Goal: Use online tool/utility: Utilize a website feature to perform a specific function

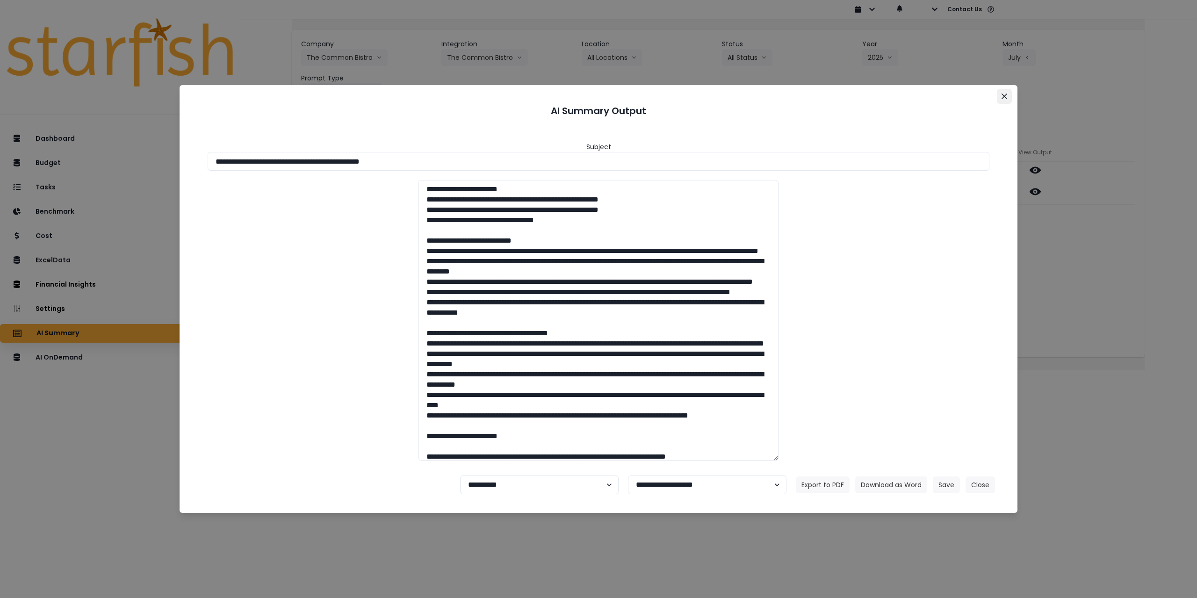
click at [1001, 96] on icon "Close" at bounding box center [1004, 97] width 6 height 6
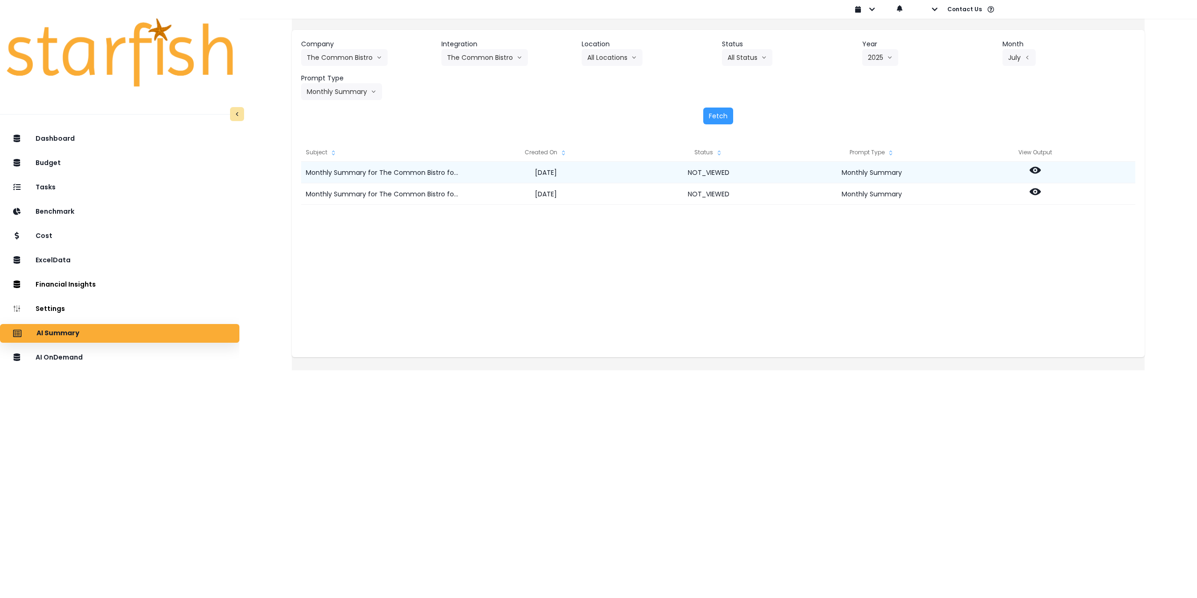
click at [1041, 172] on icon at bounding box center [1035, 170] width 11 height 11
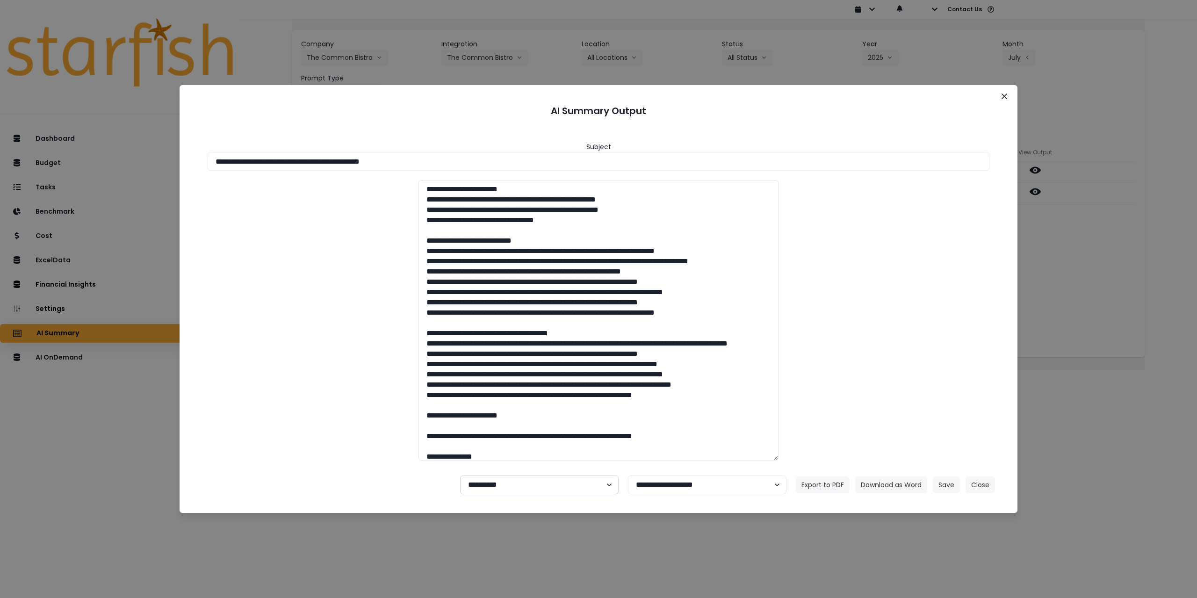
click at [522, 489] on select "**********" at bounding box center [539, 485] width 159 height 19
select select "********"
click at [460, 476] on select "**********" at bounding box center [539, 485] width 159 height 19
click at [951, 485] on button "Save" at bounding box center [946, 484] width 27 height 17
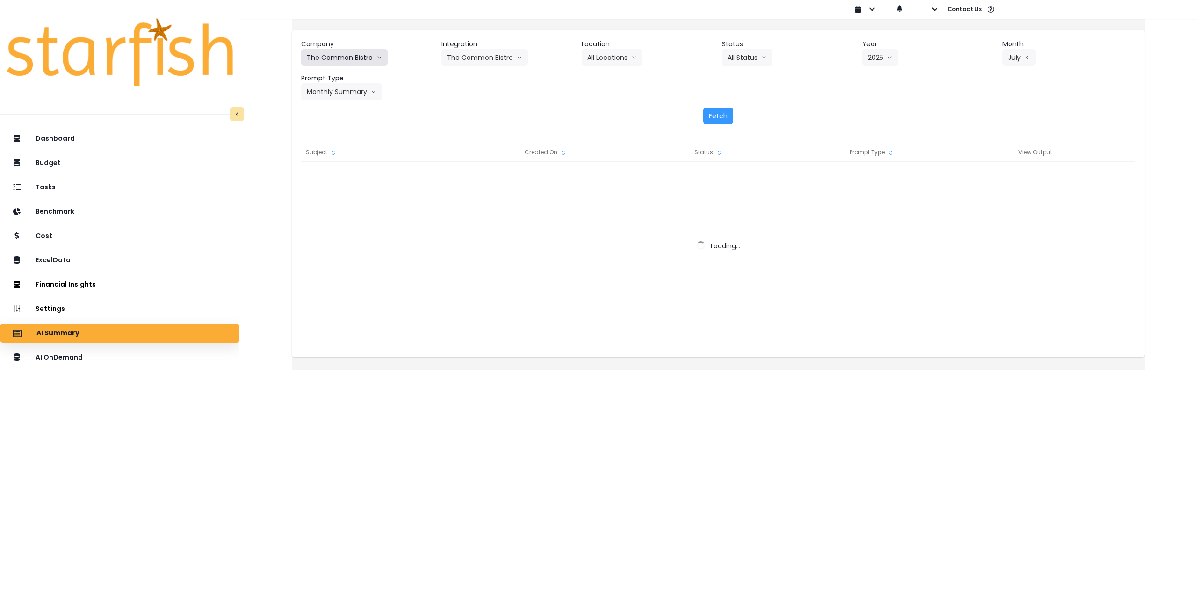
click at [362, 58] on button "The Common Bistro" at bounding box center [344, 57] width 86 height 17
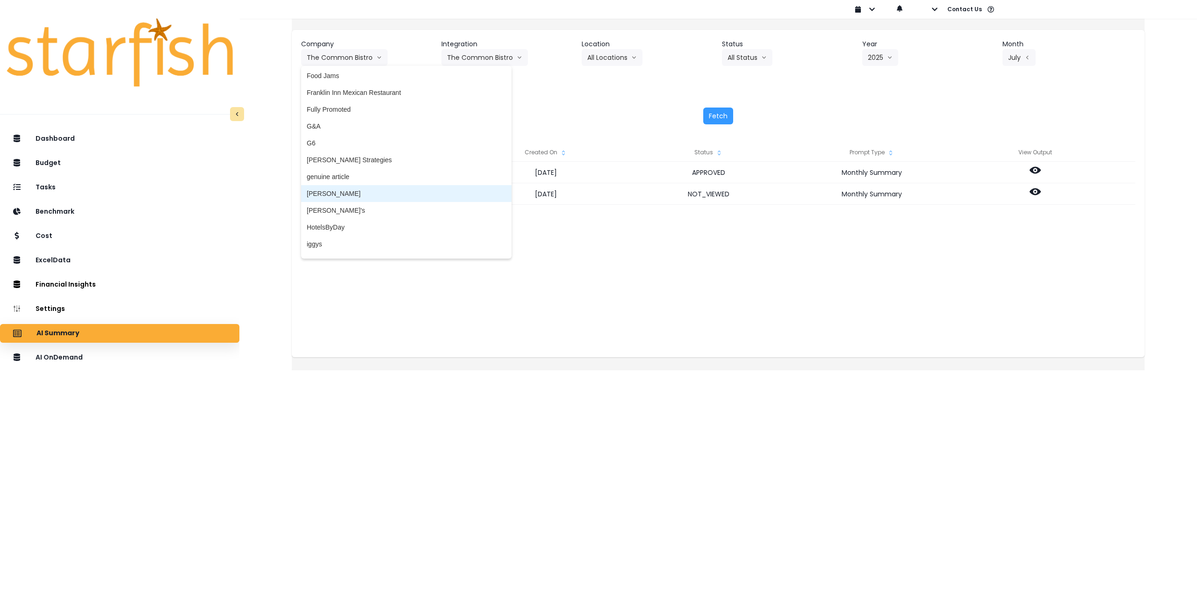
scroll to position [832, 0]
click at [354, 237] on span "iggys" at bounding box center [406, 237] width 199 height 9
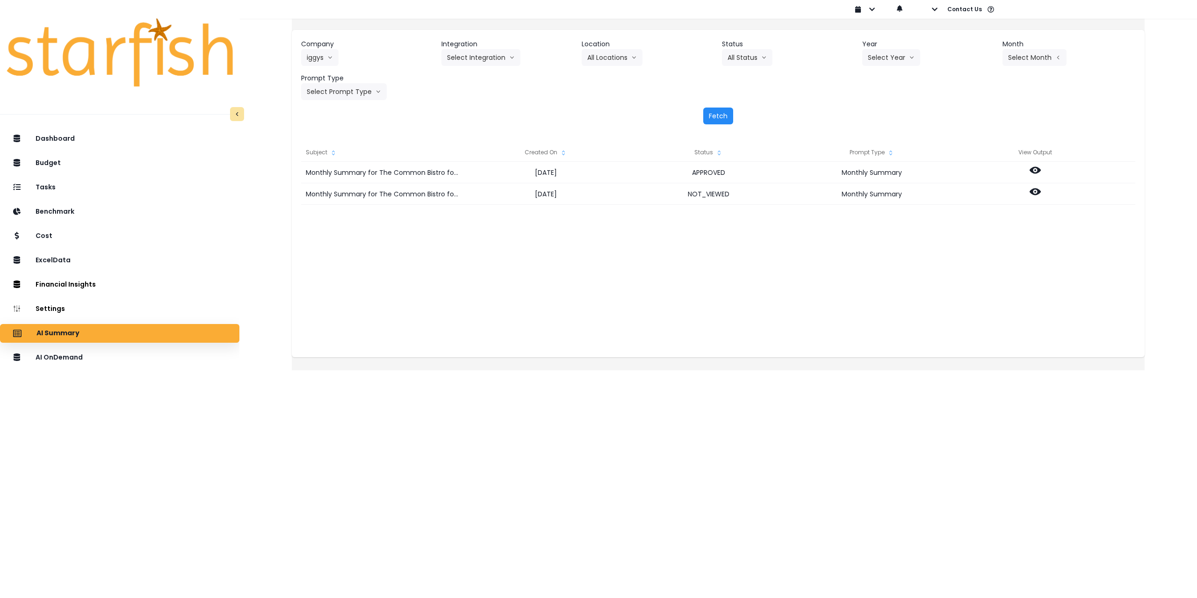
click at [712, 118] on button "Fetch" at bounding box center [718, 116] width 30 height 17
click at [464, 357] on html "Dashboard Budget Tasks Benchmark Cost ExcelData Financial Insights Location Ana…" at bounding box center [598, 178] width 1197 height 357
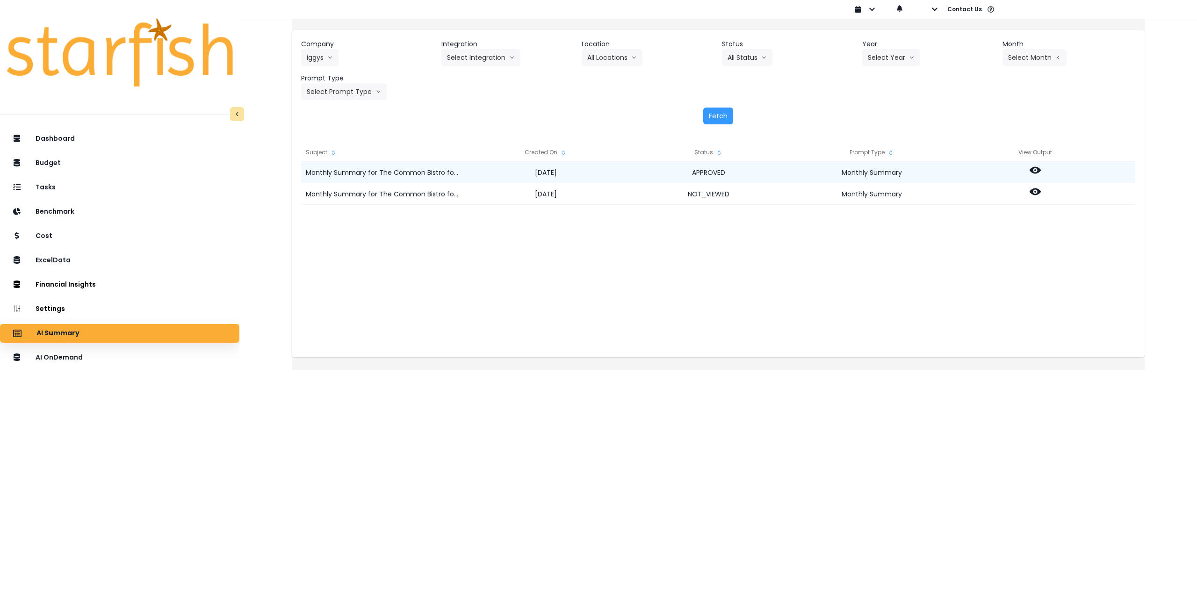
click at [1041, 169] on icon at bounding box center [1035, 170] width 11 height 7
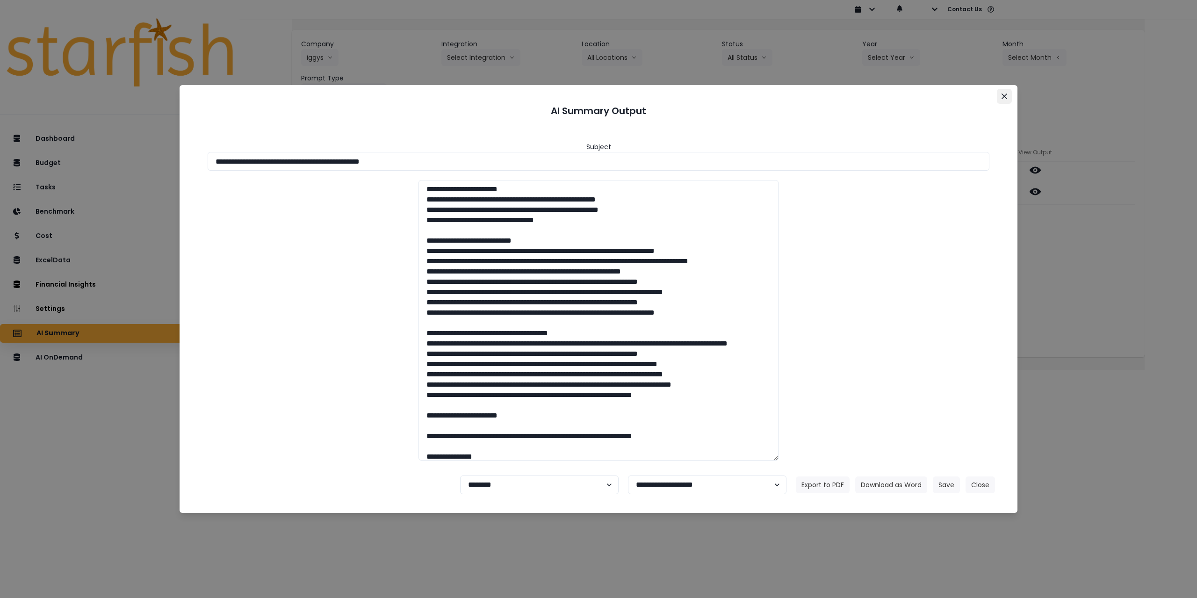
click at [1007, 96] on icon "Close" at bounding box center [1004, 97] width 6 height 6
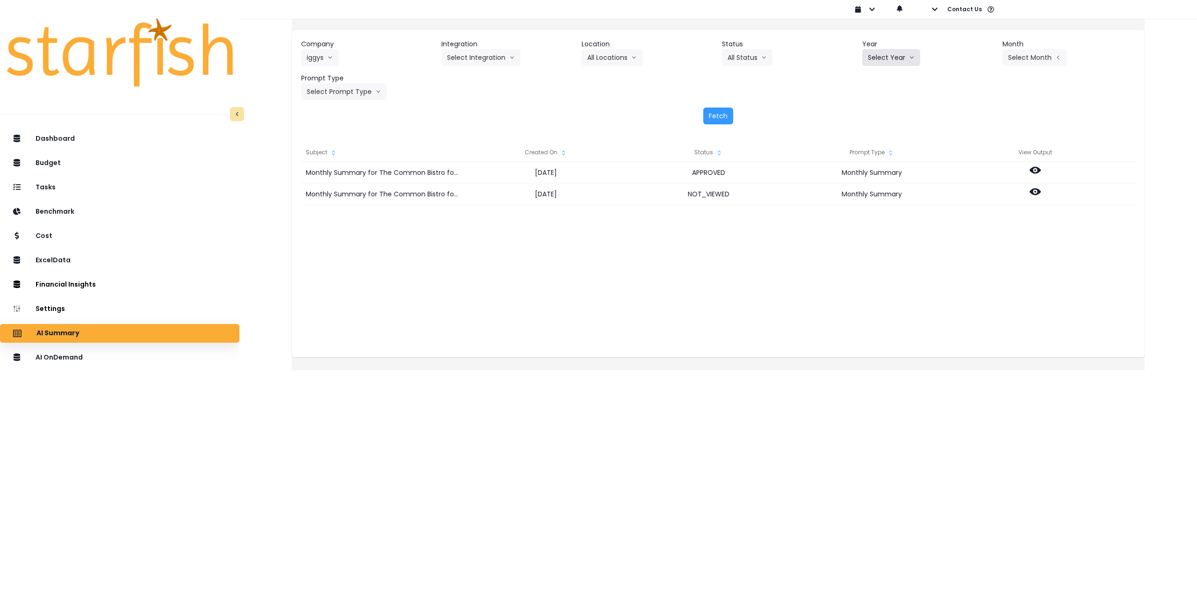
click at [893, 52] on button "Select Year" at bounding box center [891, 57] width 58 height 17
click at [873, 111] on span "2025" at bounding box center [875, 110] width 14 height 9
click at [1010, 58] on button "Select Month" at bounding box center [1034, 57] width 64 height 17
click at [979, 143] on span "June" at bounding box center [988, 144] width 18 height 9
click at [490, 58] on button "Select Integration" at bounding box center [480, 57] width 79 height 17
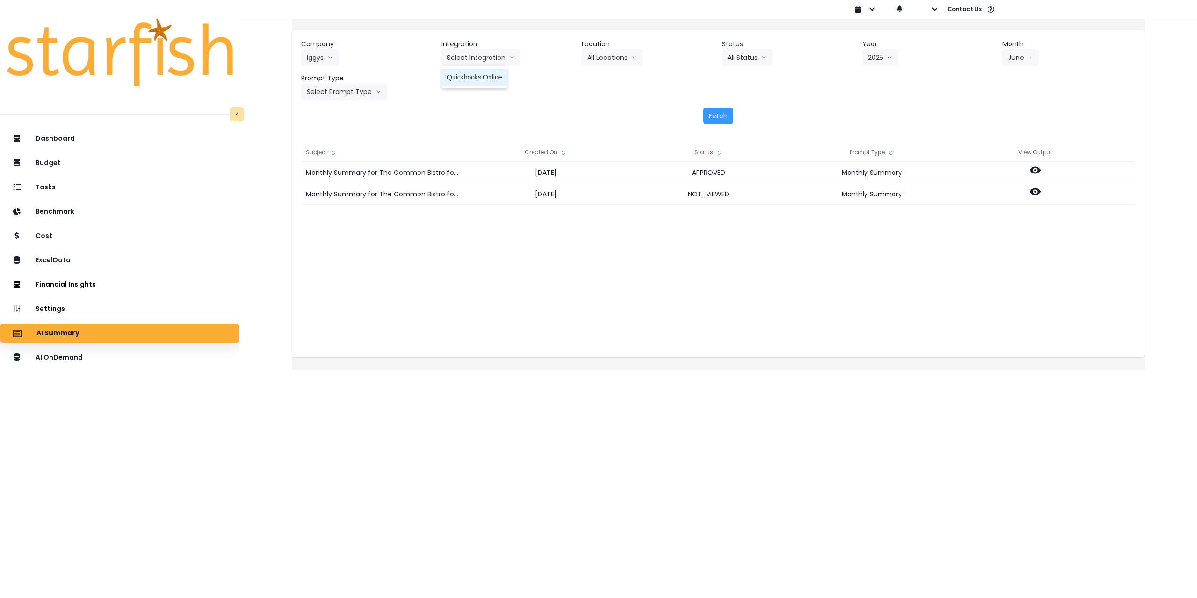
click at [471, 77] on span "Quickbooks Online" at bounding box center [474, 76] width 55 height 9
click at [357, 96] on button "Select Prompt Type" at bounding box center [344, 91] width 86 height 17
click at [350, 180] on span "Monthly Summary" at bounding box center [333, 178] width 53 height 9
click at [715, 113] on button "Fetch" at bounding box center [718, 116] width 30 height 17
click at [486, 59] on button "Quickbooks Online" at bounding box center [481, 57] width 81 height 17
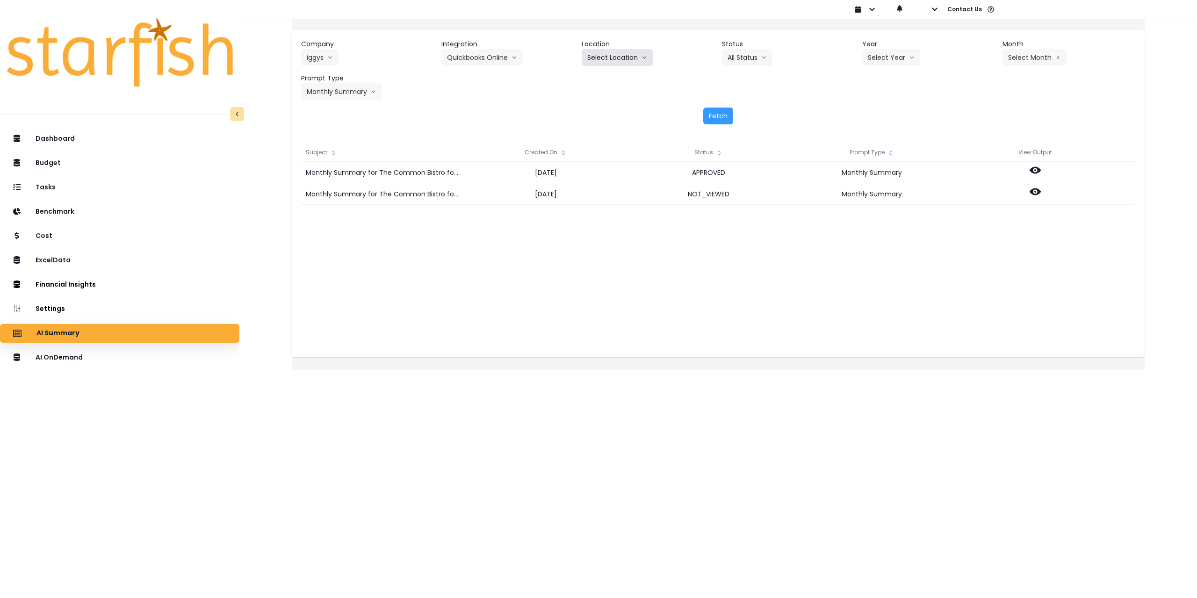
click at [602, 54] on button "Select Location" at bounding box center [617, 57] width 71 height 17
click at [606, 78] on span "All Locations" at bounding box center [605, 76] width 37 height 9
click at [898, 58] on button "Select Year" at bounding box center [891, 57] width 58 height 17
click at [872, 111] on span "2025" at bounding box center [875, 110] width 14 height 9
click at [1044, 56] on button "Select Month" at bounding box center [1034, 57] width 64 height 17
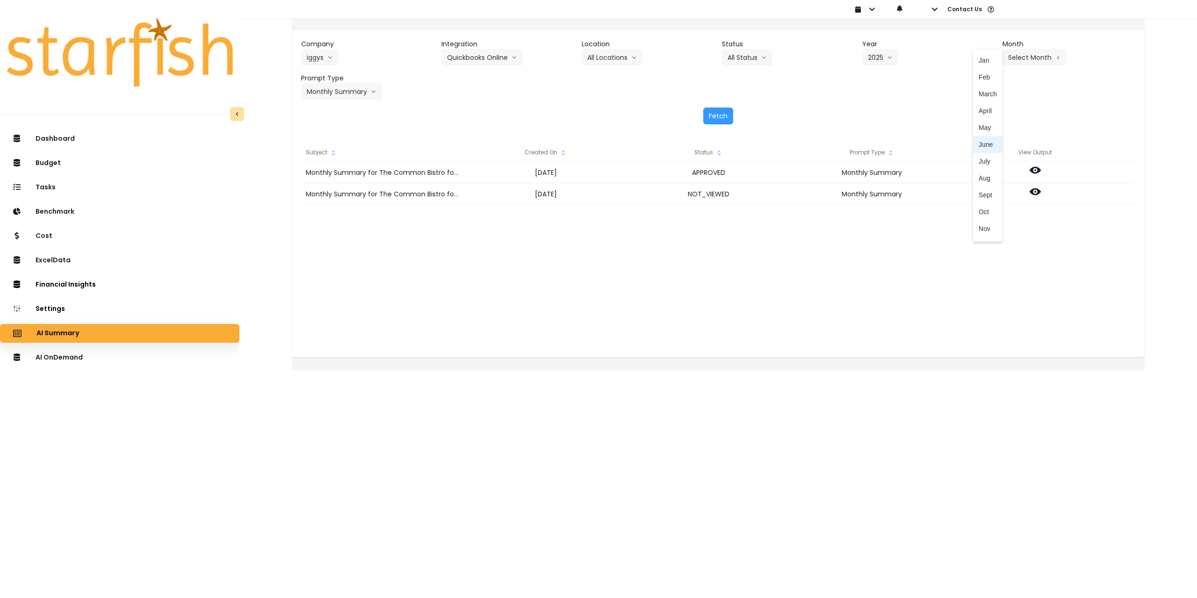
click at [979, 147] on span "June" at bounding box center [988, 144] width 18 height 9
click at [715, 118] on button "Fetch" at bounding box center [718, 116] width 30 height 17
click at [339, 59] on button "iggys" at bounding box center [319, 57] width 37 height 17
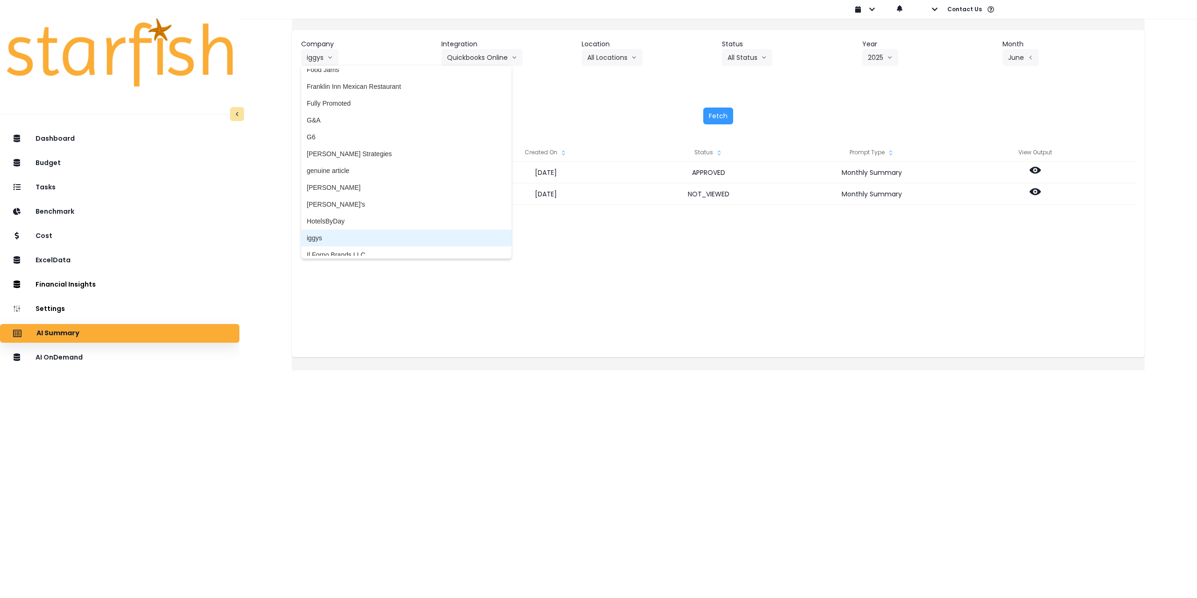
click at [342, 237] on span "iggys" at bounding box center [406, 237] width 199 height 9
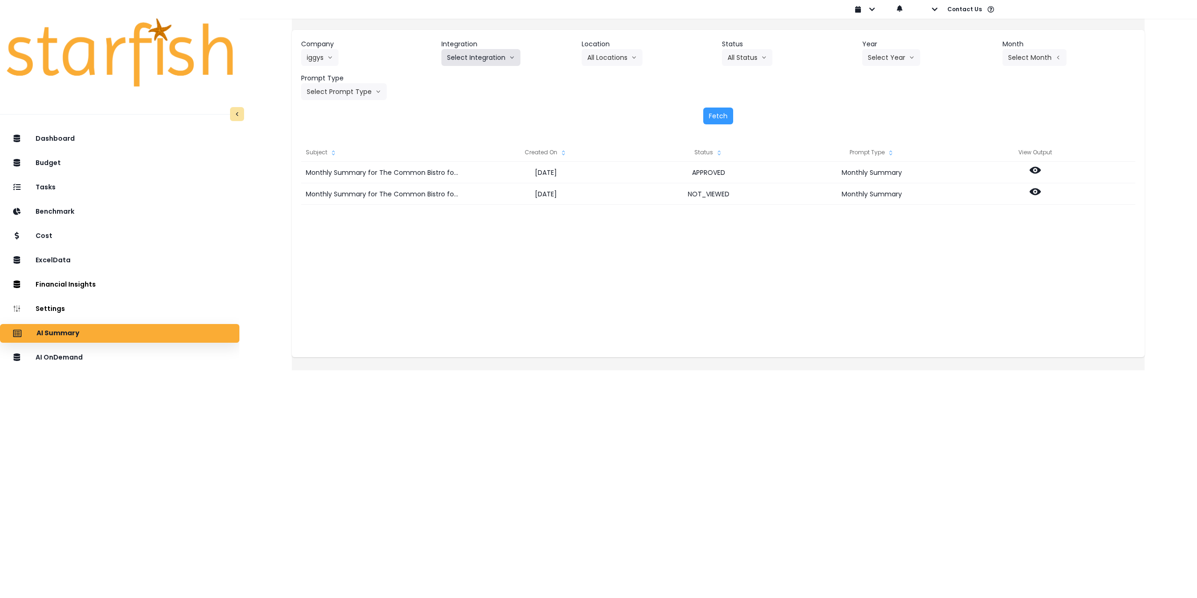
click at [488, 58] on button "Select Integration" at bounding box center [480, 57] width 79 height 17
click at [482, 76] on span "Quickbooks Online" at bounding box center [474, 76] width 55 height 9
click at [612, 52] on button "Select Location" at bounding box center [617, 57] width 71 height 17
click at [611, 72] on span "All Locations" at bounding box center [605, 76] width 37 height 9
click at [733, 53] on button "All Status" at bounding box center [747, 57] width 50 height 17
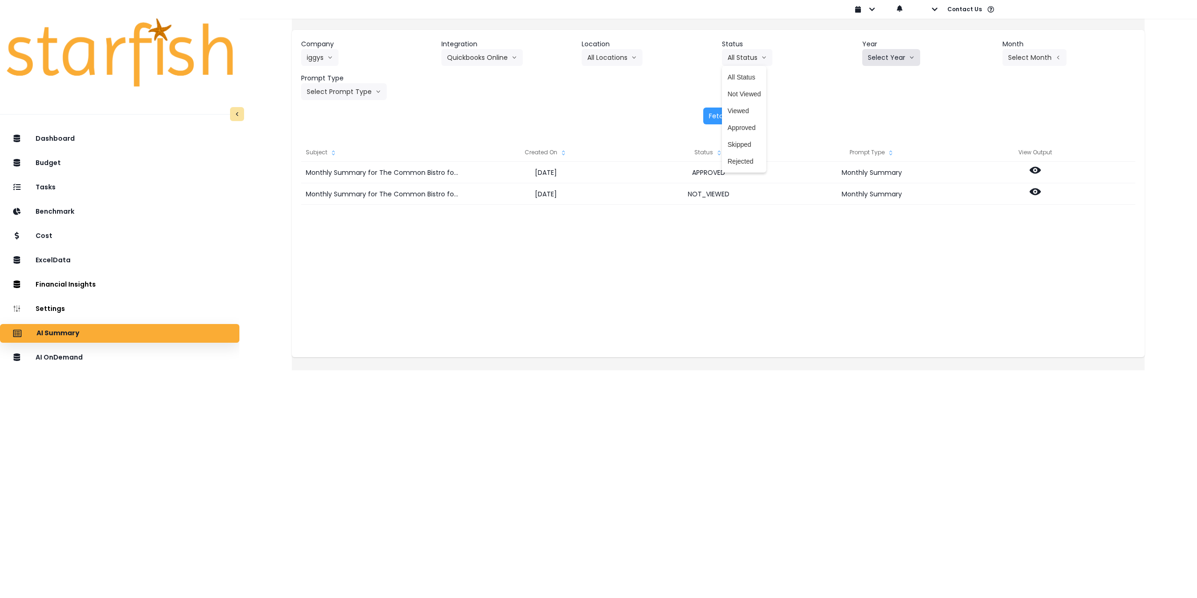
click at [874, 60] on button "Select Year" at bounding box center [891, 57] width 58 height 17
click at [870, 115] on li "2025" at bounding box center [875, 110] width 26 height 17
click at [1027, 51] on button "Select Month" at bounding box center [1034, 57] width 64 height 17
click at [979, 144] on span "June" at bounding box center [988, 144] width 18 height 9
click at [364, 93] on button "Select Prompt Type" at bounding box center [344, 91] width 86 height 17
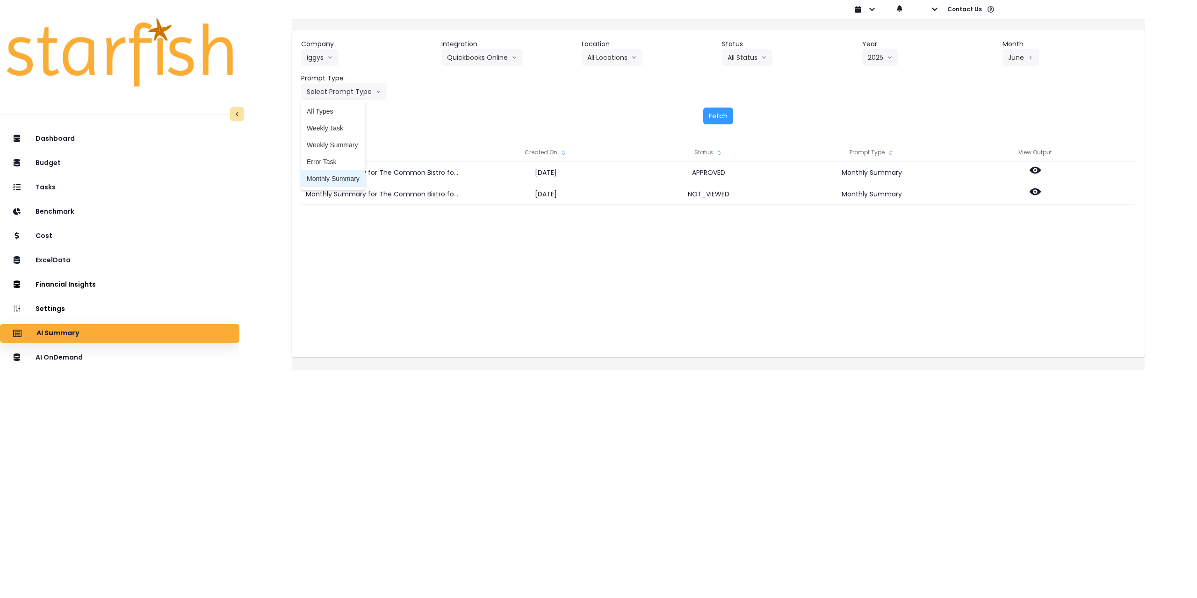
click at [342, 179] on span "Monthly Summary" at bounding box center [333, 178] width 53 height 9
click at [712, 114] on button "Fetch" at bounding box center [718, 116] width 30 height 17
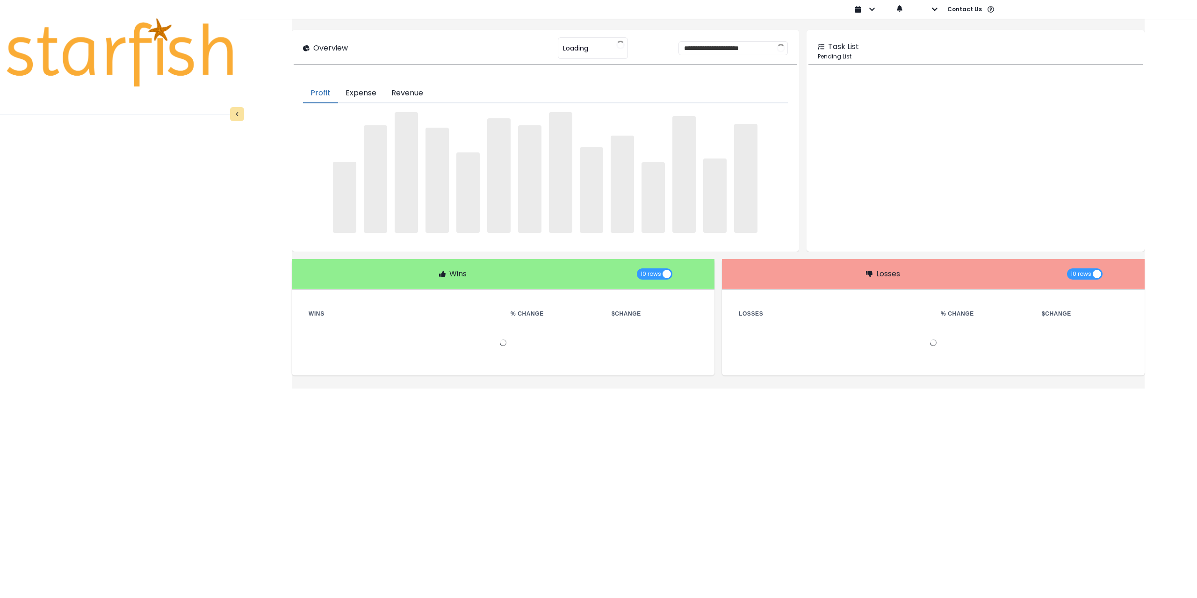
type input "********"
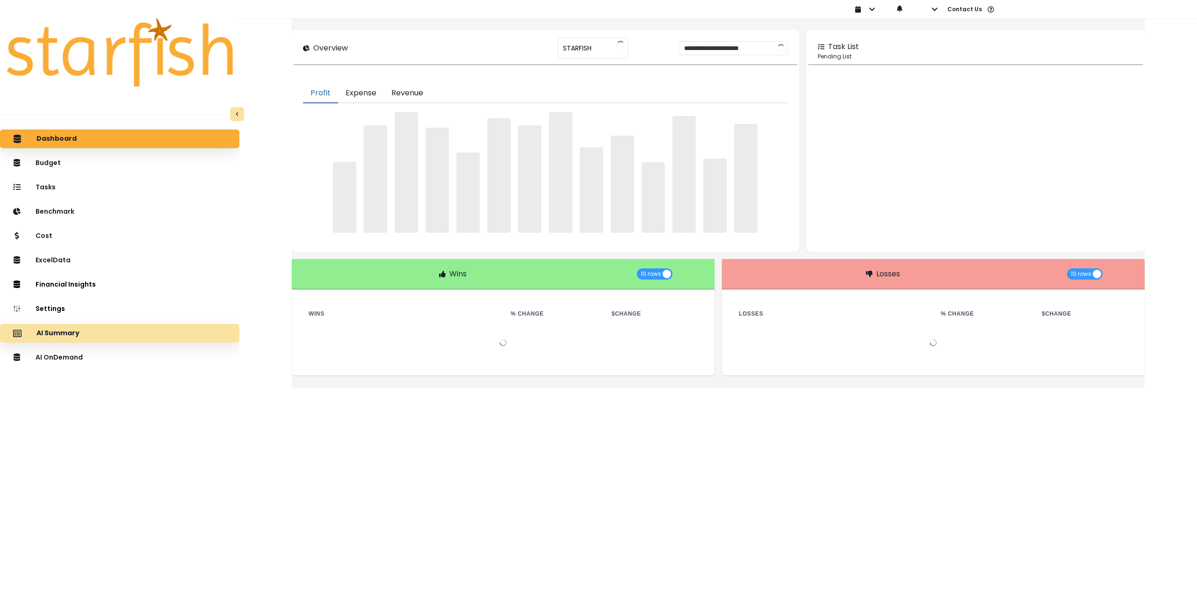
click at [88, 333] on div "AI Summary" at bounding box center [119, 334] width 224 height 20
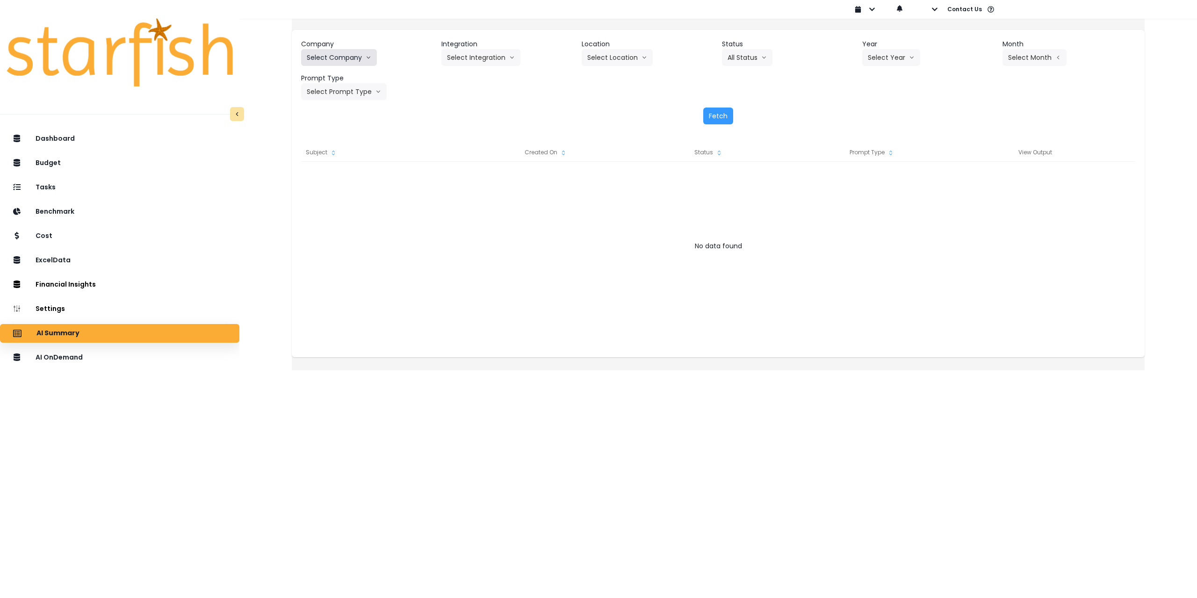
click at [358, 56] on button "Select Company" at bounding box center [339, 57] width 76 height 17
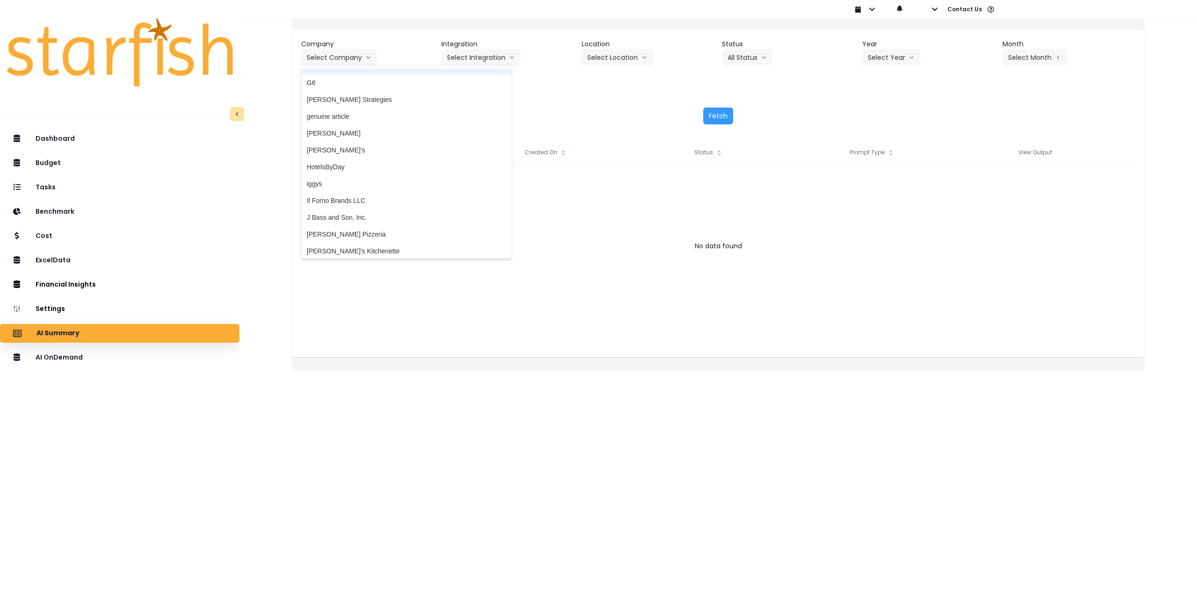
scroll to position [888, 0]
click at [348, 182] on span "iggys" at bounding box center [406, 181] width 199 height 9
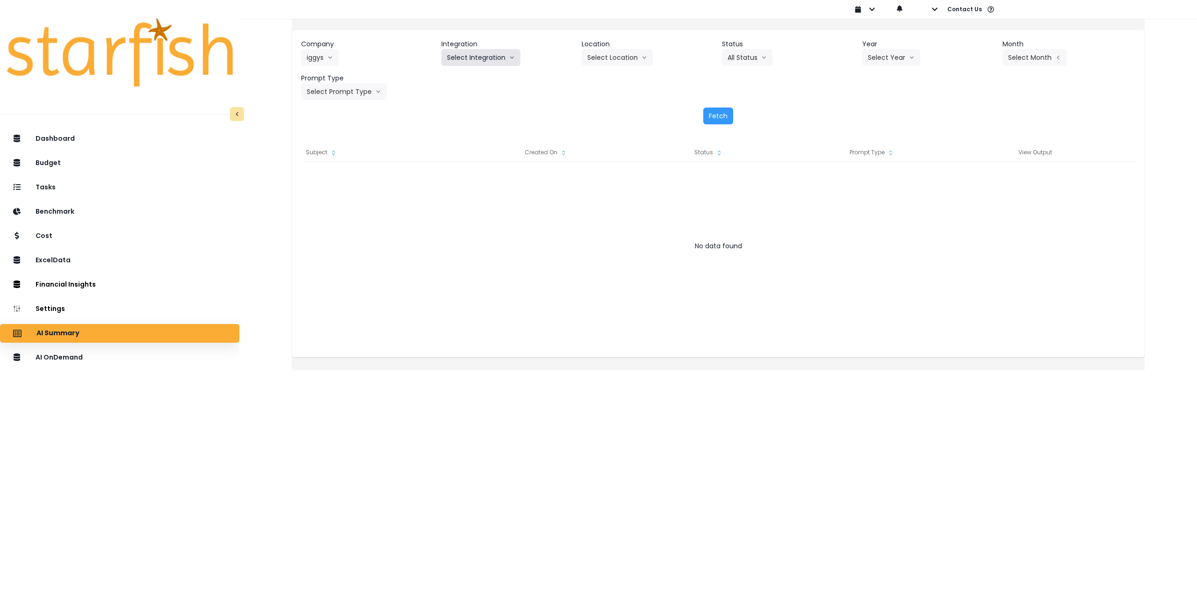
click at [497, 60] on button "Select Integration" at bounding box center [480, 57] width 79 height 17
click at [476, 77] on span "Quickbooks Online" at bounding box center [474, 76] width 55 height 9
click at [597, 60] on button "Select Location" at bounding box center [617, 57] width 71 height 17
click at [607, 81] on span "All Locations" at bounding box center [605, 76] width 37 height 9
click at [873, 58] on button "Select Year" at bounding box center [891, 57] width 58 height 17
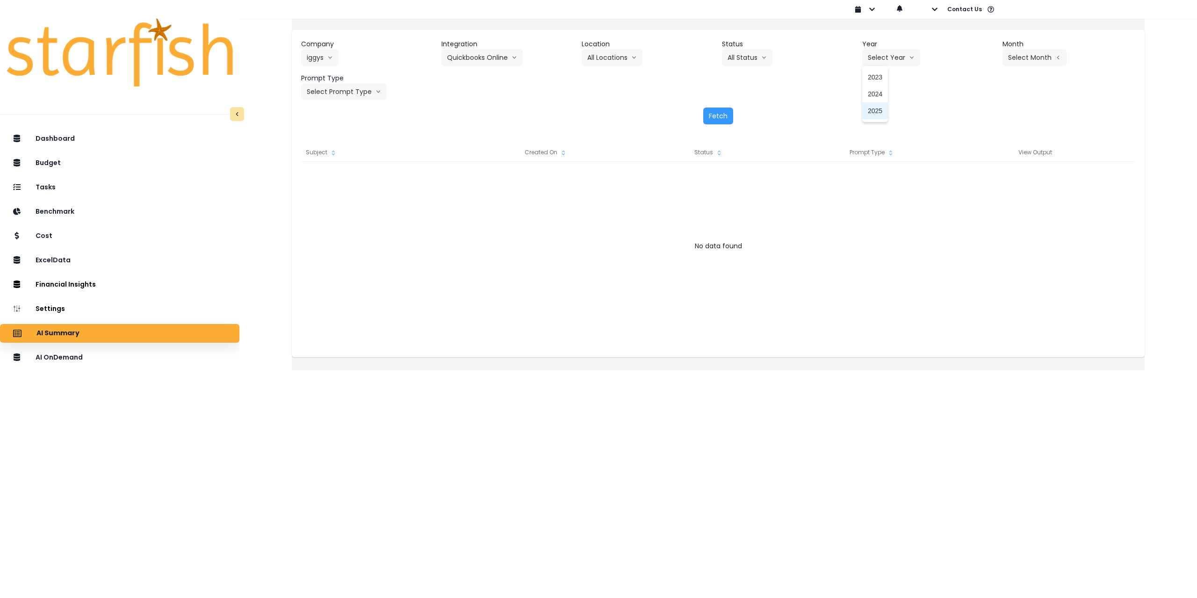
click at [871, 112] on span "2025" at bounding box center [875, 110] width 14 height 9
click at [1018, 53] on button "Select Month" at bounding box center [1034, 57] width 64 height 17
click at [979, 147] on span "June" at bounding box center [988, 144] width 18 height 9
click at [344, 92] on button "Select Prompt Type" at bounding box center [344, 91] width 86 height 17
drag, startPoint x: 351, startPoint y: 181, endPoint x: 356, endPoint y: 180, distance: 5.8
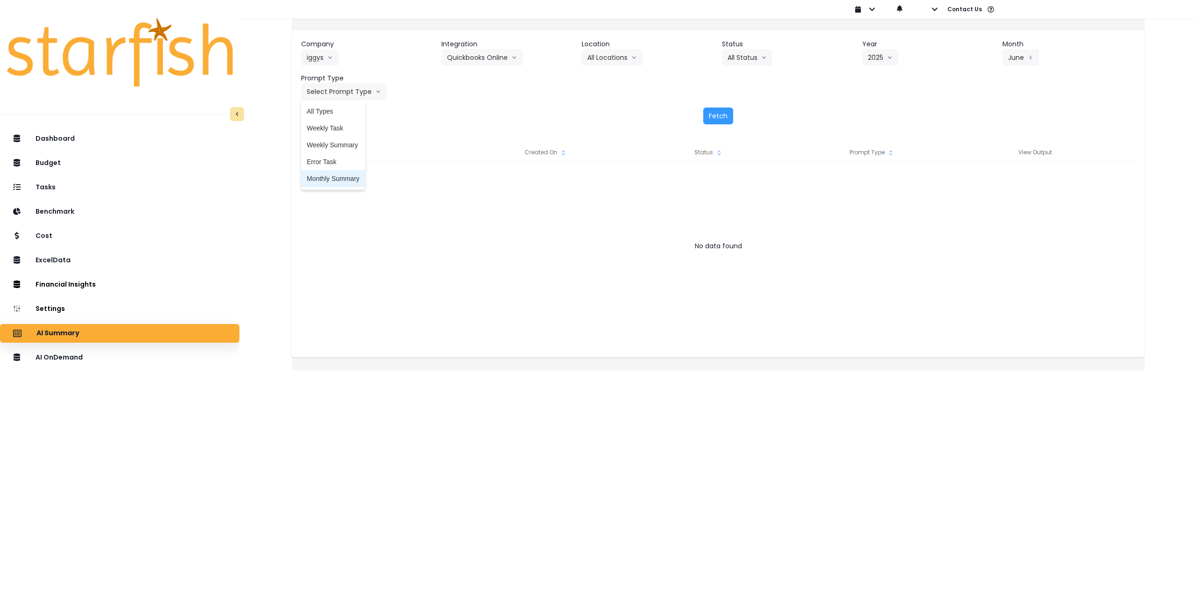
click at [350, 181] on span "Monthly Summary" at bounding box center [333, 178] width 53 height 9
click at [722, 115] on button "Fetch" at bounding box center [718, 116] width 30 height 17
click at [721, 114] on button "Fetch" at bounding box center [718, 116] width 30 height 17
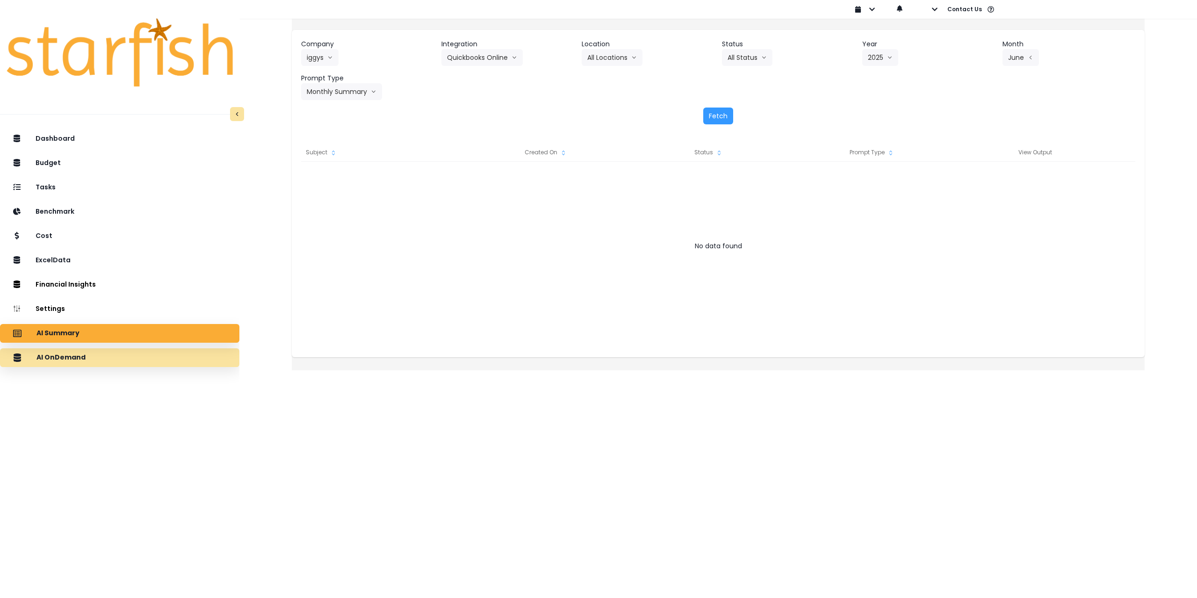
click at [99, 360] on div "AI OnDemand" at bounding box center [119, 358] width 224 height 20
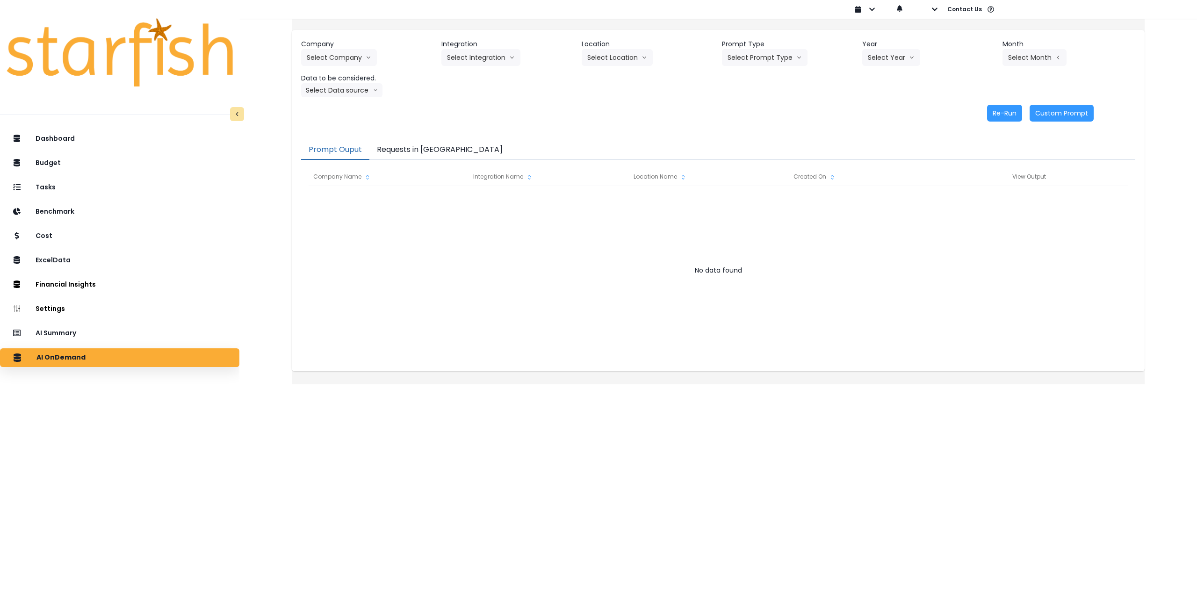
click at [423, 147] on button "Requests in [GEOGRAPHIC_DATA]" at bounding box center [439, 150] width 141 height 20
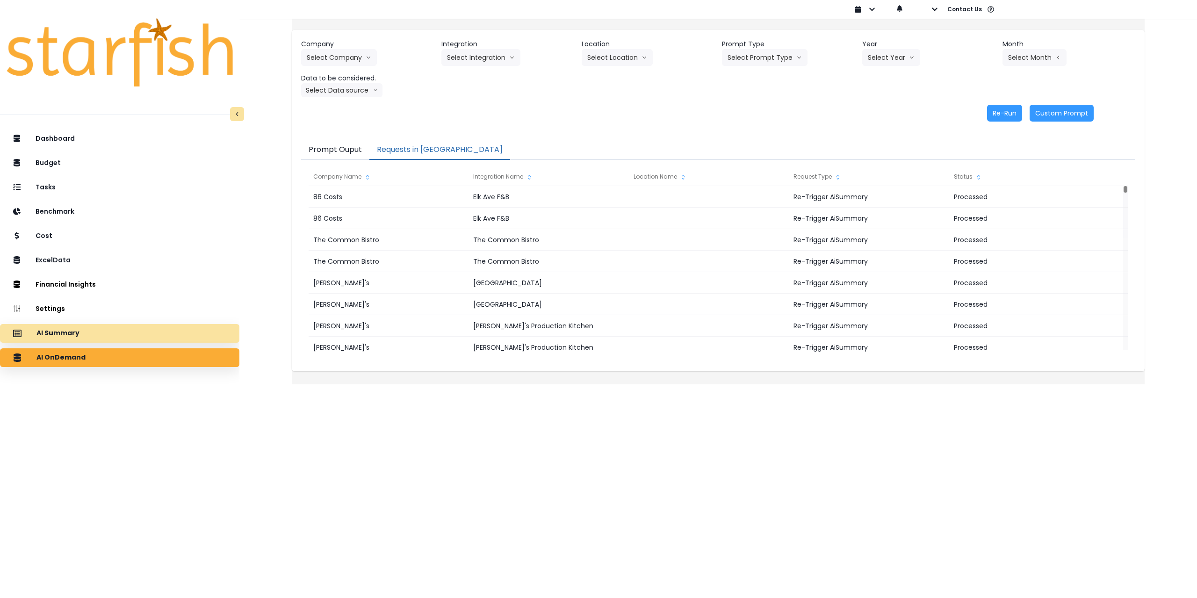
click at [136, 339] on div "AI Summary" at bounding box center [119, 334] width 224 height 20
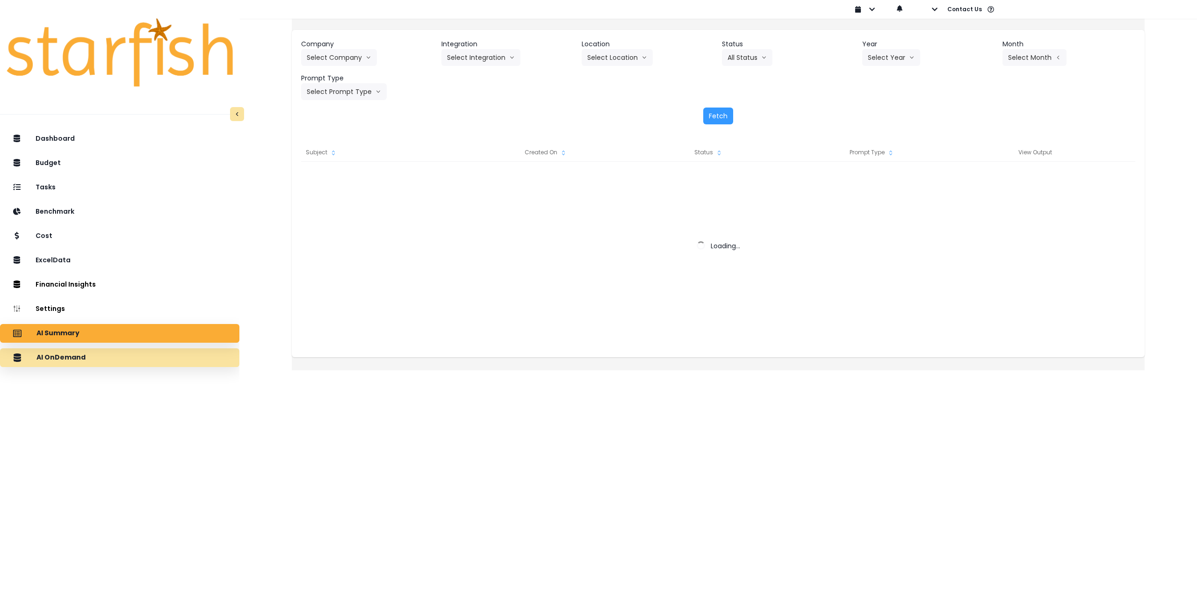
click at [122, 363] on div "AI OnDemand" at bounding box center [119, 358] width 224 height 20
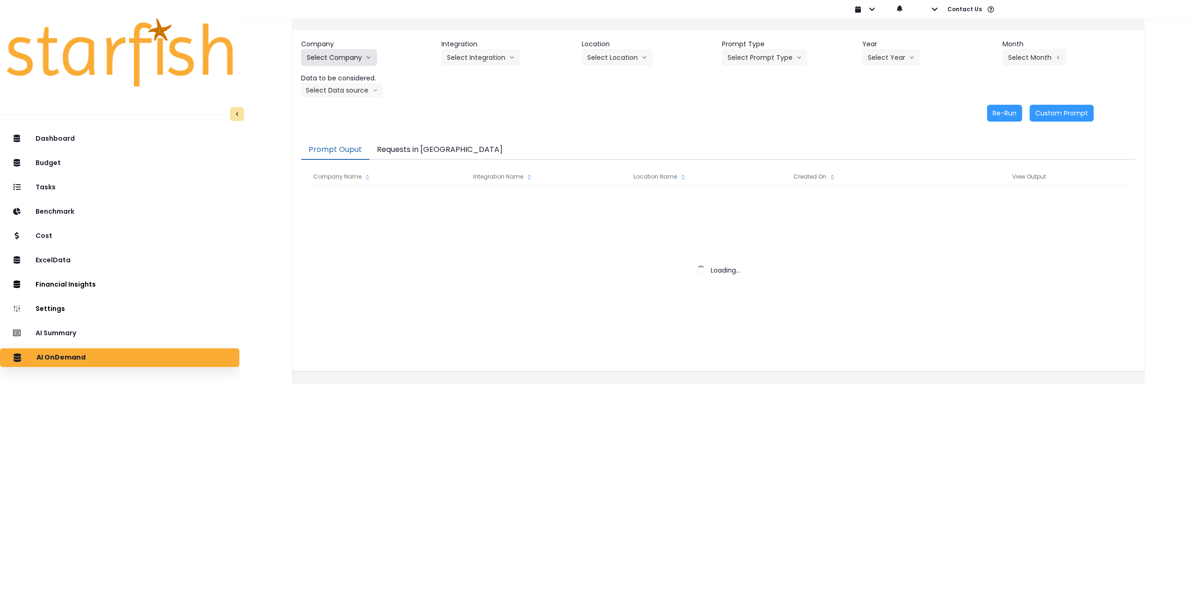
click at [349, 57] on button "Select Company" at bounding box center [339, 57] width 76 height 17
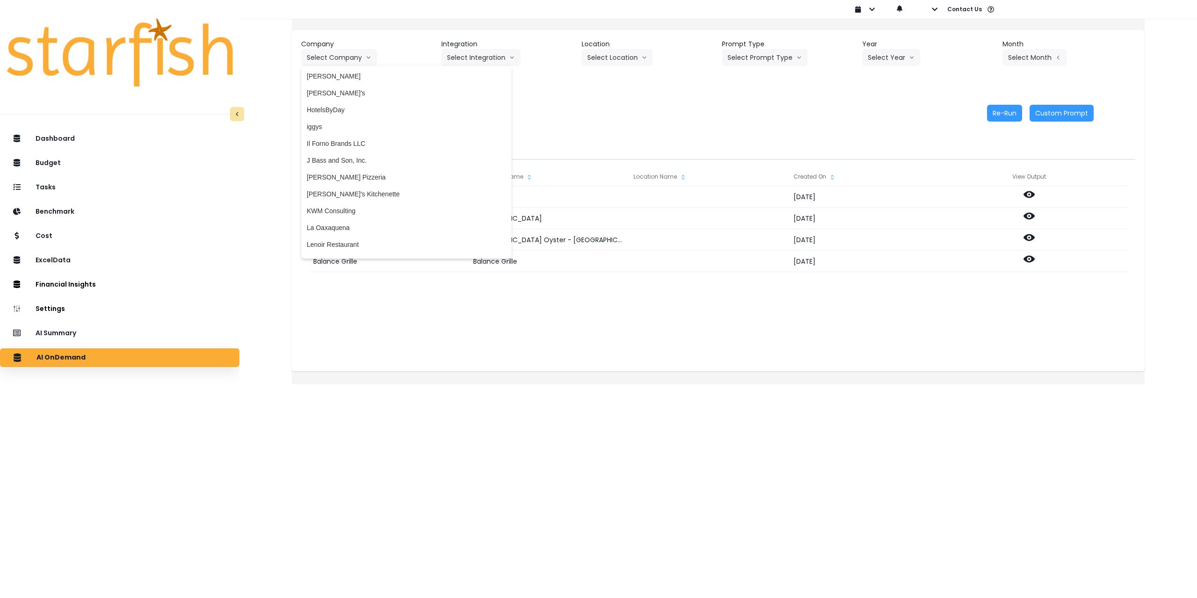
scroll to position [950, 0]
click at [348, 124] on span "iggys" at bounding box center [406, 120] width 199 height 9
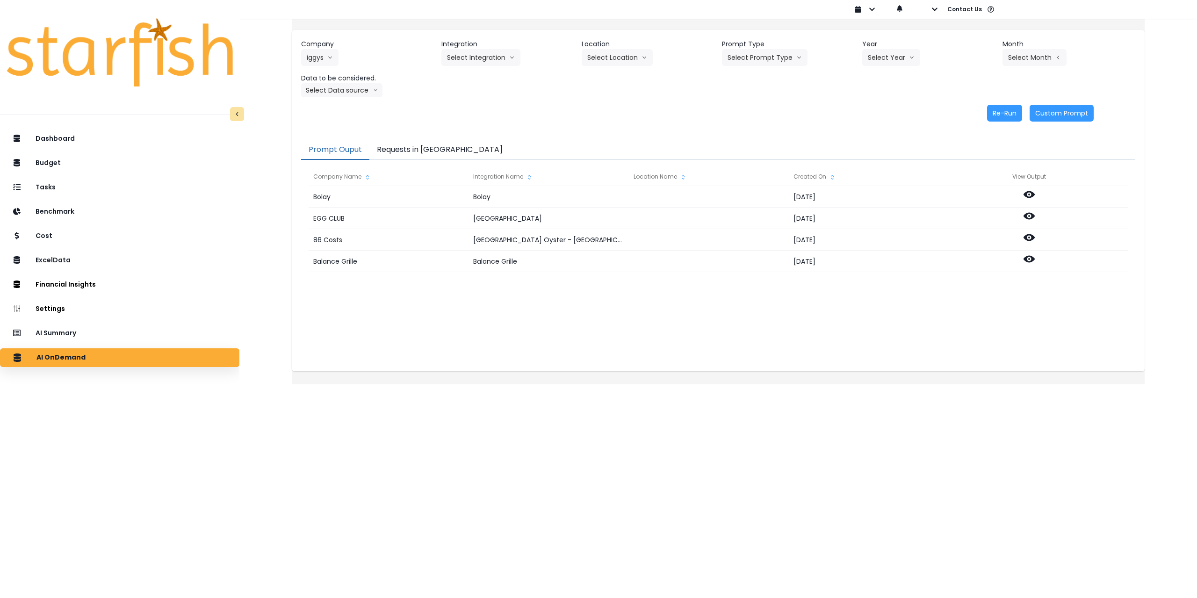
click at [485, 67] on div "Company iggys 86 Costs Asti Bagel Cafe Balance Grille Bald Ginger Bar Business …" at bounding box center [718, 68] width 834 height 58
click at [484, 60] on button "Select Integration" at bounding box center [480, 57] width 79 height 17
click at [475, 77] on span "Quickbooks Online" at bounding box center [474, 76] width 55 height 9
click at [630, 63] on button "Select Location" at bounding box center [617, 57] width 71 height 17
click at [610, 81] on span "All Locations" at bounding box center [605, 76] width 37 height 9
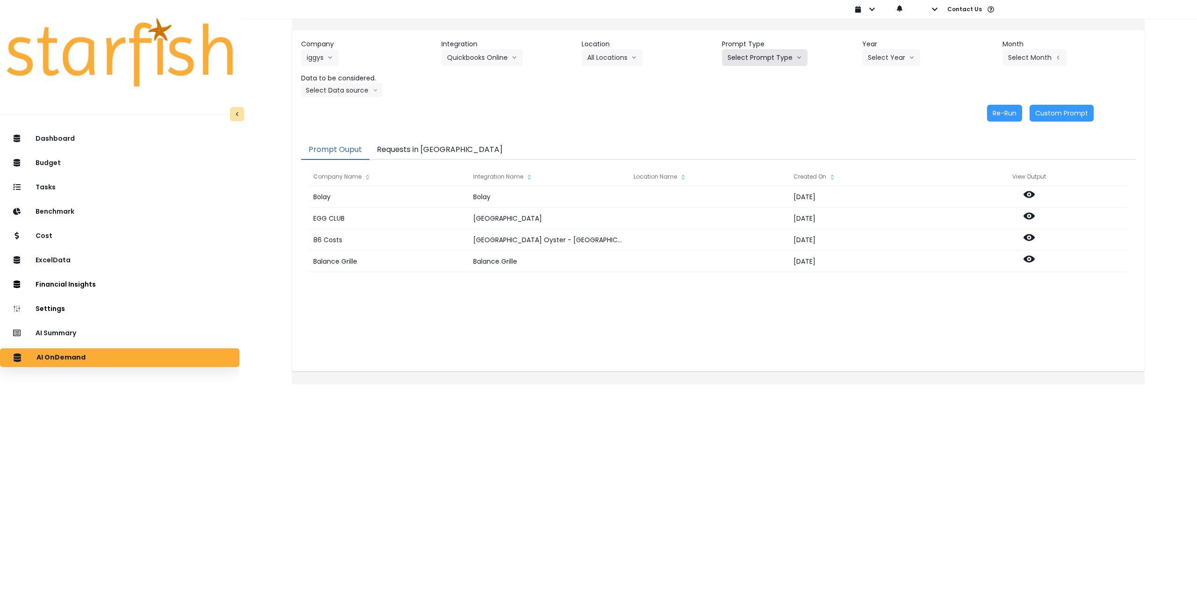
click at [749, 61] on button "Select Prompt Type" at bounding box center [765, 57] width 86 height 17
click at [744, 128] on span "Monthly Summary" at bounding box center [754, 127] width 53 height 9
click at [884, 54] on button "Select Year" at bounding box center [891, 57] width 58 height 17
click at [871, 110] on span "2025" at bounding box center [875, 110] width 14 height 9
click at [1038, 53] on button "Select Month" at bounding box center [1034, 57] width 64 height 17
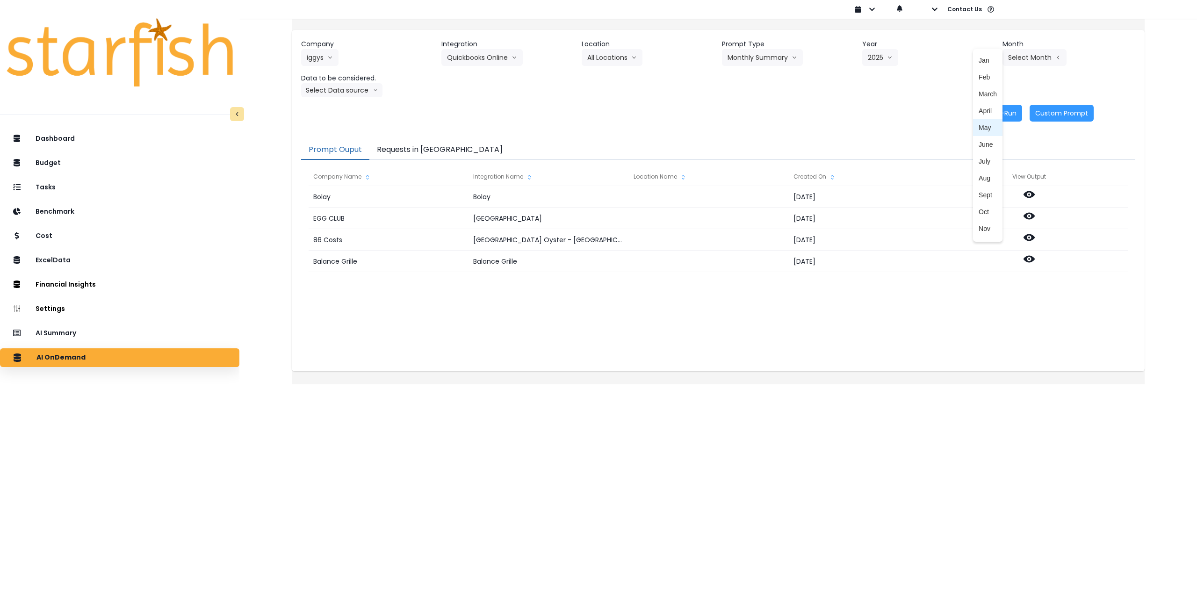
click at [979, 141] on span "June" at bounding box center [988, 144] width 18 height 9
click at [358, 91] on button "Select Data source" at bounding box center [341, 90] width 81 height 14
click at [353, 112] on span "Comparison overtime" at bounding box center [338, 108] width 62 height 9
click at [991, 115] on button "Re-Run" at bounding box center [1004, 113] width 35 height 17
click at [359, 83] on header "Data to be considered." at bounding box center [367, 78] width 133 height 10
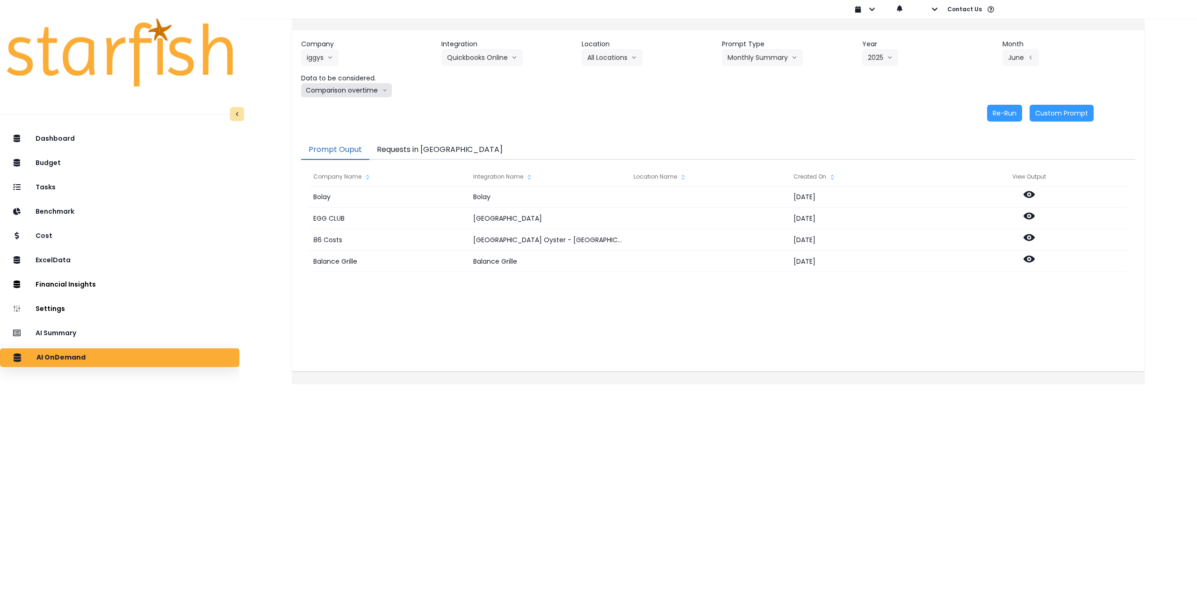
click at [359, 91] on button "Comparison overtime" at bounding box center [346, 90] width 91 height 14
click at [361, 124] on span "Location Analysis" at bounding box center [338, 125] width 62 height 9
click at [998, 113] on button "Re-Run" at bounding box center [1004, 113] width 35 height 17
click at [141, 360] on div "AI OnDemand" at bounding box center [119, 358] width 224 height 20
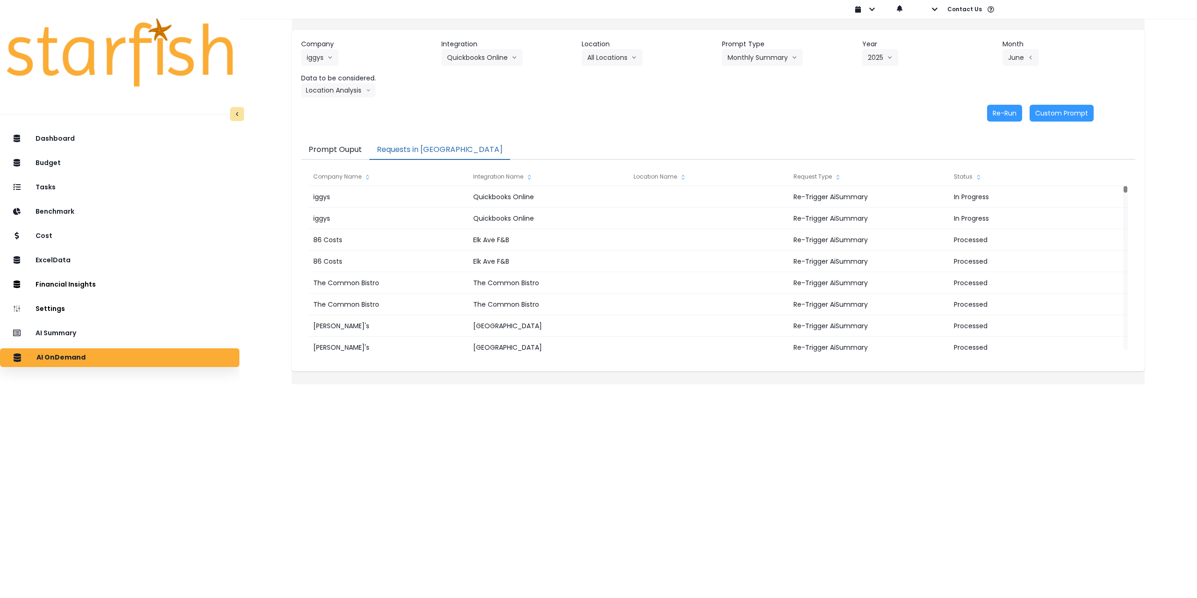
click at [401, 151] on button "Requests in [GEOGRAPHIC_DATA]" at bounding box center [439, 150] width 141 height 20
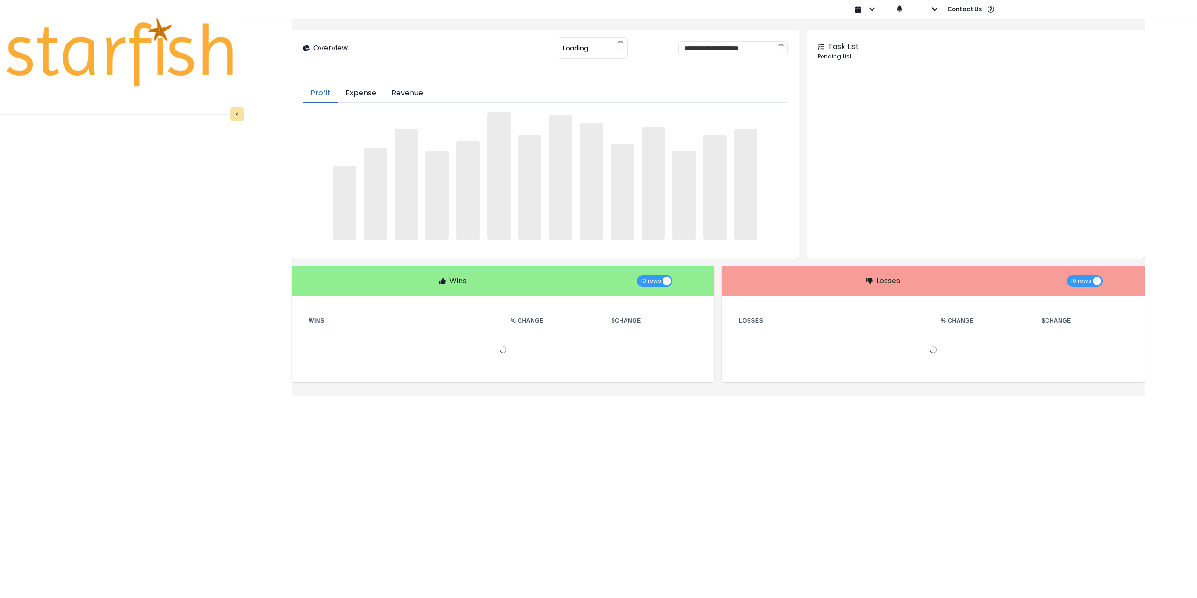
type input "********"
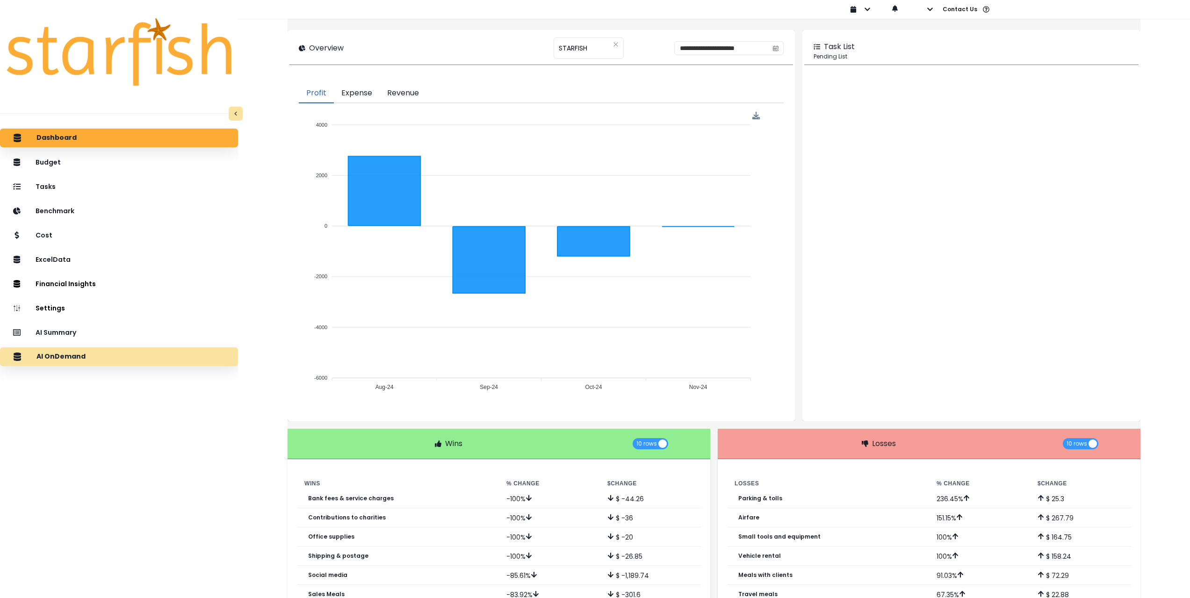
click at [151, 360] on div "AI OnDemand" at bounding box center [118, 357] width 223 height 20
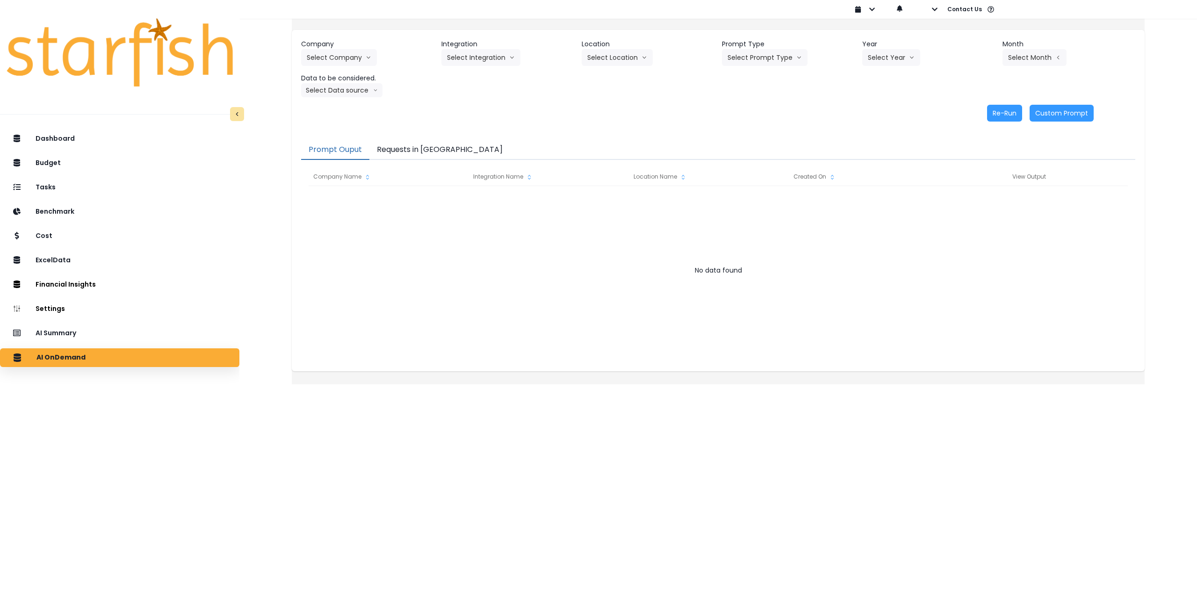
click at [441, 152] on button "Requests in [GEOGRAPHIC_DATA]" at bounding box center [439, 150] width 141 height 20
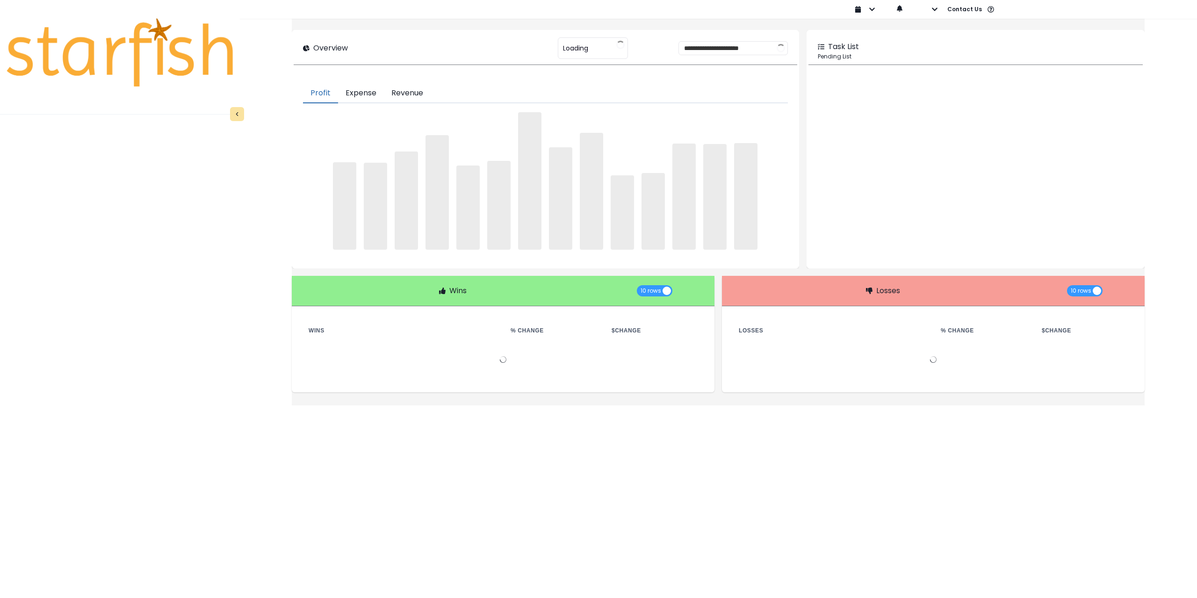
type input "********"
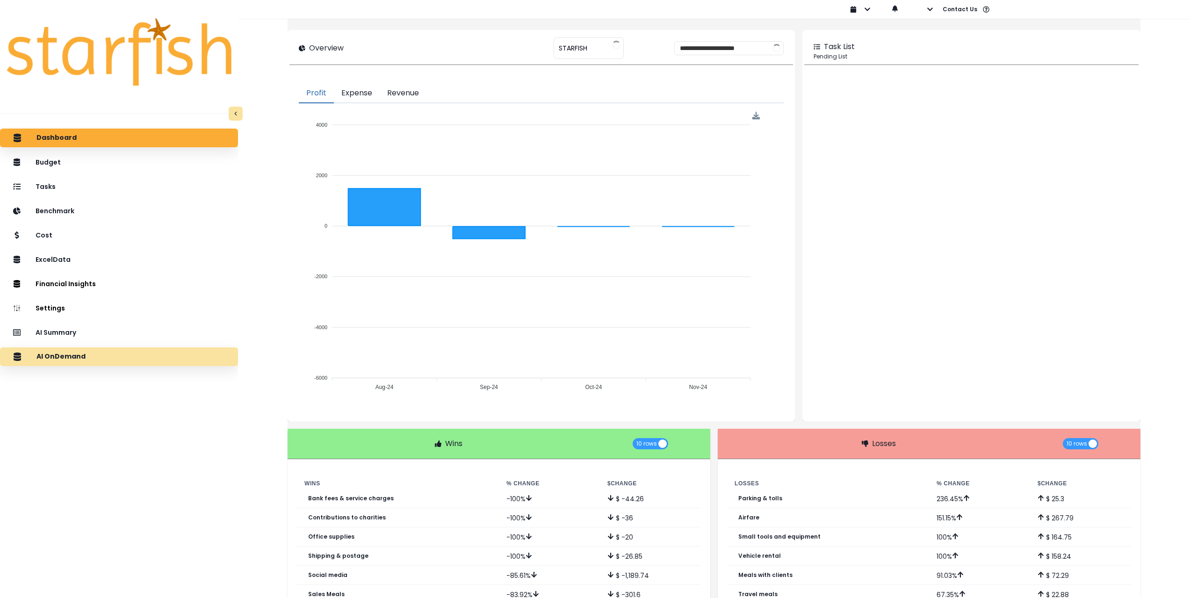
click at [122, 352] on div "AI OnDemand" at bounding box center [118, 357] width 223 height 20
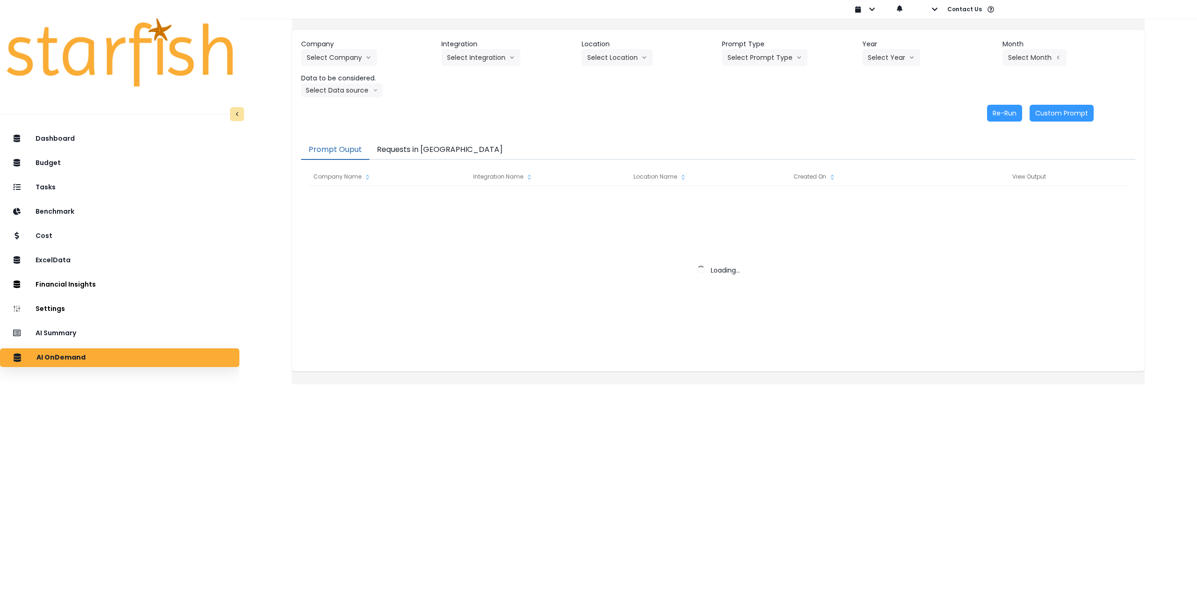
click at [418, 151] on button "Requests in [GEOGRAPHIC_DATA]" at bounding box center [439, 150] width 141 height 20
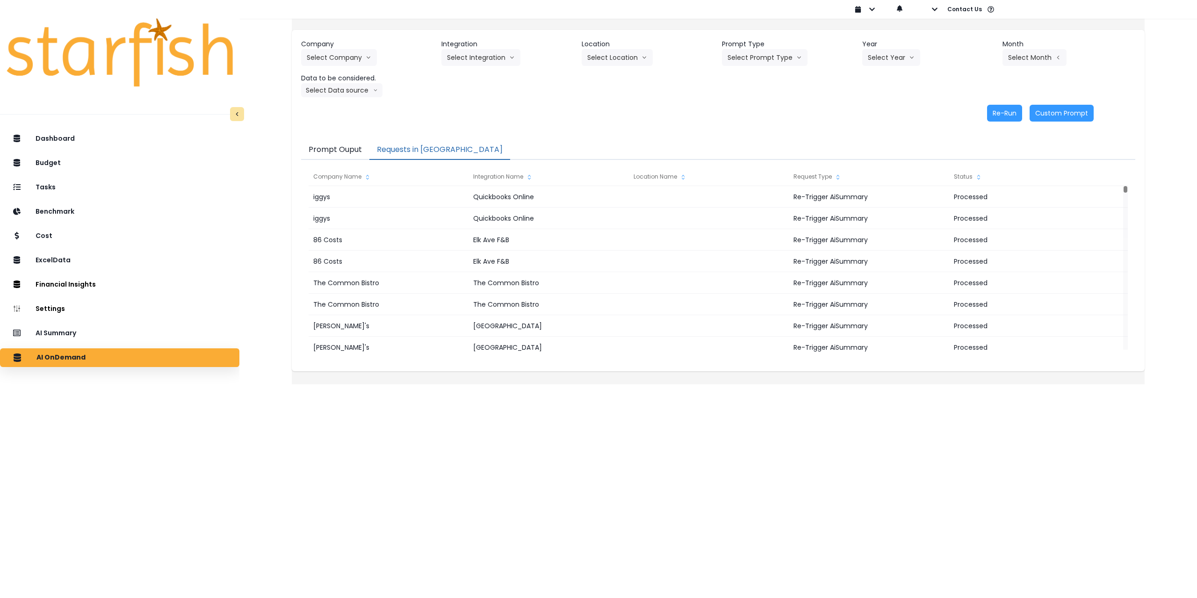
click at [348, 151] on button "Prompt Ouput" at bounding box center [335, 150] width 68 height 20
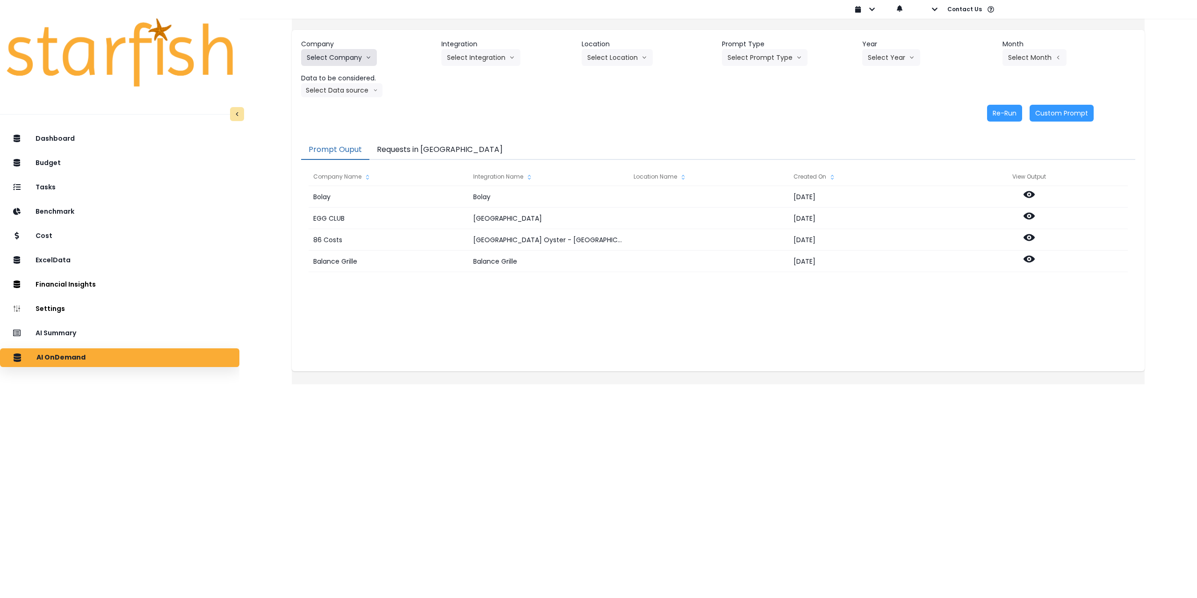
click at [368, 52] on button "Select Company" at bounding box center [339, 57] width 76 height 17
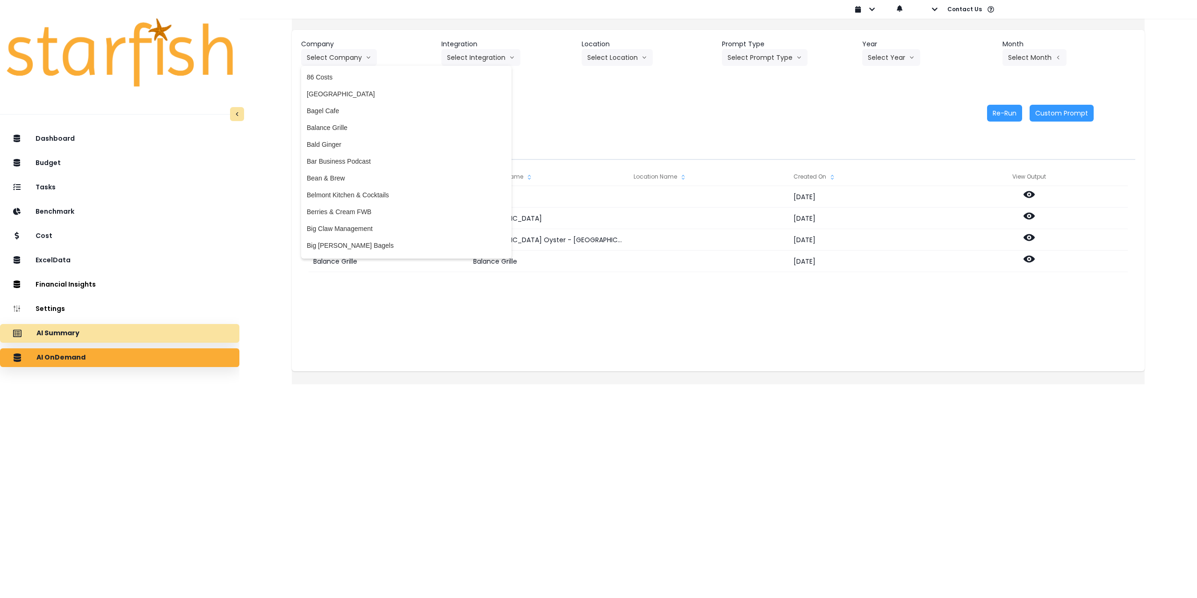
click at [102, 331] on div "AI Summary" at bounding box center [119, 334] width 224 height 20
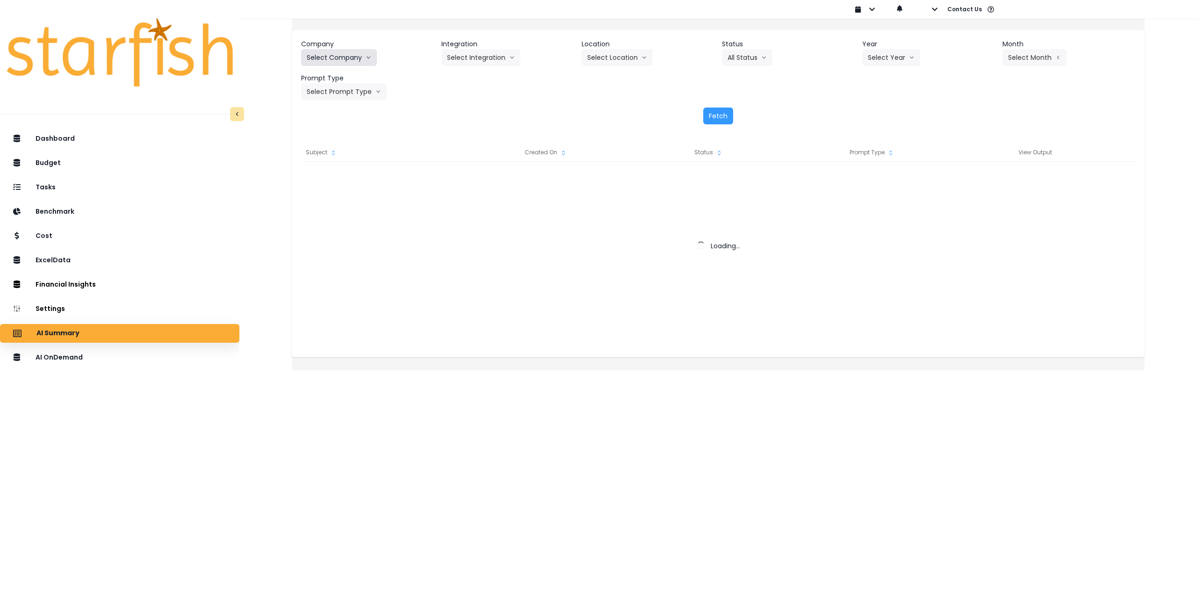
click at [351, 58] on button "Select Company" at bounding box center [339, 57] width 76 height 17
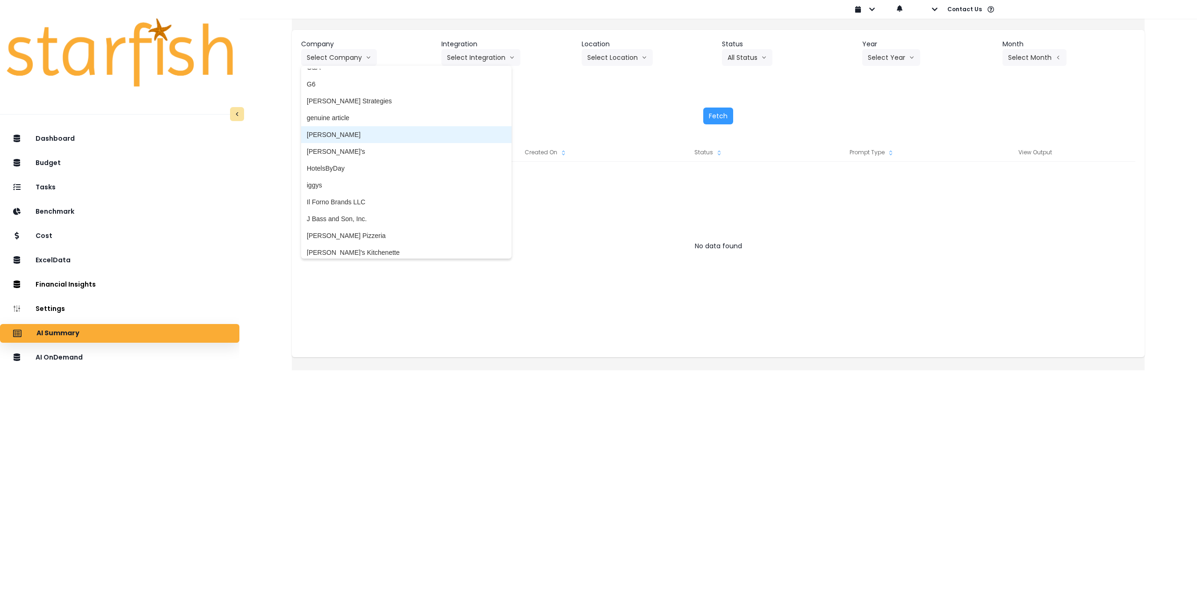
scroll to position [888, 0]
click at [345, 180] on span "iggys" at bounding box center [406, 181] width 199 height 9
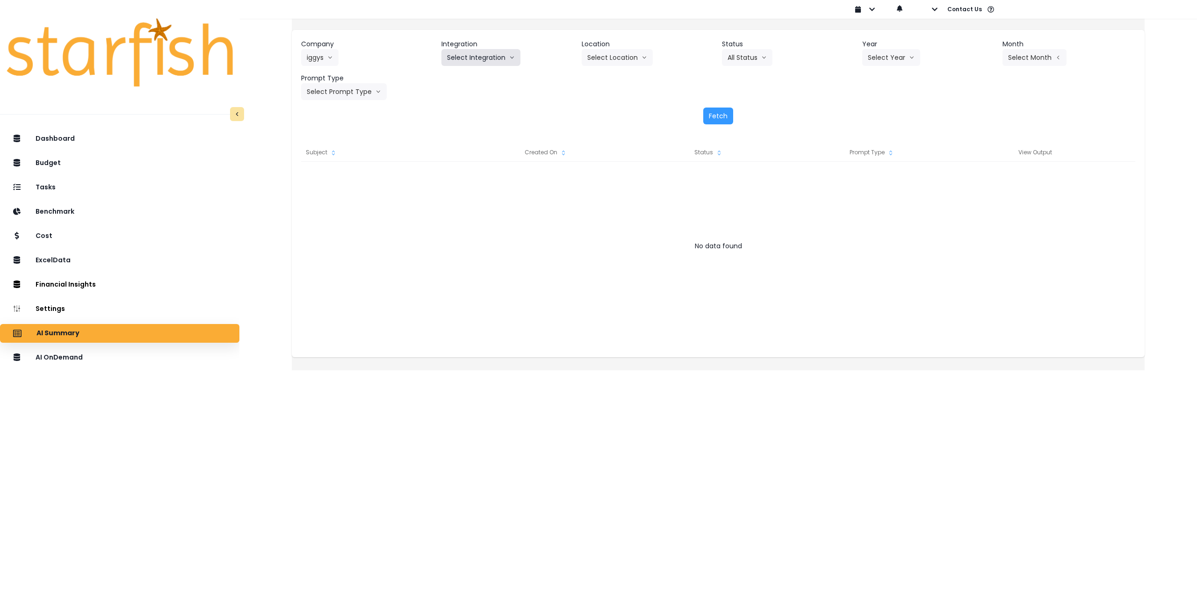
click at [492, 63] on button "Select Integration" at bounding box center [480, 57] width 79 height 17
click at [477, 80] on span "Quickbooks Online" at bounding box center [474, 76] width 55 height 9
click at [623, 59] on button "Select Location" at bounding box center [617, 57] width 71 height 17
click at [603, 83] on li "All Locations" at bounding box center [606, 77] width 48 height 17
click at [890, 57] on button "Select Year" at bounding box center [891, 57] width 58 height 17
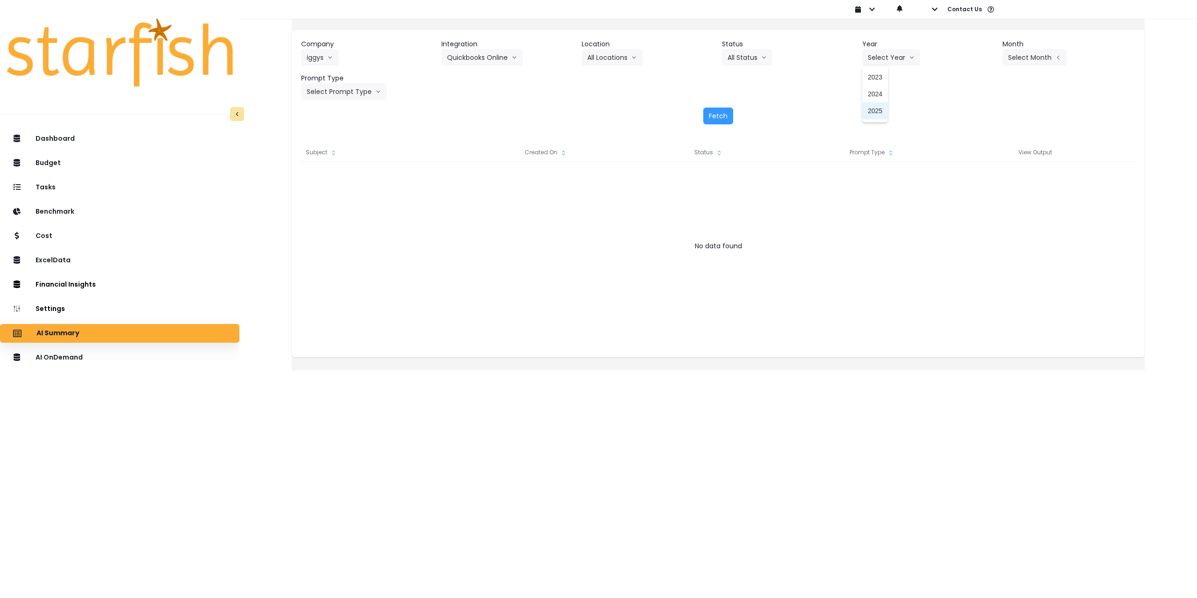
click at [868, 111] on span "2025" at bounding box center [875, 110] width 14 height 9
click at [1028, 57] on button "Select Month" at bounding box center [1034, 57] width 64 height 17
click at [979, 148] on span "June" at bounding box center [988, 144] width 18 height 9
click at [353, 91] on button "Select Prompt Type" at bounding box center [344, 91] width 86 height 17
click at [344, 177] on span "Monthly Summary" at bounding box center [333, 178] width 53 height 9
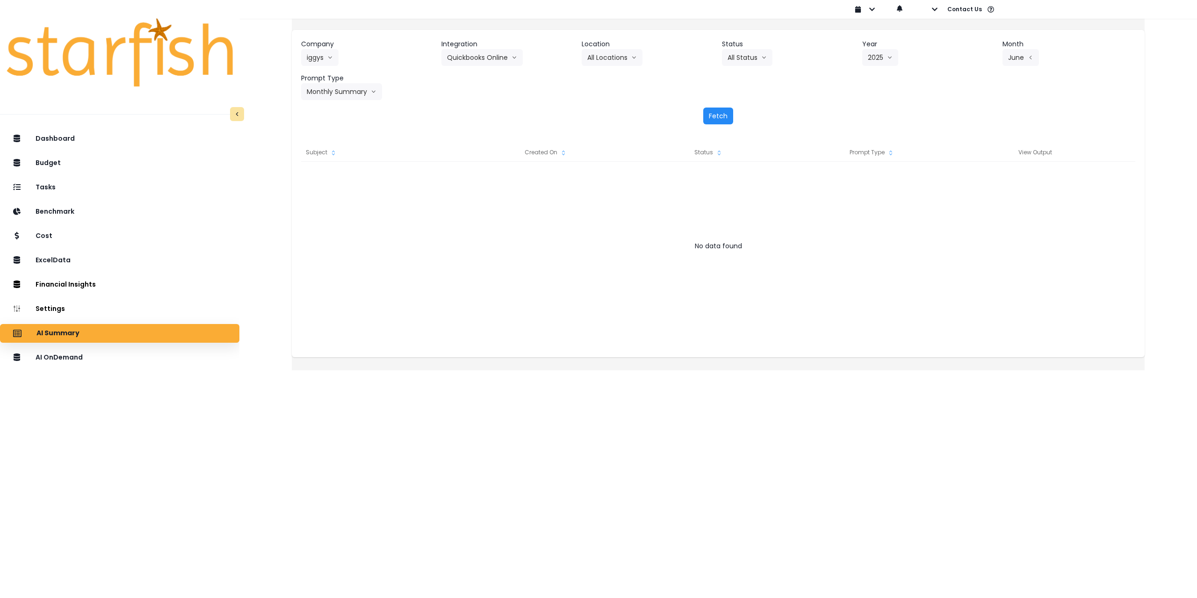
click at [718, 114] on button "Fetch" at bounding box center [718, 116] width 30 height 17
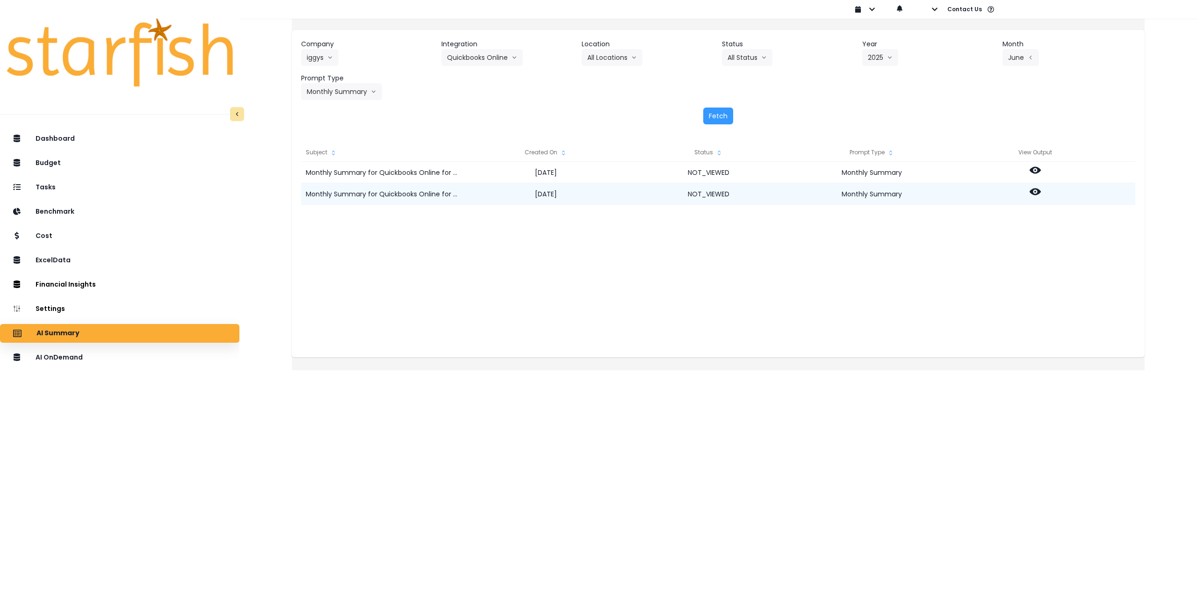
click at [1041, 191] on icon at bounding box center [1035, 191] width 11 height 7
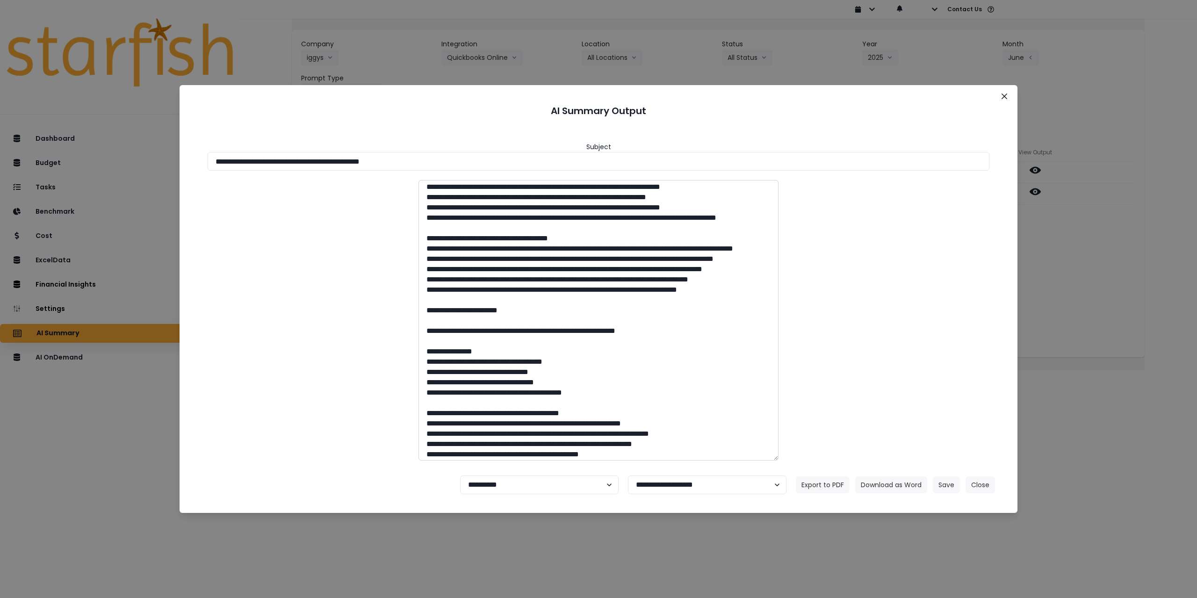
scroll to position [81, 0]
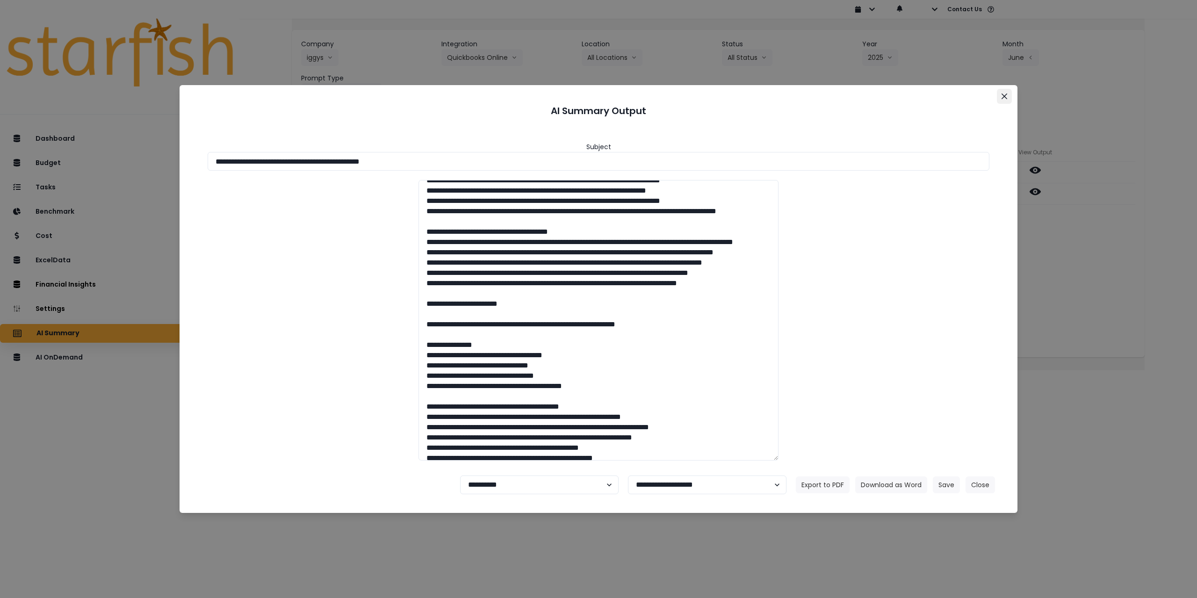
click at [1008, 96] on button "Close" at bounding box center [1004, 96] width 15 height 15
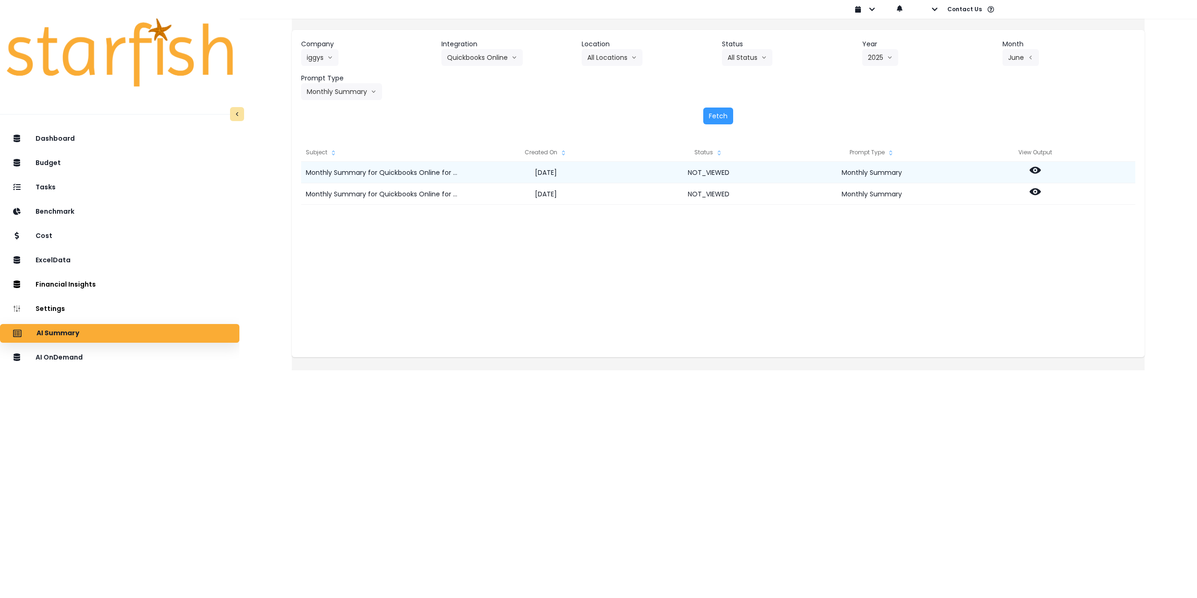
click at [1041, 172] on icon at bounding box center [1035, 170] width 11 height 7
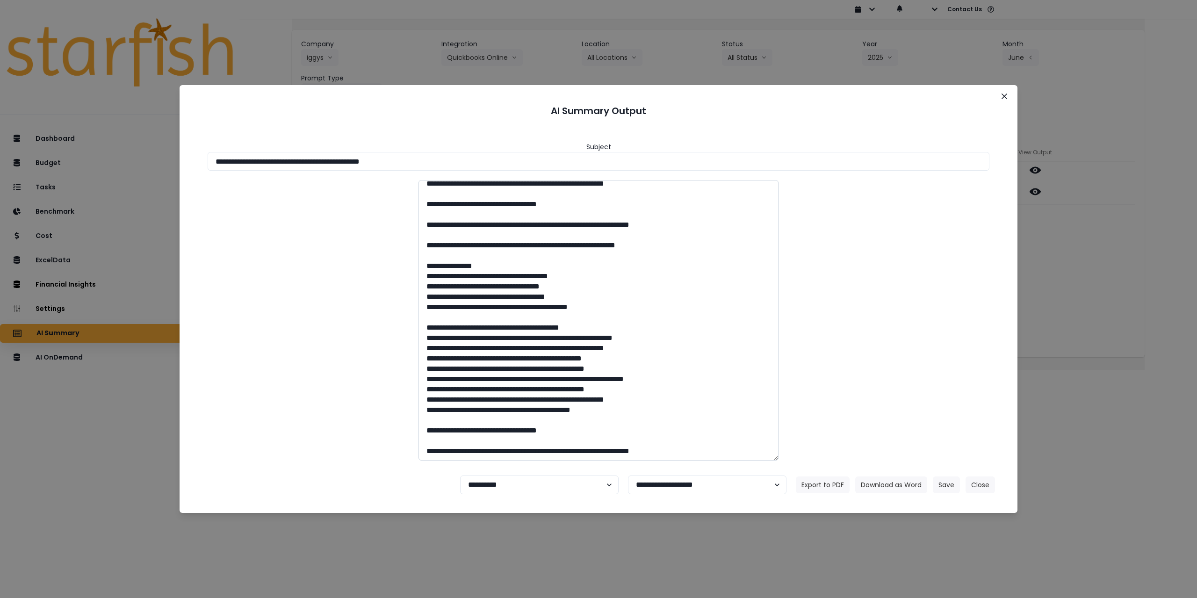
scroll to position [1394, 0]
click at [1029, 53] on div "**********" at bounding box center [598, 299] width 1197 height 598
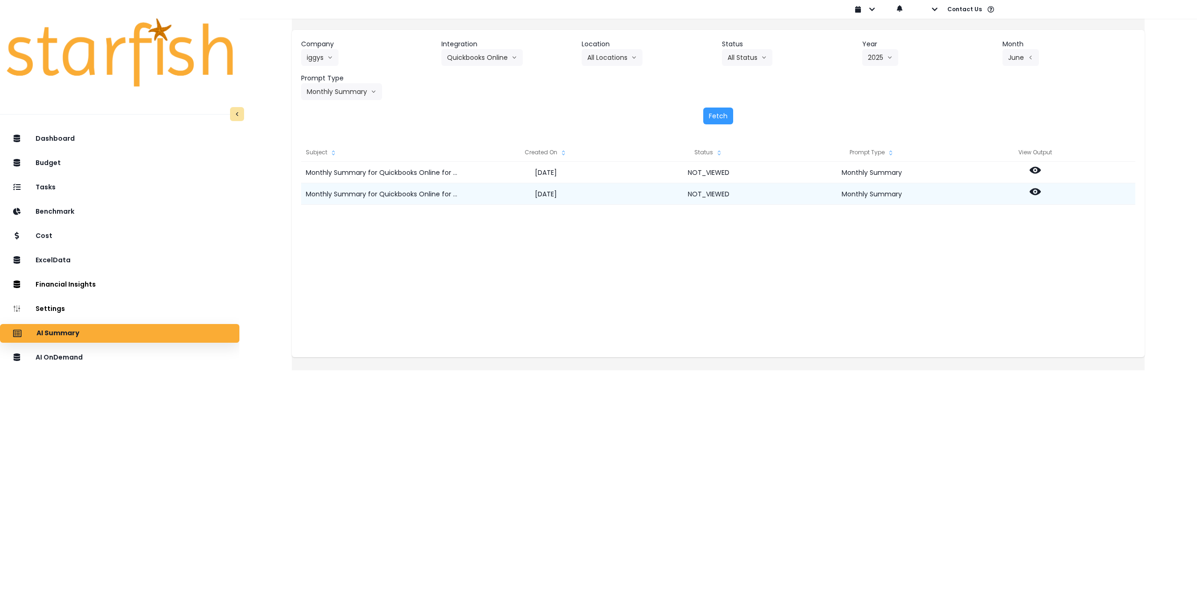
click at [1041, 195] on icon at bounding box center [1035, 191] width 11 height 11
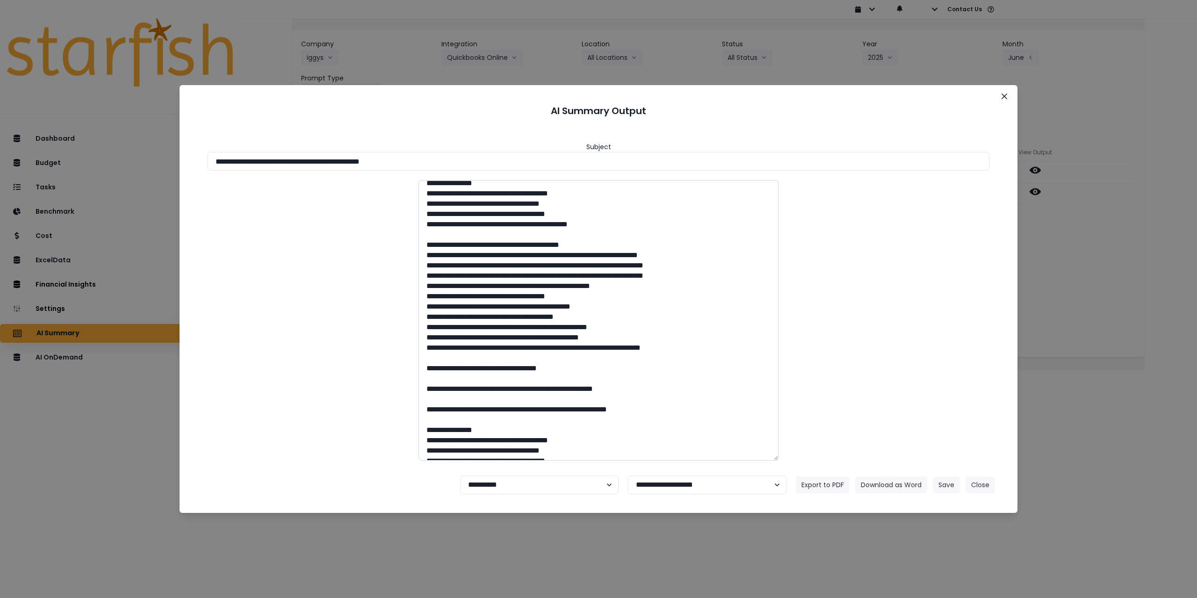
scroll to position [748, 0]
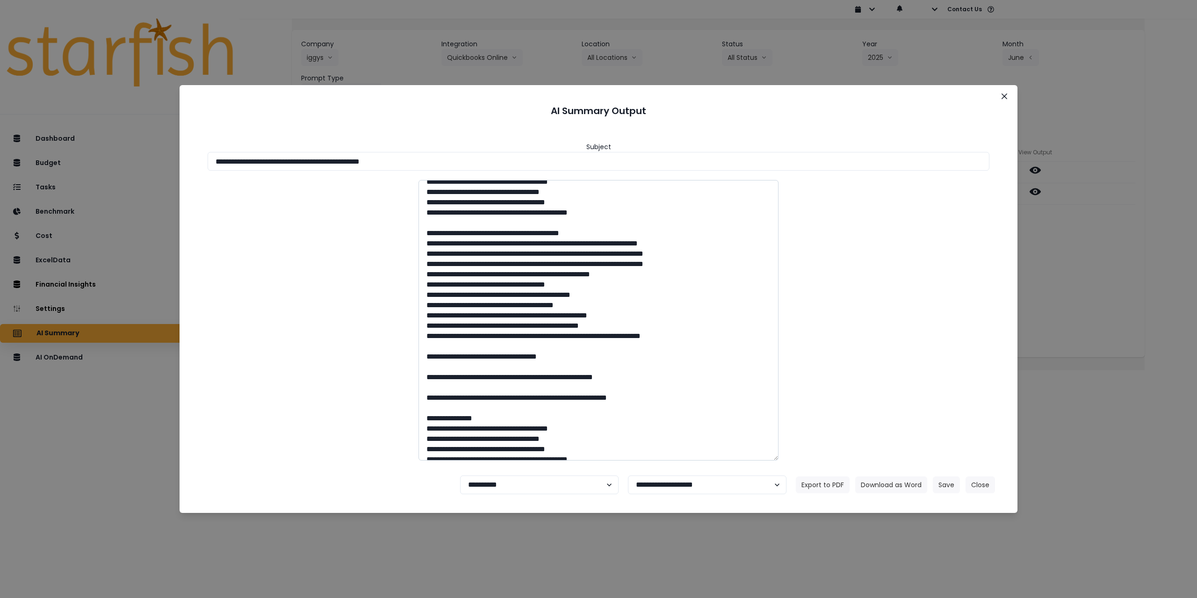
drag, startPoint x: 442, startPoint y: 295, endPoint x: 519, endPoint y: 293, distance: 77.2
click at [519, 293] on textarea at bounding box center [598, 320] width 360 height 281
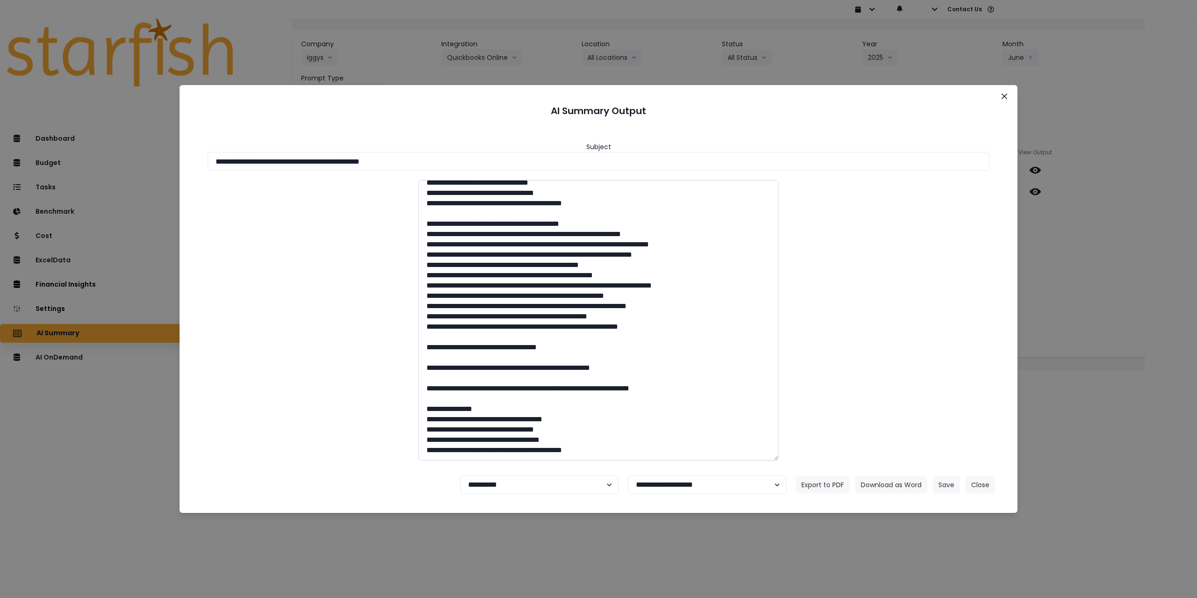
scroll to position [281, 0]
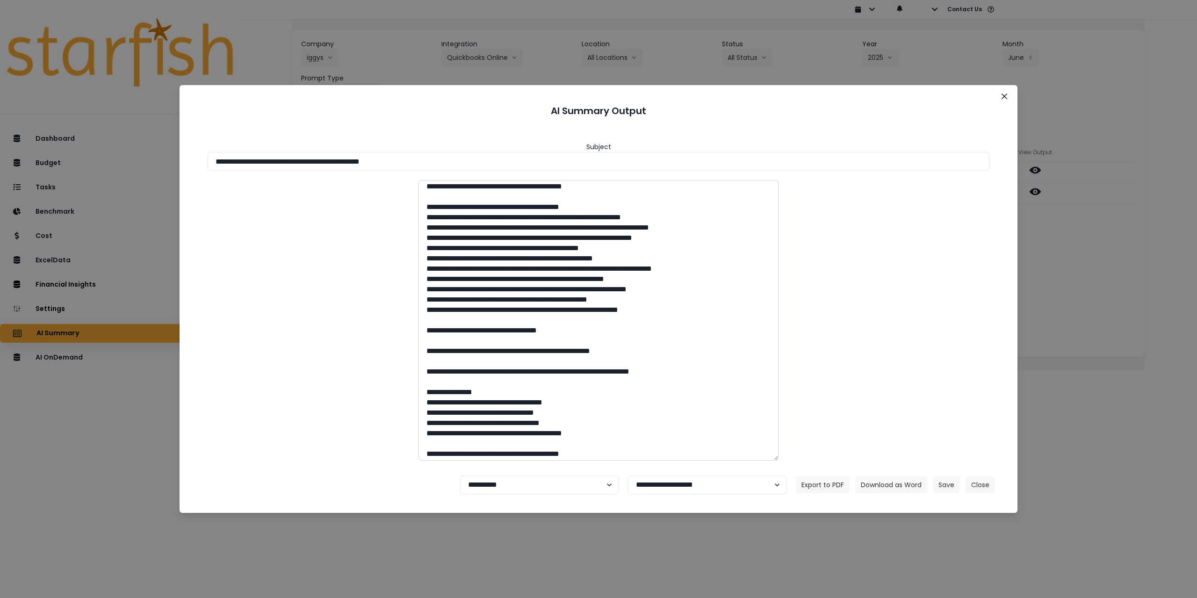
drag, startPoint x: 655, startPoint y: 424, endPoint x: 445, endPoint y: 198, distance: 308.0
click at [445, 198] on textarea at bounding box center [598, 320] width 360 height 281
click at [887, 484] on button "Download as Word" at bounding box center [891, 484] width 72 height 17
drag, startPoint x: 381, startPoint y: 162, endPoint x: 510, endPoint y: 181, distance: 129.9
click at [499, 175] on div "**********" at bounding box center [598, 296] width 815 height 343
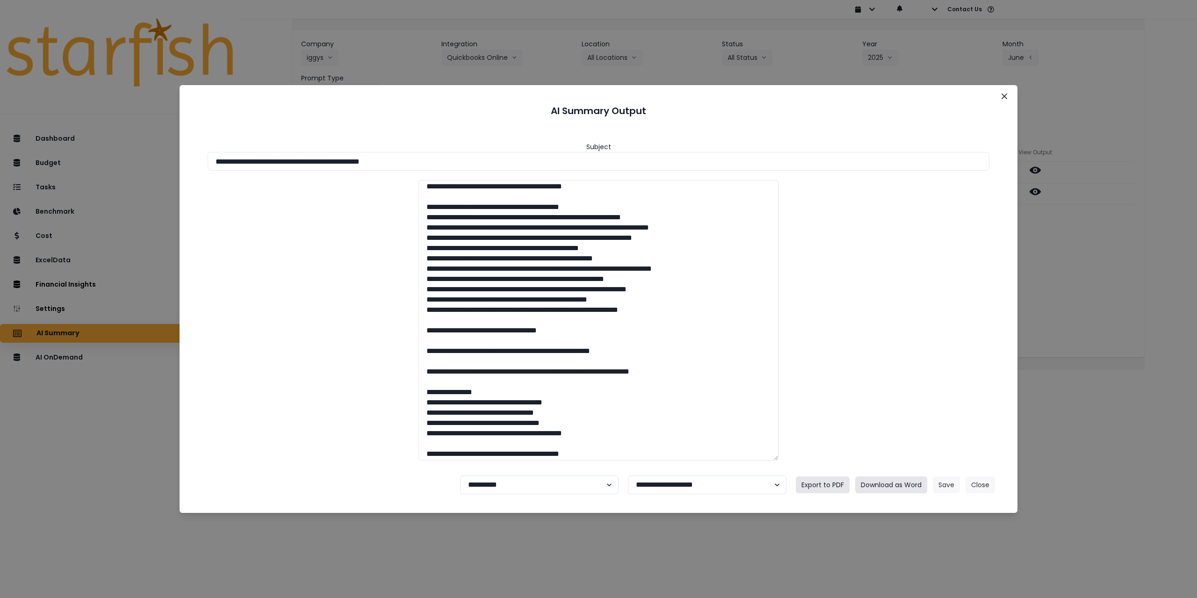
drag, startPoint x: 839, startPoint y: 487, endPoint x: 895, endPoint y: 488, distance: 56.6
click at [895, 488] on div "Export to PDF Download as Word Save Close" at bounding box center [895, 484] width 199 height 17
click at [895, 487] on button "Download as Word" at bounding box center [891, 484] width 72 height 17
drag, startPoint x: 1121, startPoint y: 307, endPoint x: 1088, endPoint y: 272, distance: 47.6
click at [1121, 307] on div "**********" at bounding box center [598, 299] width 1197 height 598
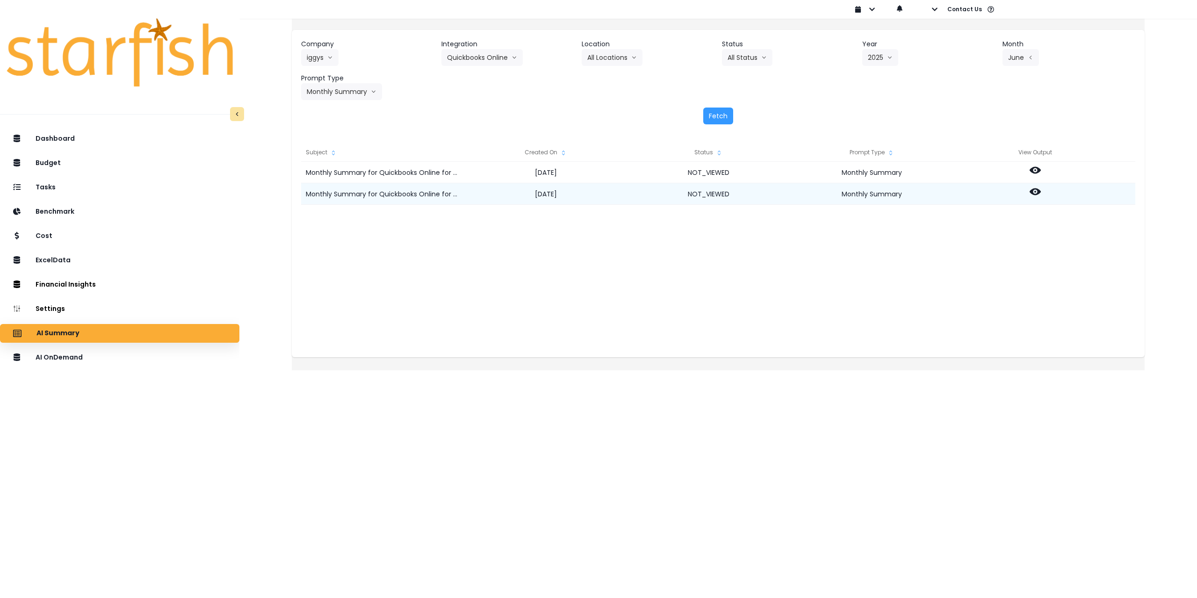
click at [1040, 190] on icon at bounding box center [1035, 191] width 11 height 7
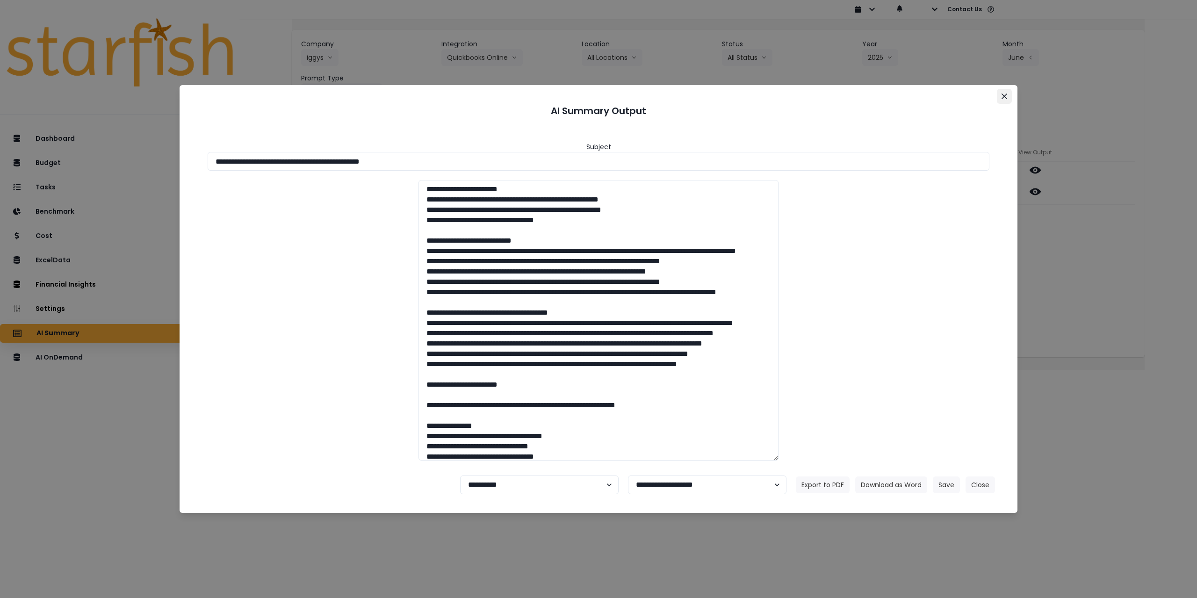
click at [1002, 96] on icon "Close" at bounding box center [1004, 97] width 6 height 6
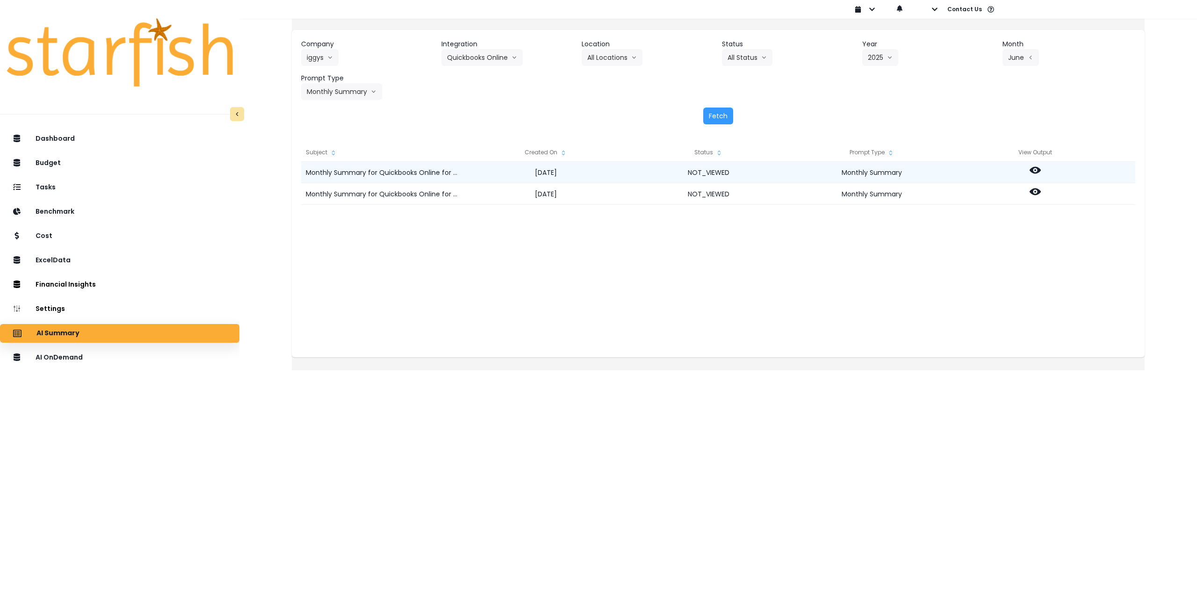
click at [1041, 167] on icon at bounding box center [1035, 170] width 11 height 7
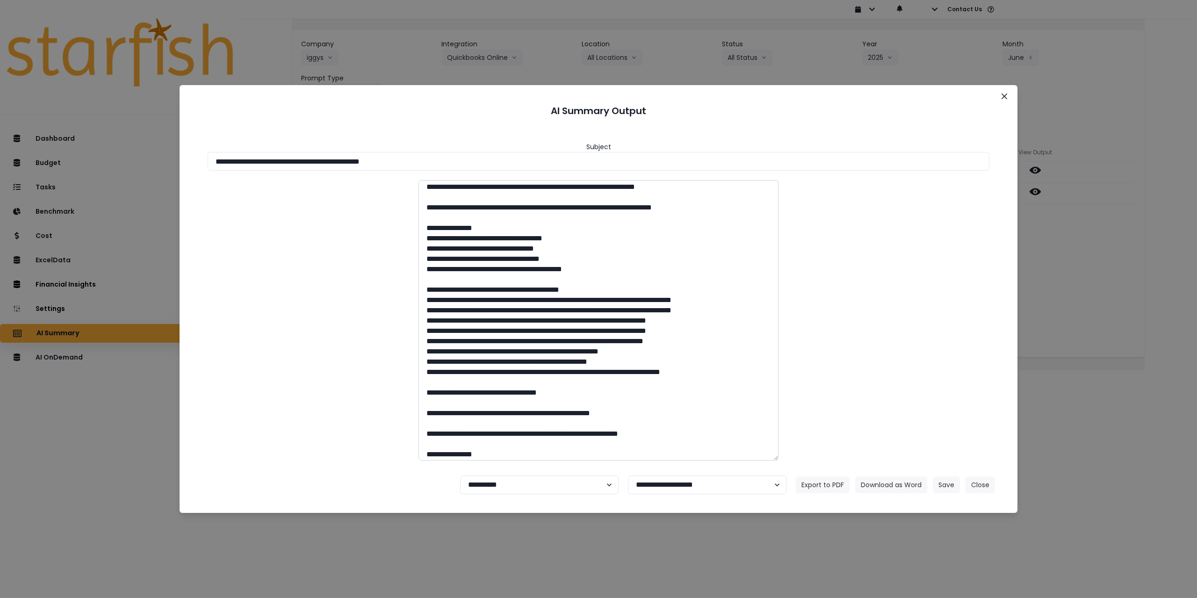
scroll to position [468, 0]
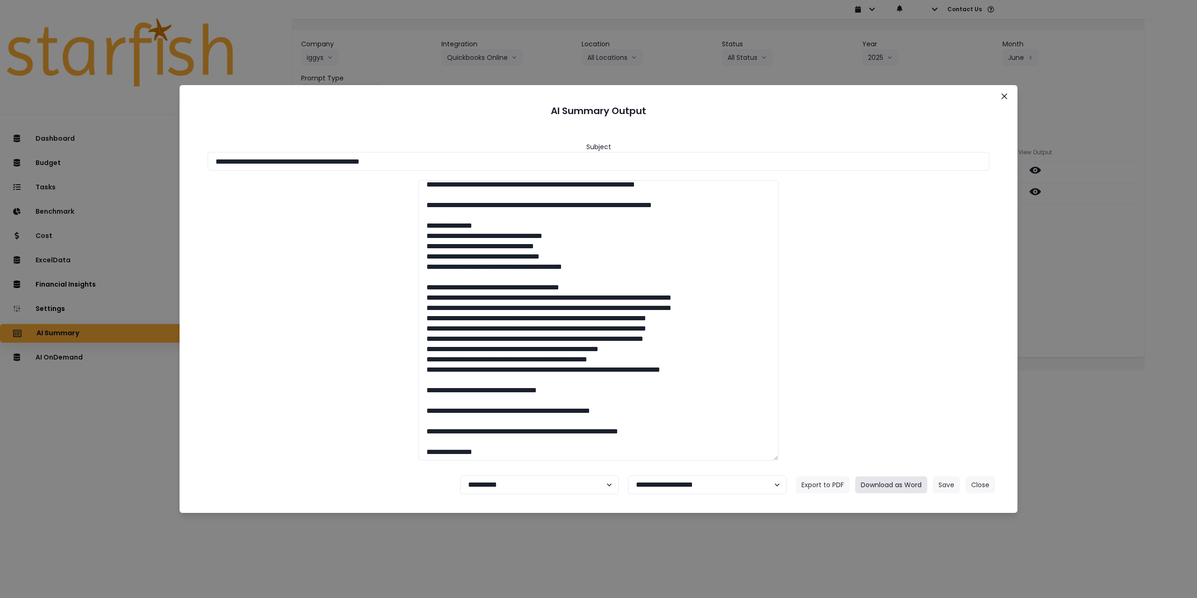
click at [886, 489] on button "Download as Word" at bounding box center [891, 484] width 72 height 17
click at [546, 489] on select "**********" at bounding box center [539, 485] width 159 height 19
select select "********"
click at [460, 476] on select "**********" at bounding box center [539, 485] width 159 height 19
click at [1002, 97] on icon "Close" at bounding box center [1004, 97] width 6 height 6
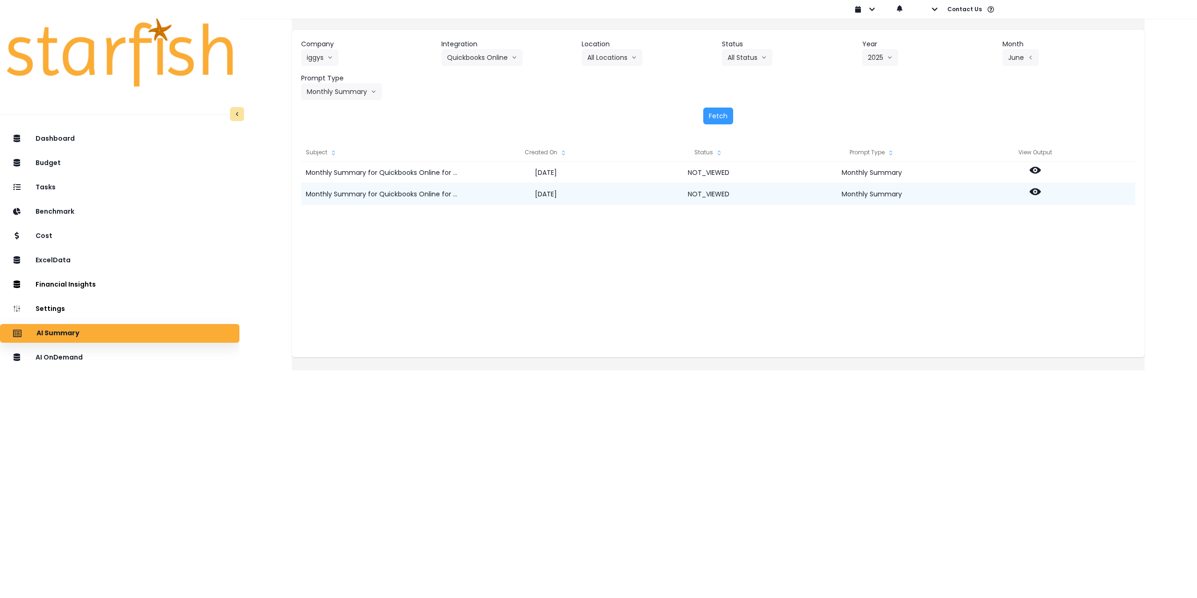
click at [1041, 190] on icon at bounding box center [1035, 191] width 11 height 11
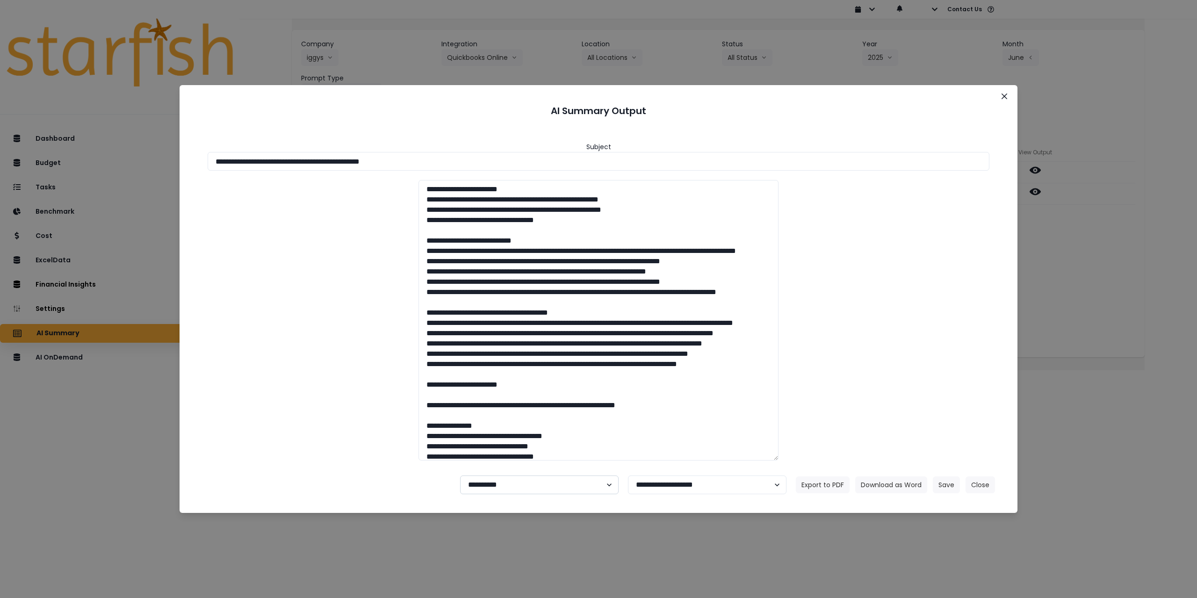
click at [512, 483] on select "**********" at bounding box center [539, 485] width 159 height 19
select select "********"
click at [460, 476] on select "**********" at bounding box center [539, 485] width 159 height 19
click at [939, 485] on button "Save" at bounding box center [946, 484] width 27 height 17
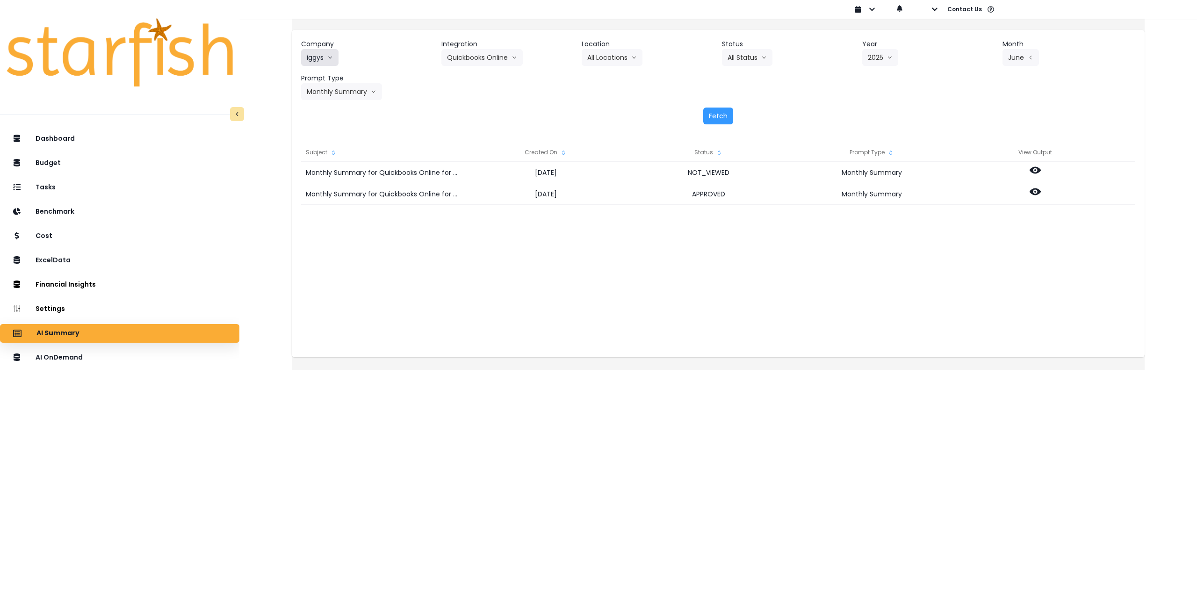
click at [325, 57] on button "iggys" at bounding box center [319, 57] width 37 height 17
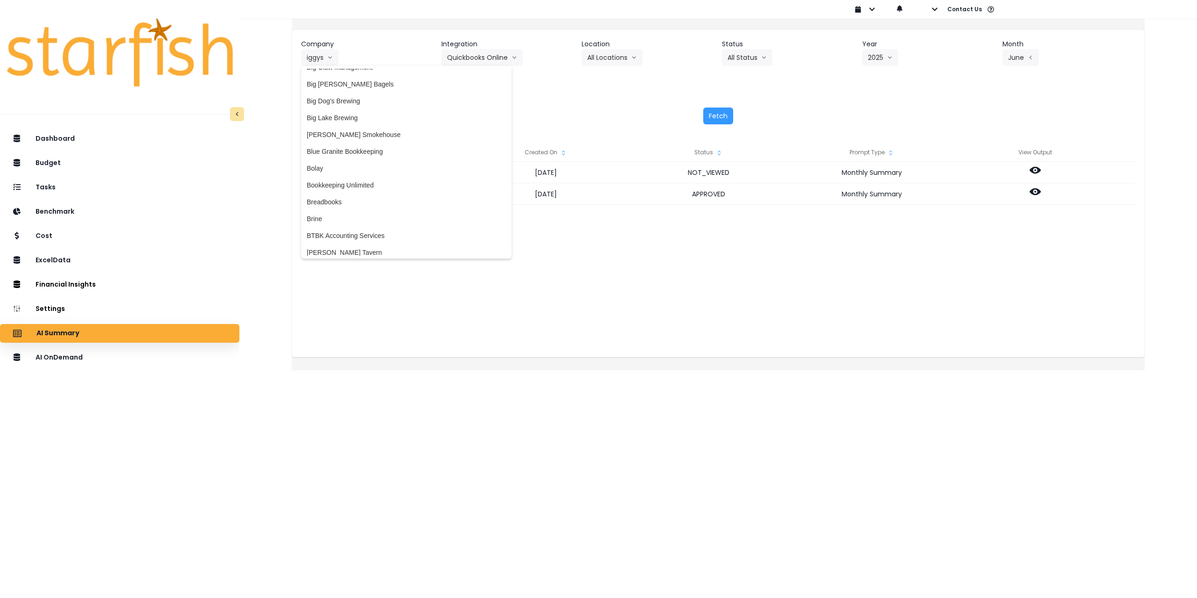
scroll to position [0, 0]
click at [367, 75] on span "86 Costs" at bounding box center [406, 76] width 199 height 9
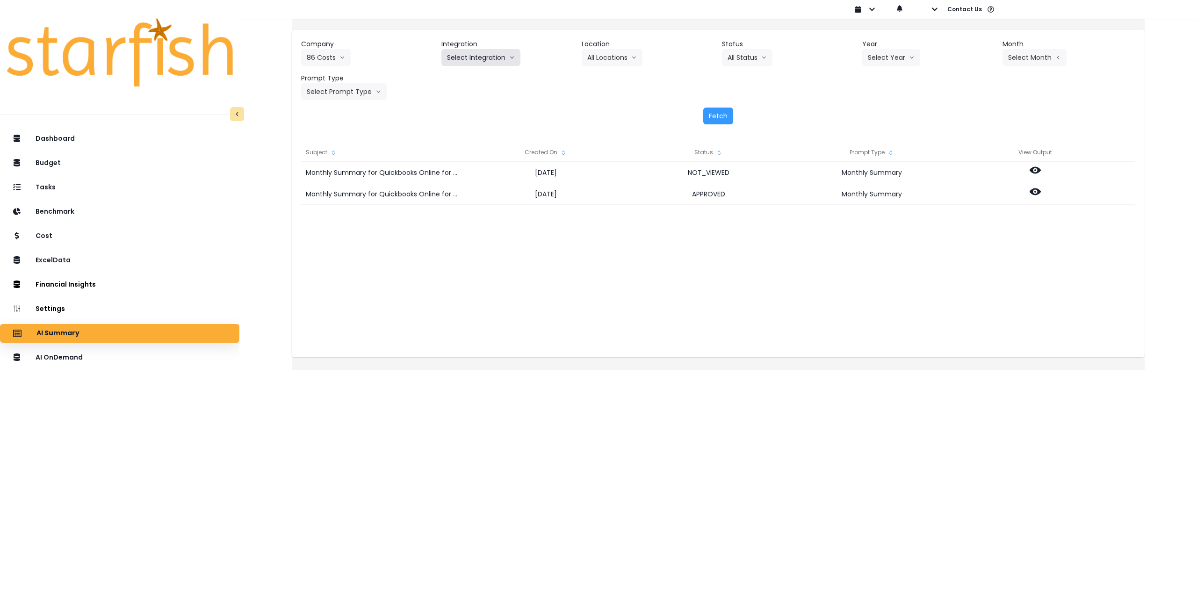
click at [480, 57] on button "Select Integration" at bounding box center [480, 57] width 79 height 17
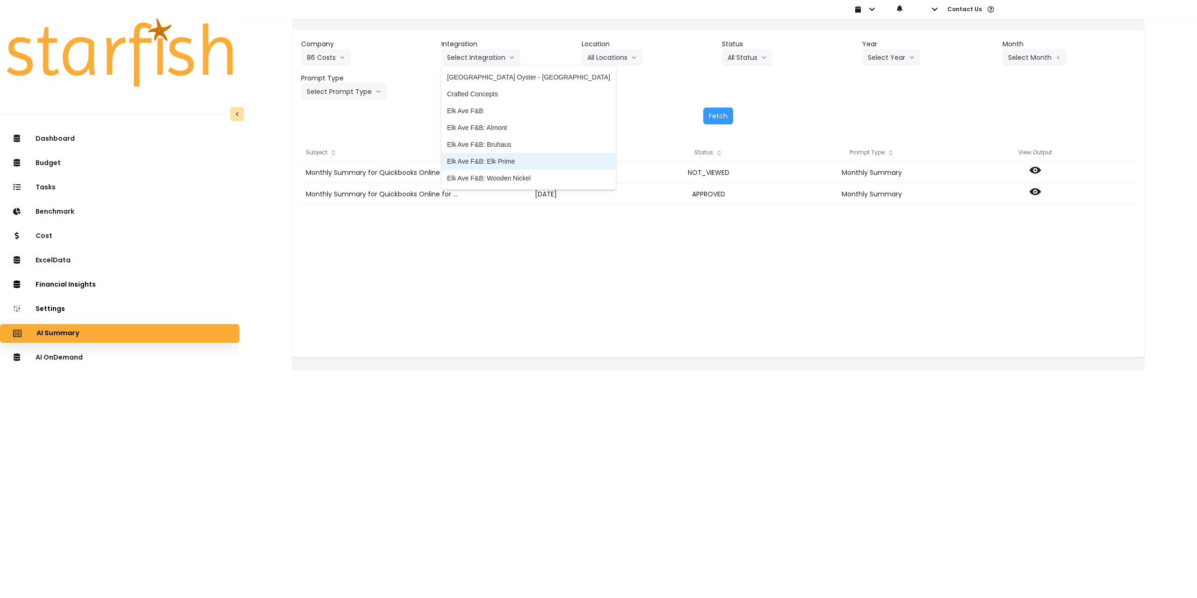
click at [516, 159] on span "Elk Ave F&B: Elk Prime" at bounding box center [528, 161] width 163 height 9
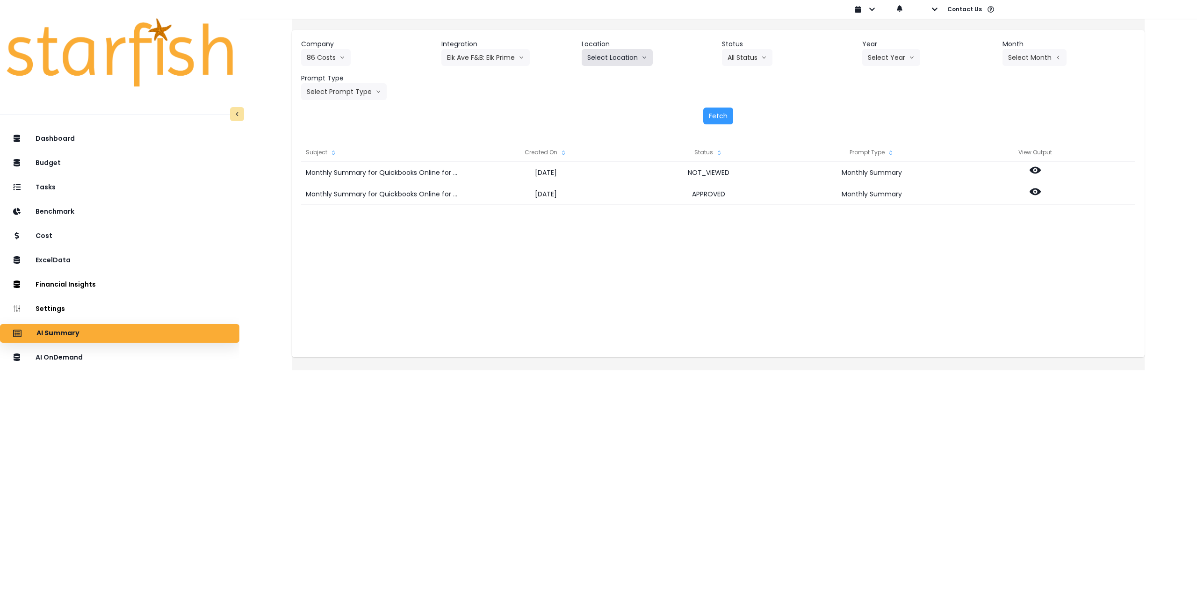
click at [608, 57] on button "Select Location" at bounding box center [617, 57] width 71 height 17
click at [611, 76] on span "All Locations" at bounding box center [605, 76] width 37 height 9
click at [745, 51] on button "All Status" at bounding box center [747, 57] width 50 height 17
click at [893, 55] on button "Select Year" at bounding box center [891, 57] width 58 height 17
click at [871, 106] on span "2025" at bounding box center [875, 110] width 14 height 9
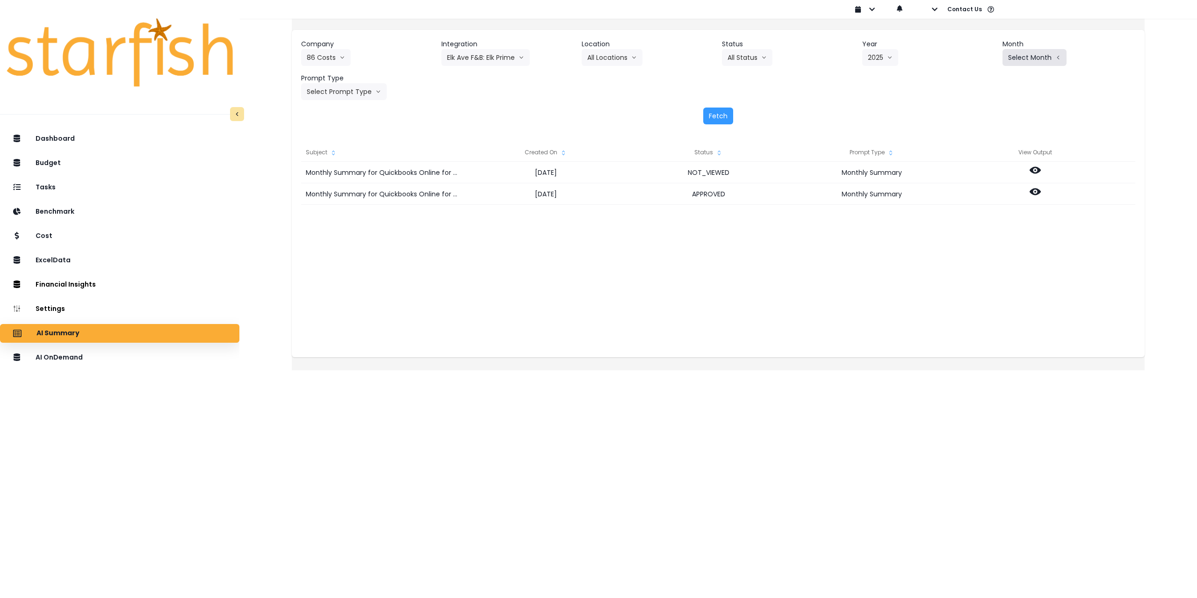
click at [1007, 61] on button "Select Month" at bounding box center [1034, 57] width 64 height 17
click at [979, 159] on span "July" at bounding box center [988, 161] width 18 height 9
click at [349, 94] on button "Select Prompt Type" at bounding box center [344, 91] width 86 height 17
click at [347, 179] on span "Monthly Summary" at bounding box center [333, 178] width 53 height 9
click at [722, 115] on button "Fetch" at bounding box center [718, 116] width 30 height 17
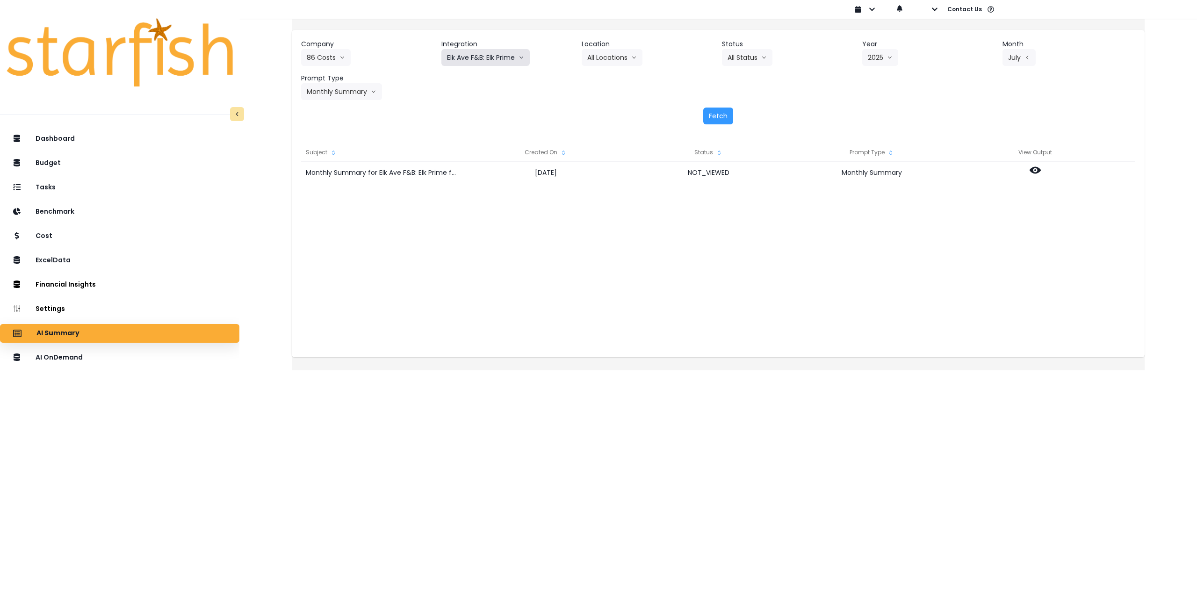
click at [497, 57] on button "Elk Ave F&B: Elk Prime" at bounding box center [485, 57] width 88 height 17
click at [533, 237] on div "Monthly Summary for Elk Ave F&B: Elk Prime for [DATE] [DATE] NOT_VIEWED Monthly…" at bounding box center [718, 255] width 834 height 187
click at [498, 58] on button "Elk Ave F&B: Elk Prime" at bounding box center [485, 57] width 88 height 17
click at [403, 118] on div "Fetch" at bounding box center [718, 116] width 834 height 17
click at [480, 62] on button "Elk Ave F&B: Elk Prime" at bounding box center [485, 57] width 88 height 17
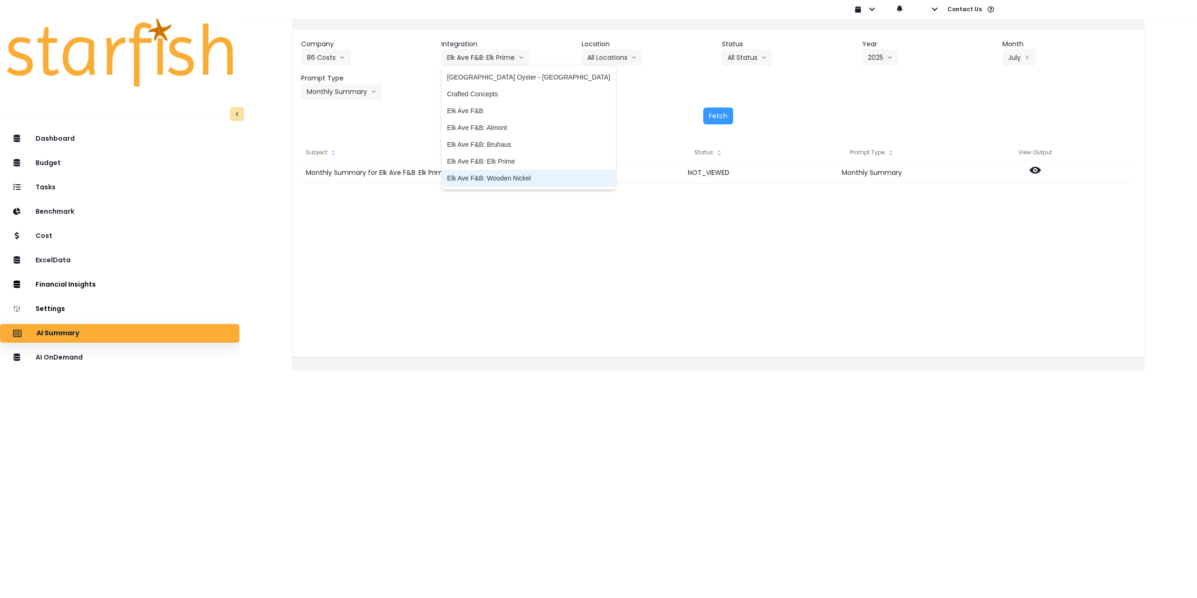
click at [512, 178] on span "Elk Ave F&B: Wooden Nickel" at bounding box center [528, 177] width 163 height 9
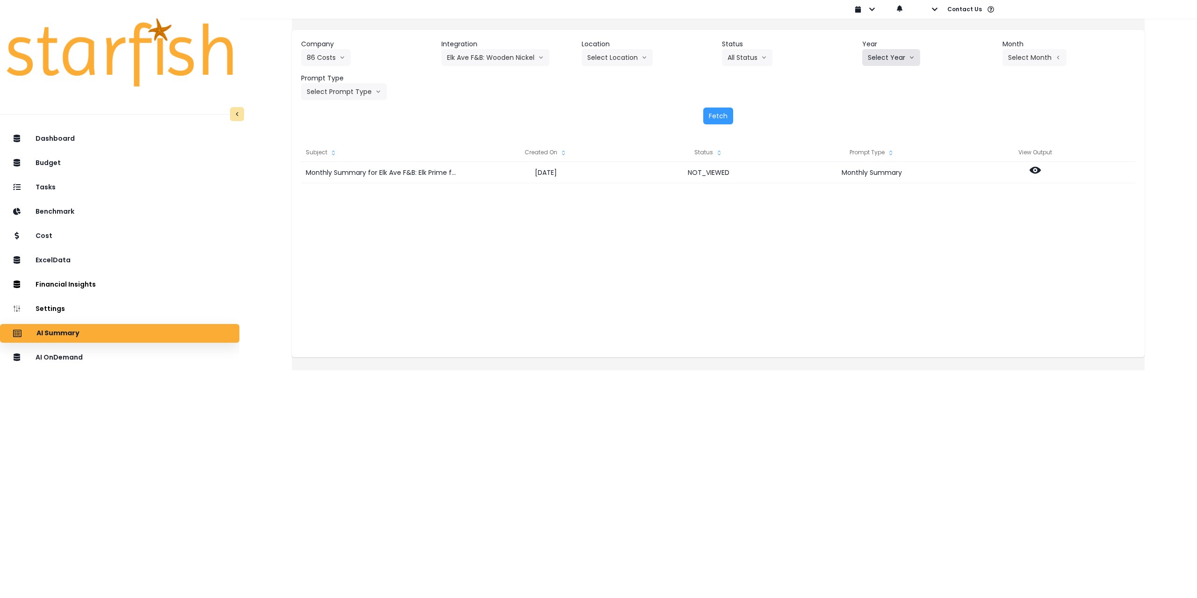
click at [886, 54] on button "Select Year" at bounding box center [891, 57] width 58 height 17
click at [512, 61] on button "Elk Ave F&B: Wooden Nickel" at bounding box center [495, 57] width 108 height 17
click at [155, 357] on div "AI OnDemand" at bounding box center [119, 358] width 224 height 20
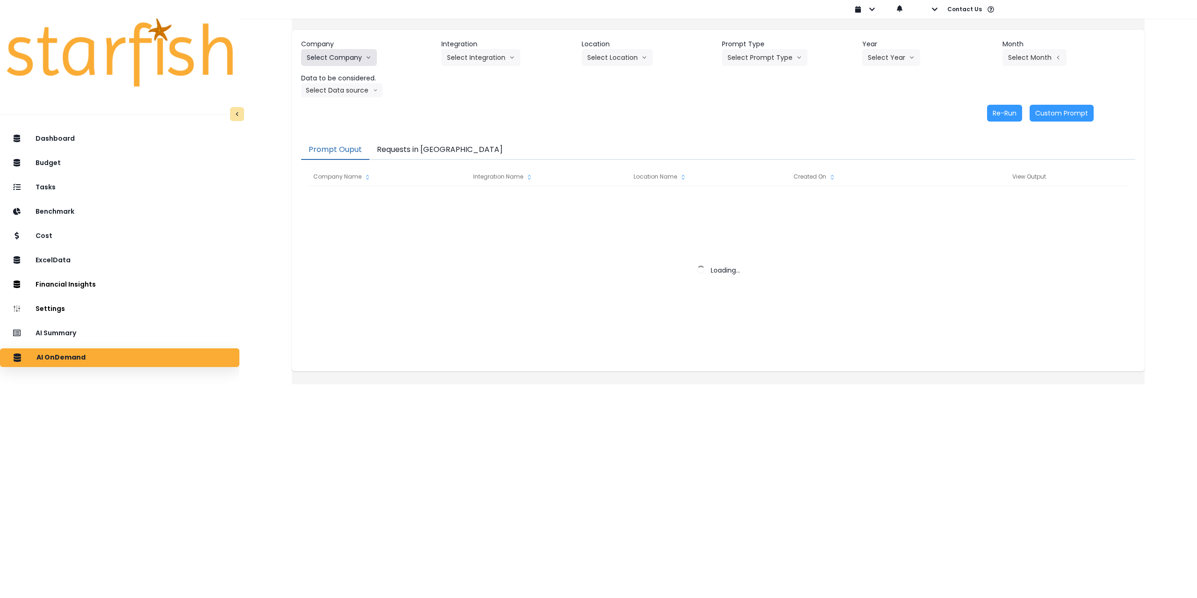
click at [367, 55] on button "Select Company" at bounding box center [339, 57] width 76 height 17
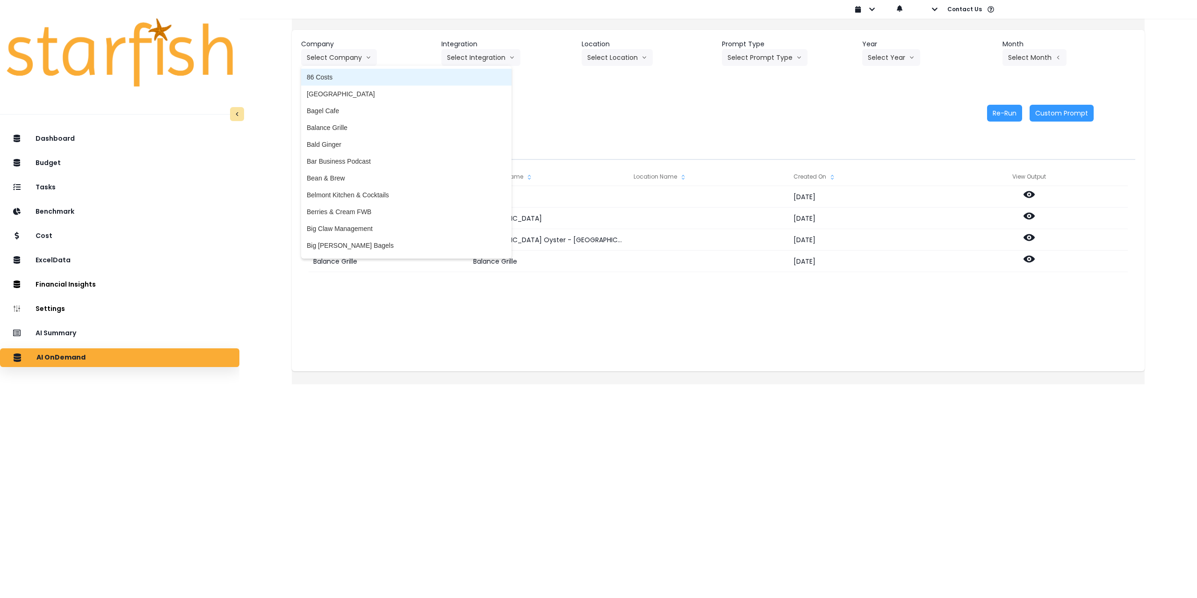
click at [351, 76] on span "86 Costs" at bounding box center [406, 76] width 199 height 9
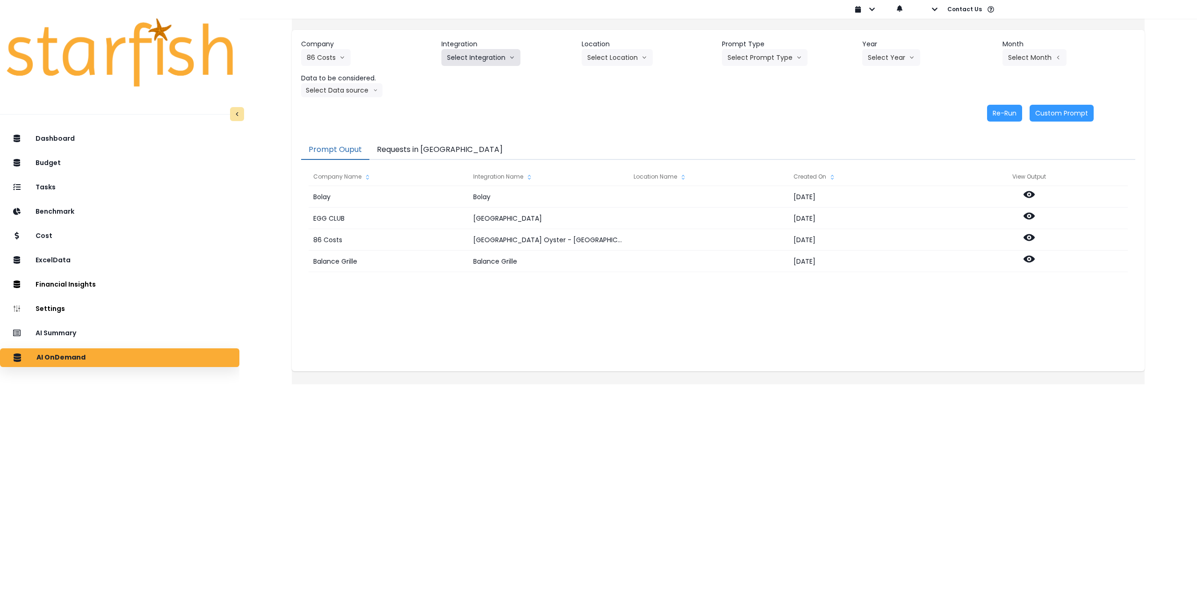
click at [472, 58] on button "Select Integration" at bounding box center [480, 57] width 79 height 17
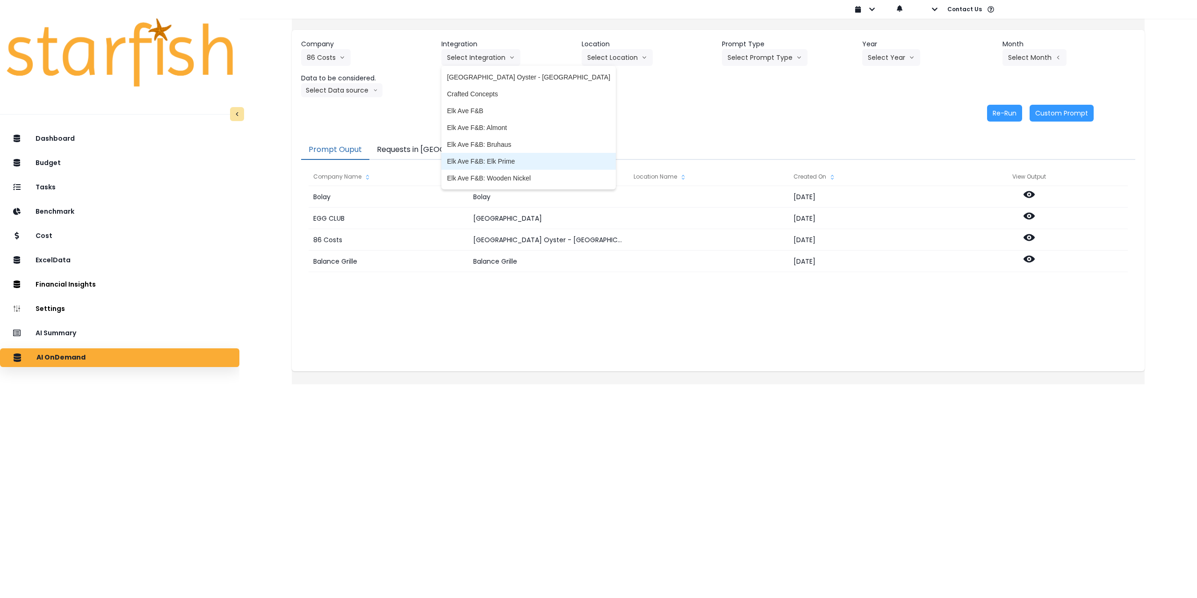
click at [503, 165] on span "Elk Ave F&B: Elk Prime" at bounding box center [528, 161] width 163 height 9
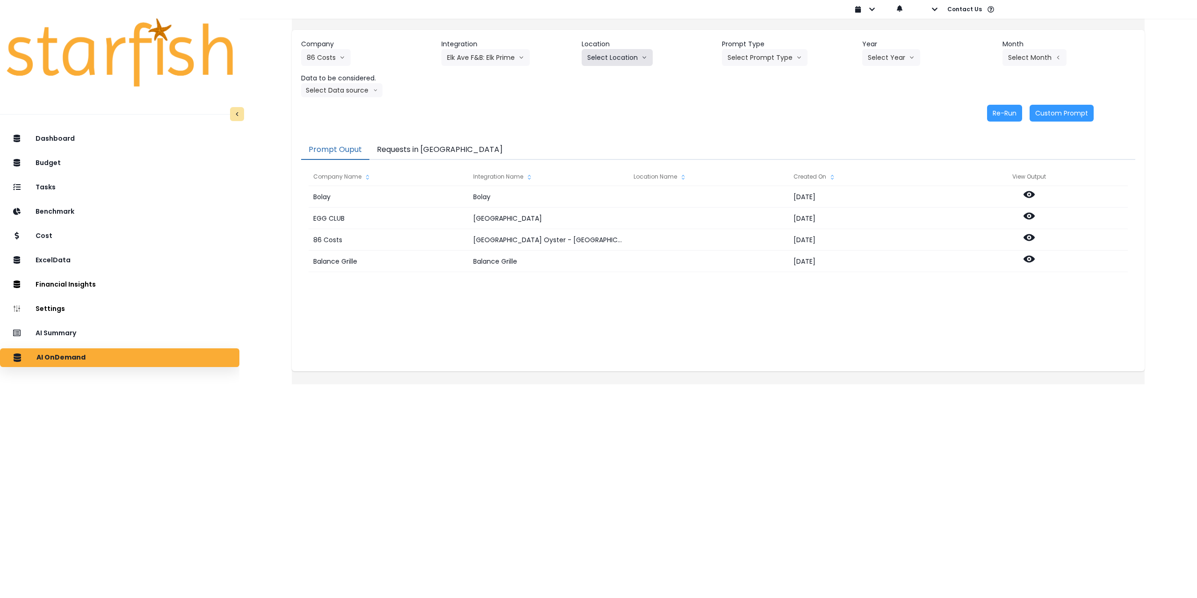
click at [645, 59] on icon "arrow down line" at bounding box center [644, 57] width 6 height 9
click at [618, 75] on span "All Locations" at bounding box center [605, 76] width 37 height 9
click at [768, 60] on button "Select Prompt Type" at bounding box center [765, 57] width 86 height 17
click at [746, 126] on span "Monthly Summary" at bounding box center [754, 127] width 53 height 9
click at [895, 62] on button "Select Year" at bounding box center [891, 57] width 58 height 17
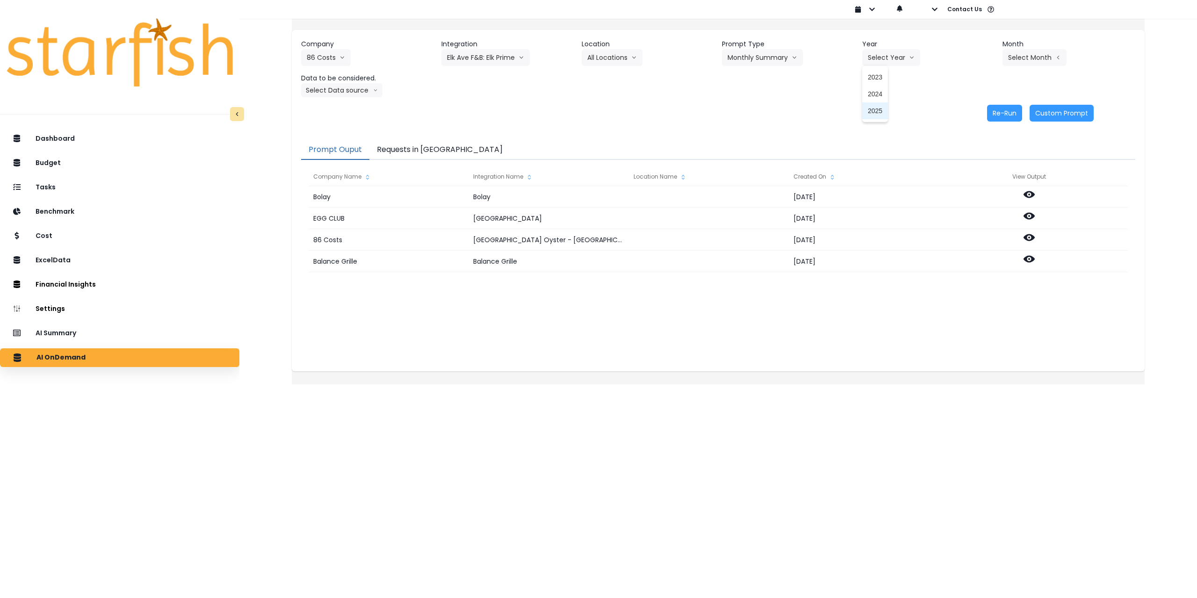
click at [875, 109] on span "2025" at bounding box center [875, 110] width 14 height 9
click at [1030, 60] on button "Select Month" at bounding box center [1034, 57] width 64 height 17
click at [979, 163] on span "July" at bounding box center [988, 161] width 18 height 9
click at [360, 90] on button "Select Data source" at bounding box center [341, 90] width 81 height 14
click at [361, 108] on span "Comparison overtime" at bounding box center [338, 108] width 62 height 9
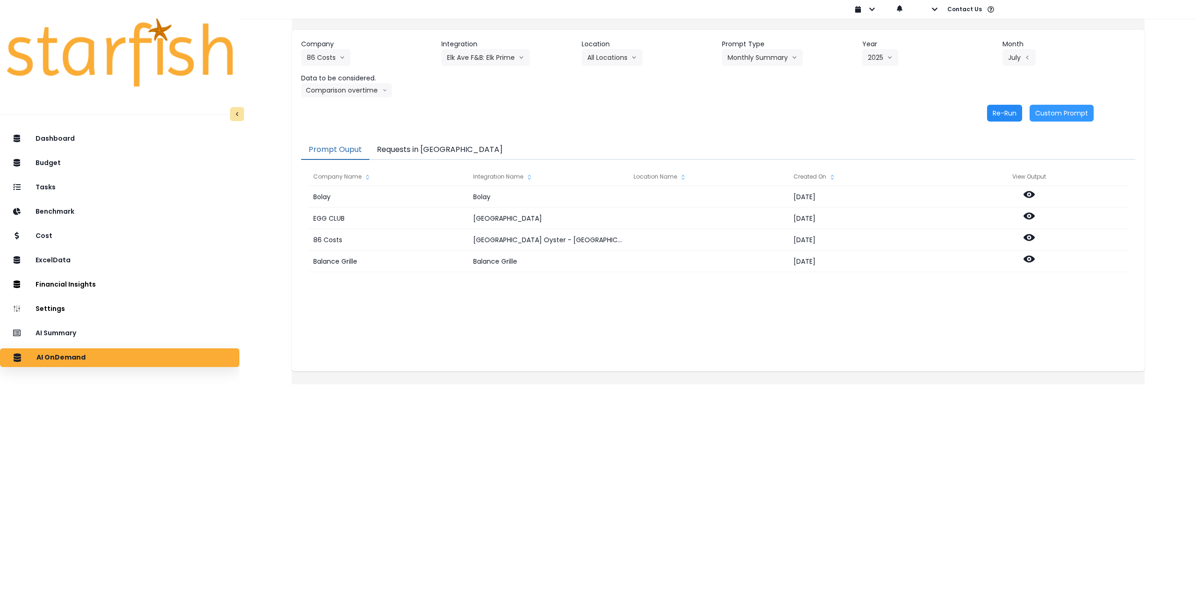
click at [991, 114] on button "Re-Run" at bounding box center [1004, 113] width 35 height 17
click at [342, 92] on button "Comparison overtime" at bounding box center [346, 90] width 91 height 14
click at [344, 127] on span "Location Analysis" at bounding box center [338, 125] width 62 height 9
click at [993, 119] on button "Re-Run" at bounding box center [1004, 113] width 35 height 17
click at [503, 58] on button "Elk Ave F&B: Elk Prime" at bounding box center [485, 57] width 88 height 17
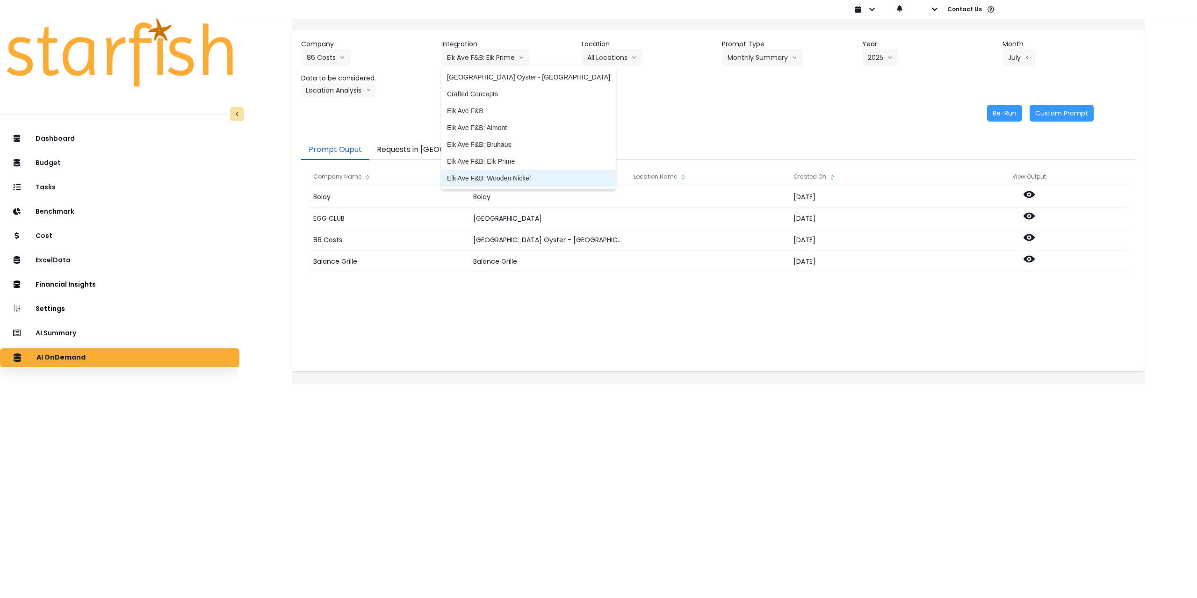
click at [519, 176] on span "Elk Ave F&B: Wooden Nickel" at bounding box center [528, 177] width 163 height 9
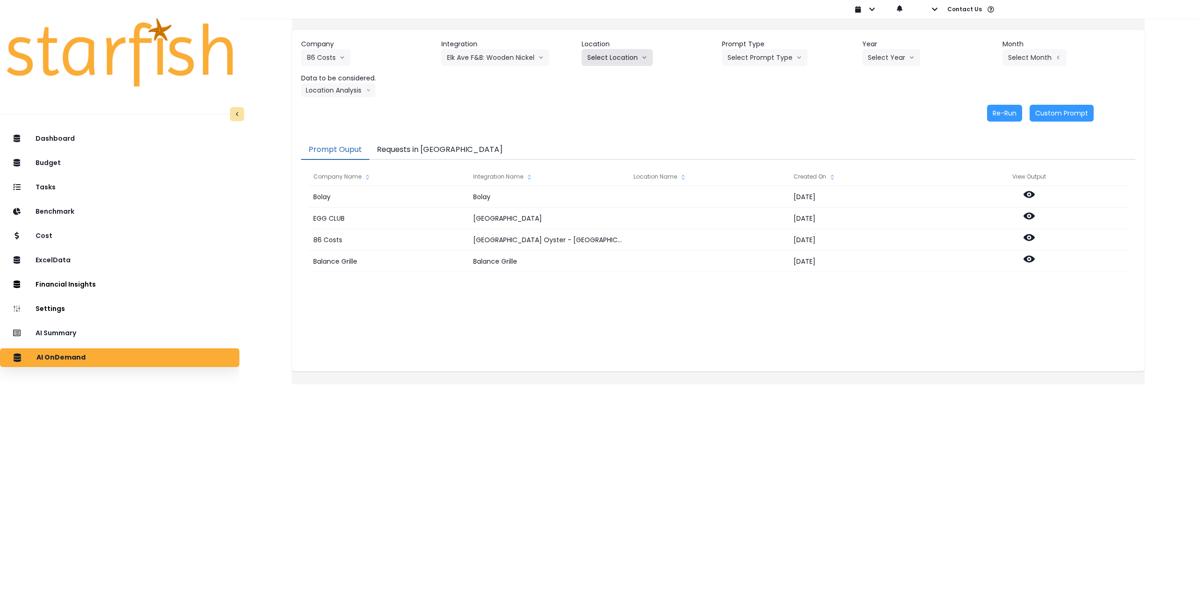
click at [607, 51] on button "Select Location" at bounding box center [617, 57] width 71 height 17
click at [606, 79] on span "All Locations" at bounding box center [605, 76] width 37 height 9
click at [754, 57] on button "Select Prompt Type" at bounding box center [765, 57] width 86 height 17
click at [753, 128] on span "Monthly Summary" at bounding box center [754, 127] width 53 height 9
click at [891, 58] on button "Select Year" at bounding box center [891, 57] width 58 height 17
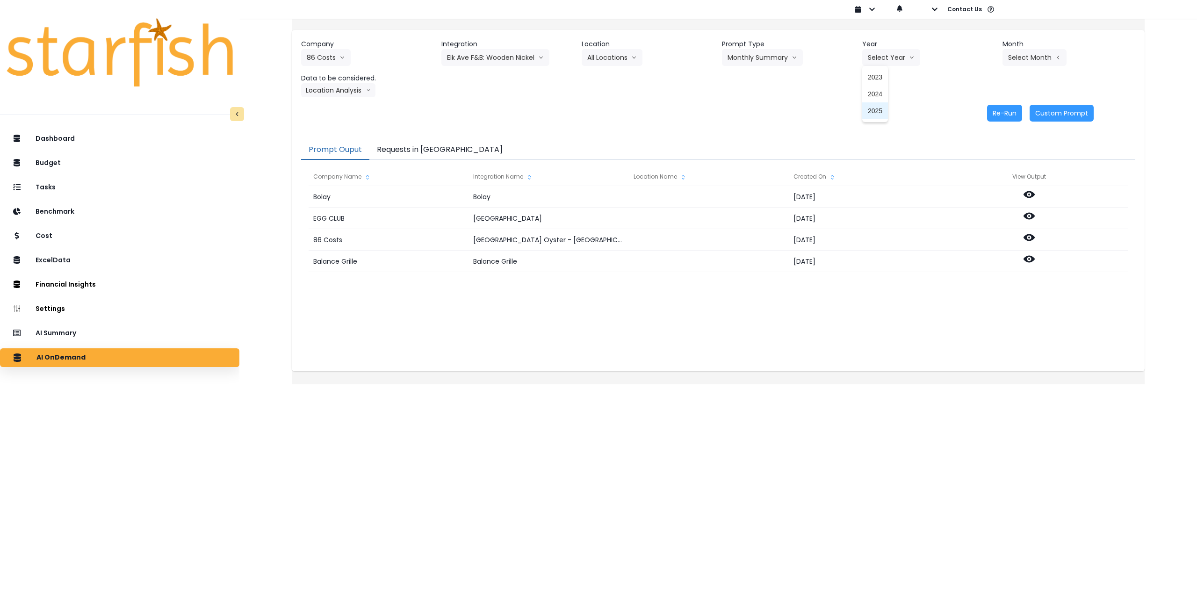
click at [873, 113] on span "2025" at bounding box center [875, 110] width 14 height 9
drag, startPoint x: 1004, startPoint y: 56, endPoint x: 1003, endPoint y: 60, distance: 4.8
click at [1005, 56] on button "Select Month" at bounding box center [1034, 57] width 64 height 17
click at [979, 164] on span "July" at bounding box center [988, 161] width 18 height 9
click at [352, 91] on button "Location Analysis" at bounding box center [338, 90] width 74 height 14
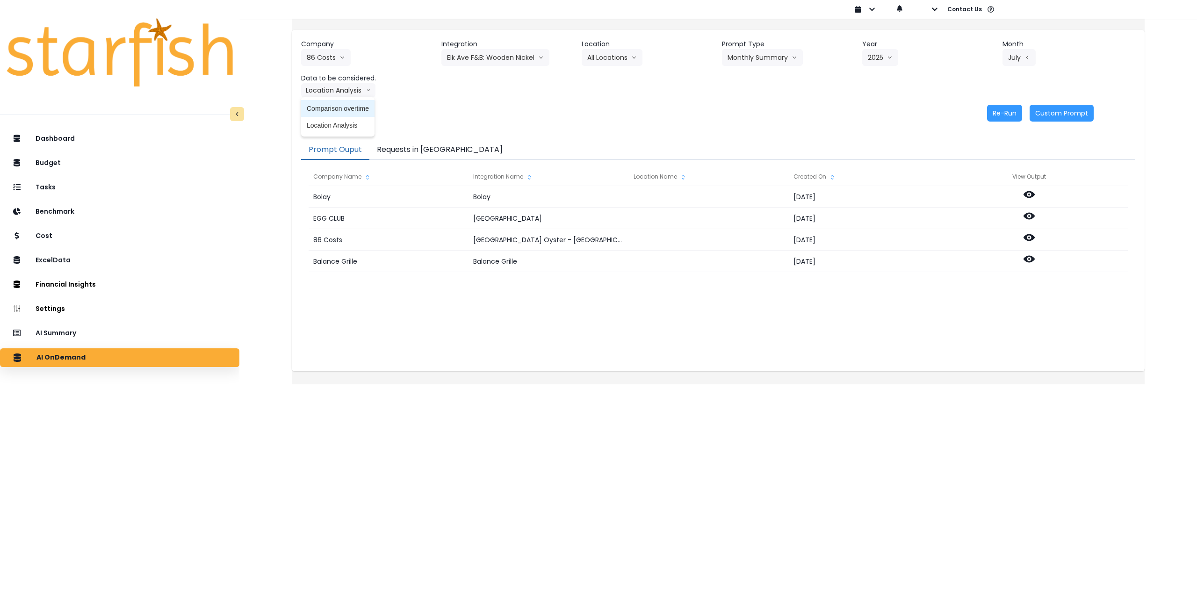
click at [353, 108] on span "Comparison overtime" at bounding box center [338, 108] width 62 height 9
click at [990, 116] on button "Re-Run" at bounding box center [1004, 113] width 35 height 17
click at [348, 87] on button "Comparison overtime" at bounding box center [346, 90] width 91 height 14
click at [346, 127] on span "Location Analysis" at bounding box center [338, 125] width 62 height 9
click at [994, 109] on button "Re-Run" at bounding box center [1004, 113] width 35 height 17
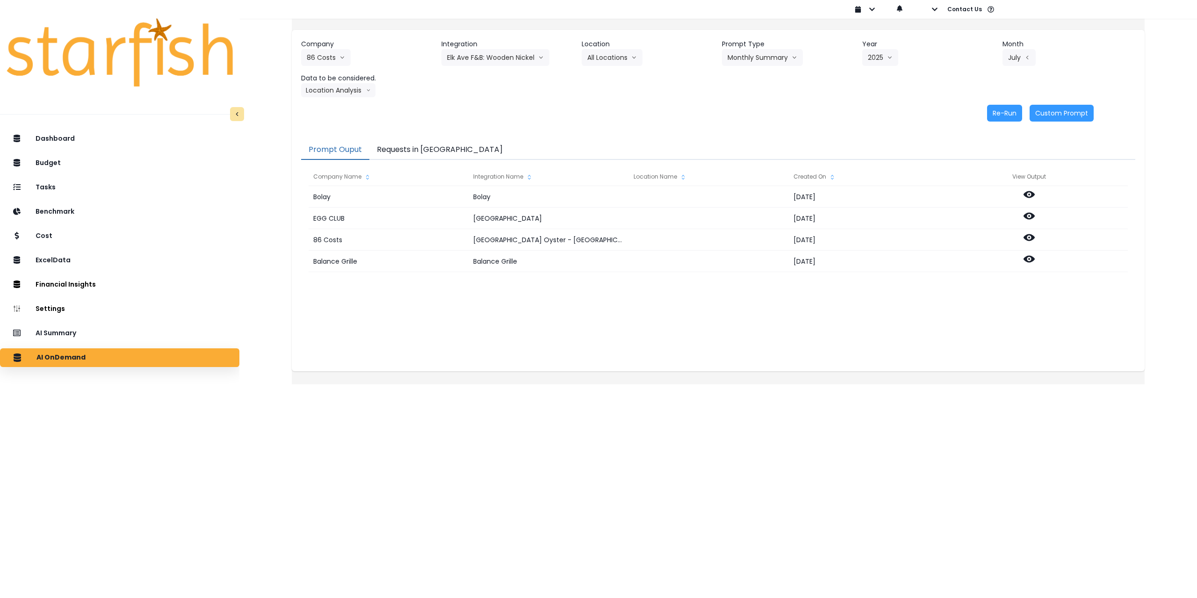
click at [447, 150] on button "Requests in [GEOGRAPHIC_DATA]" at bounding box center [439, 150] width 141 height 20
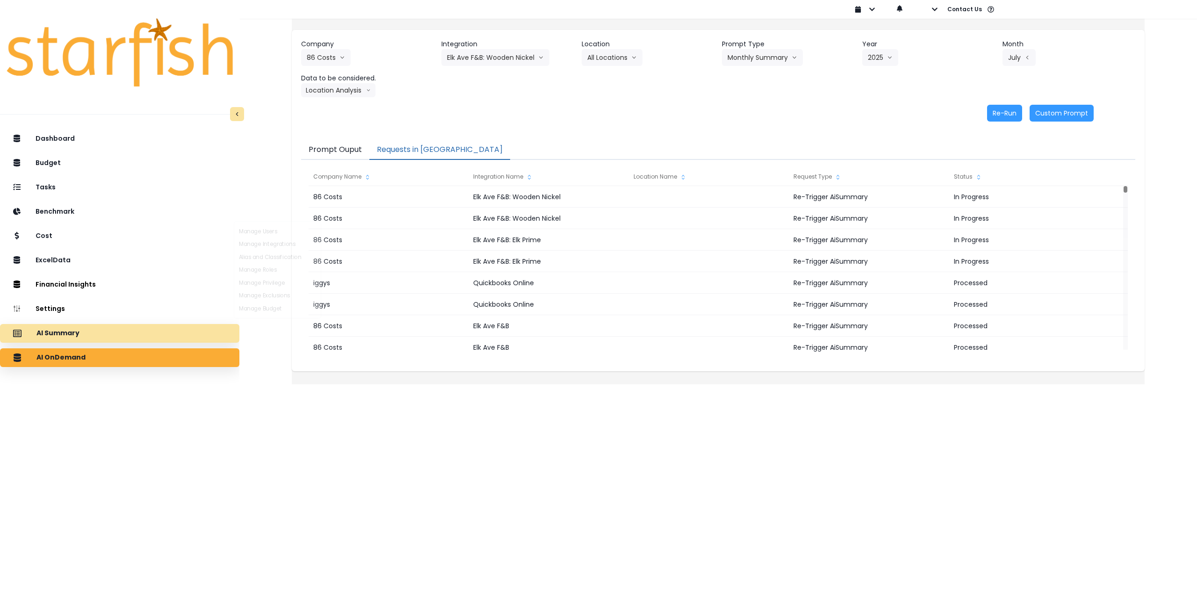
click at [93, 333] on div "AI Summary" at bounding box center [119, 334] width 224 height 20
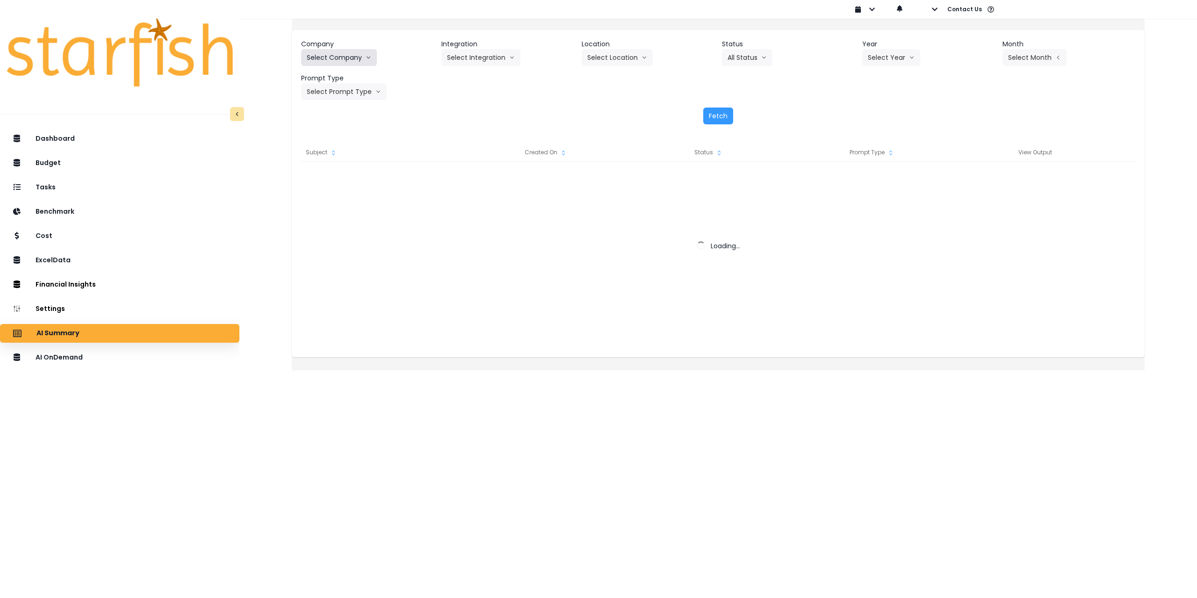
click at [344, 59] on button "Select Company" at bounding box center [339, 57] width 76 height 17
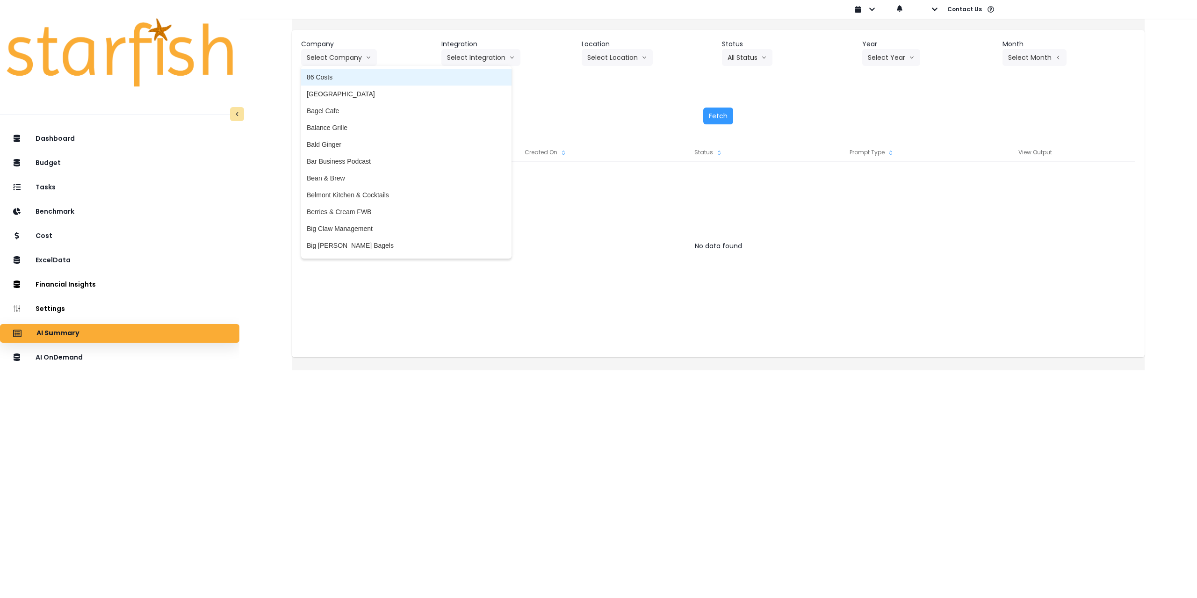
click at [346, 82] on li "86 Costs" at bounding box center [406, 77] width 210 height 17
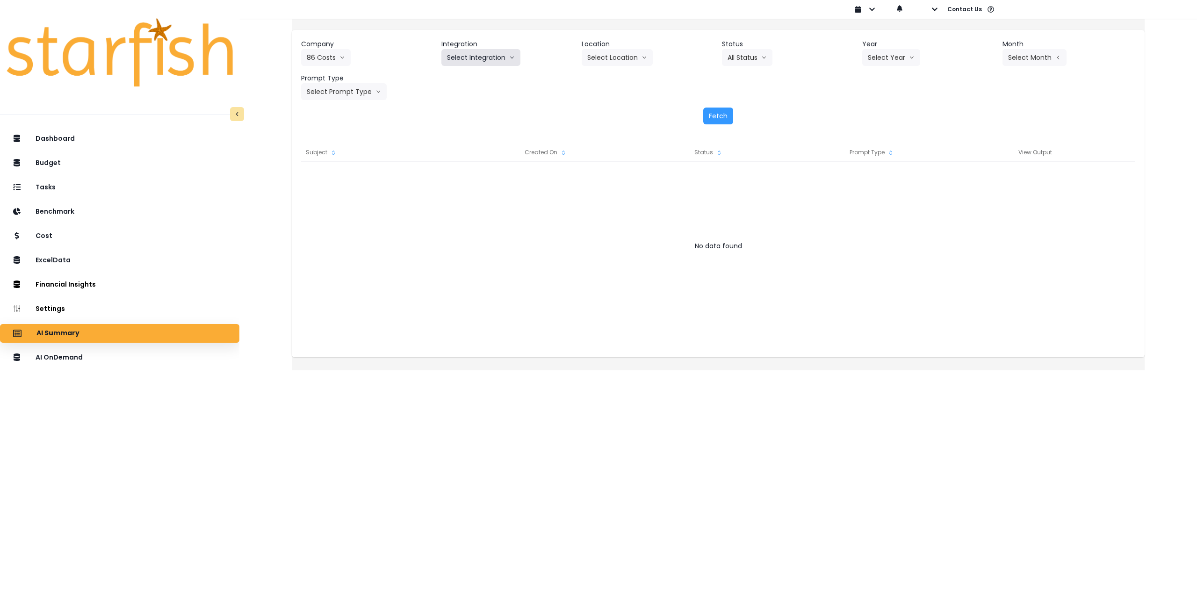
click at [481, 62] on button "Select Integration" at bounding box center [480, 57] width 79 height 17
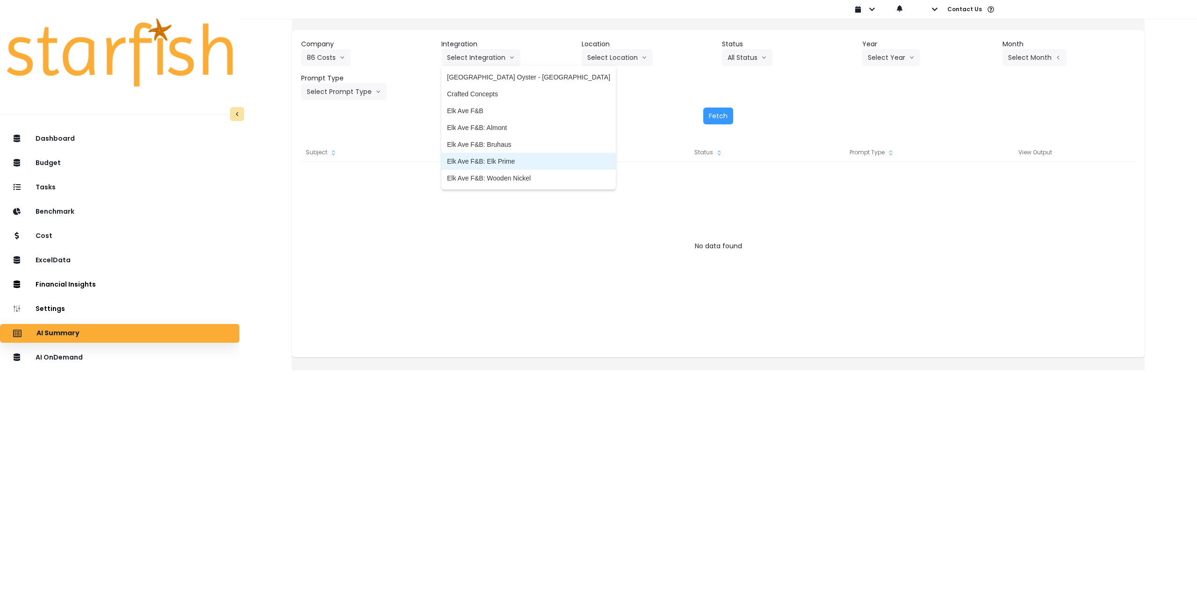
click at [491, 159] on span "Elk Ave F&B: Elk Prime" at bounding box center [528, 161] width 163 height 9
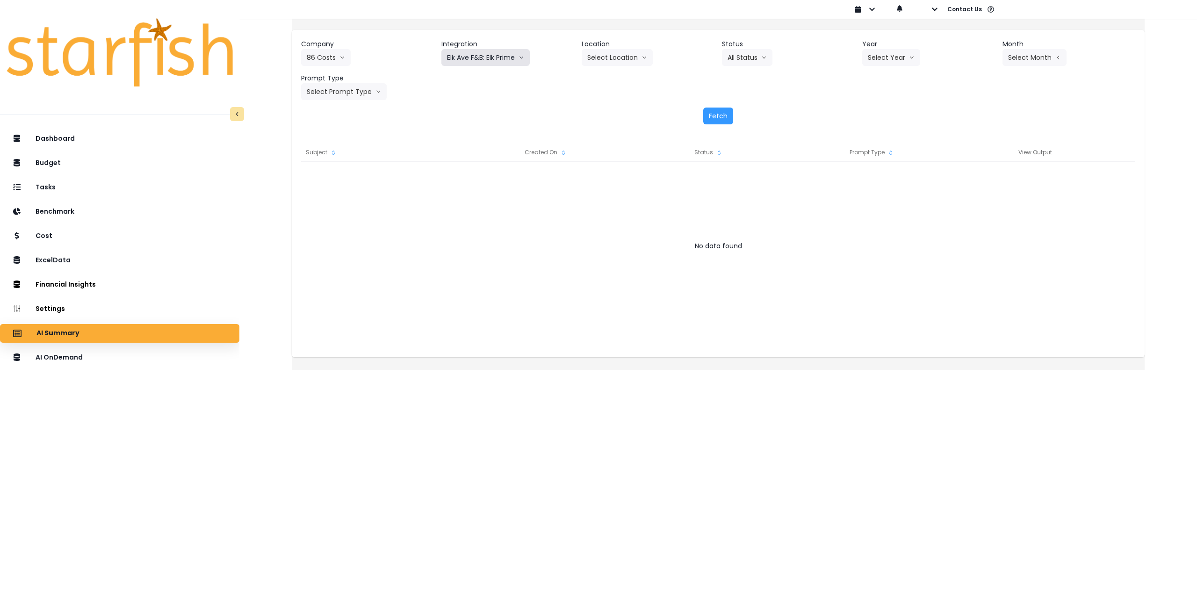
click at [460, 57] on button "Elk Ave F&B: Elk Prime" at bounding box center [485, 57] width 88 height 17
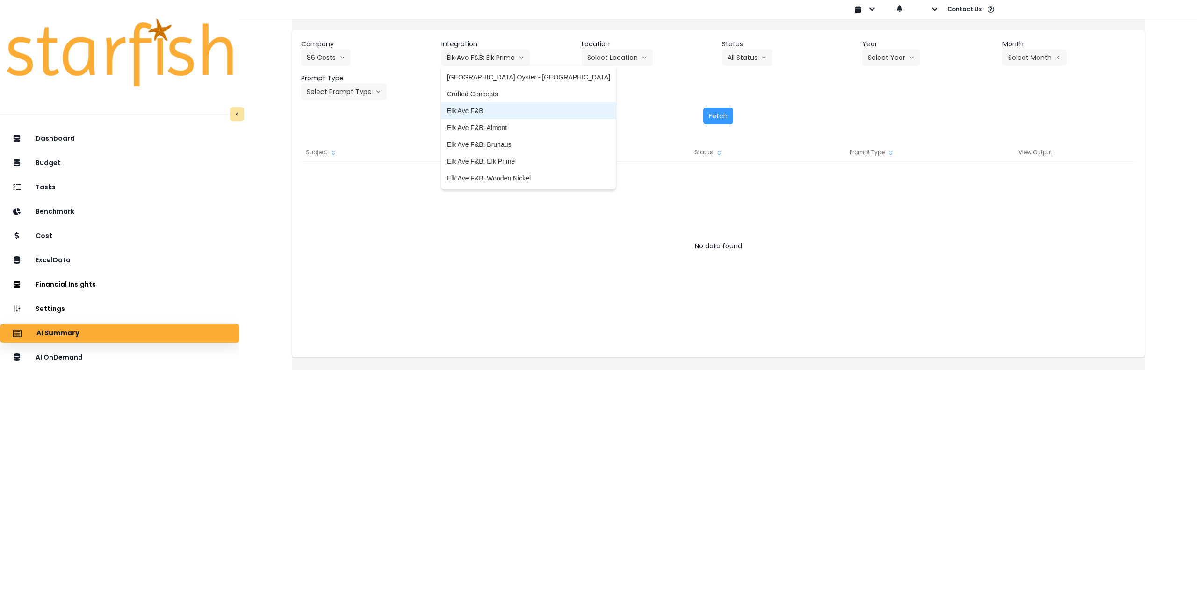
click at [472, 110] on span "Elk Ave F&B" at bounding box center [528, 110] width 163 height 9
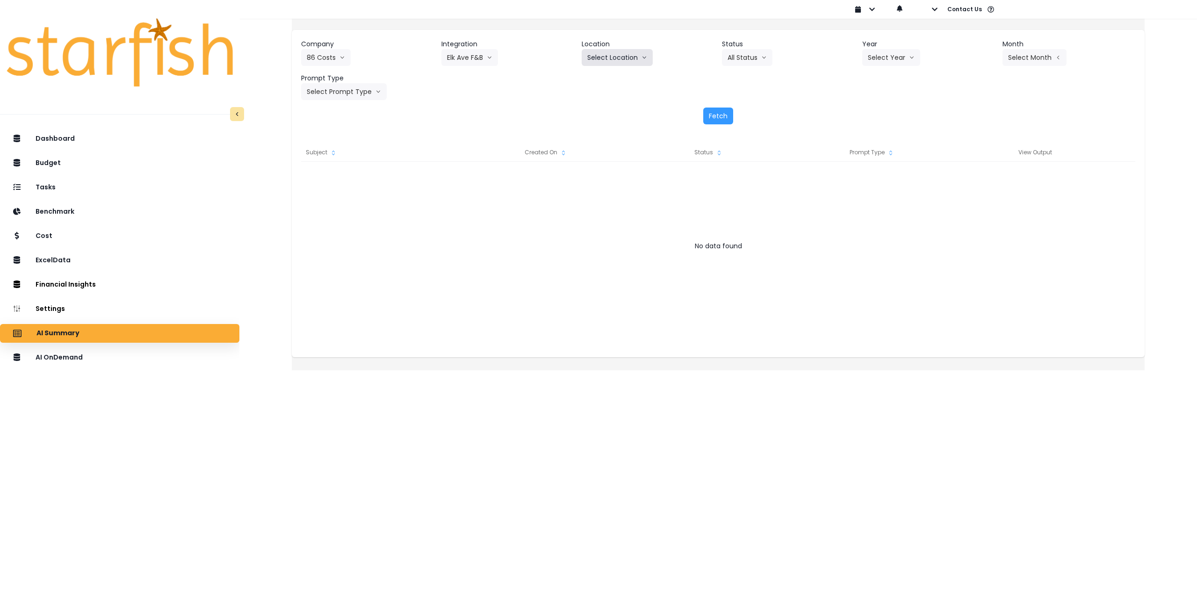
click at [606, 61] on button "Select Location" at bounding box center [617, 57] width 71 height 17
click at [621, 80] on span "All Locations" at bounding box center [629, 76] width 85 height 9
click at [887, 60] on button "Select Year" at bounding box center [891, 57] width 58 height 17
click at [875, 111] on span "2025" at bounding box center [875, 110] width 14 height 9
click at [1039, 60] on button "Select Month" at bounding box center [1034, 57] width 64 height 17
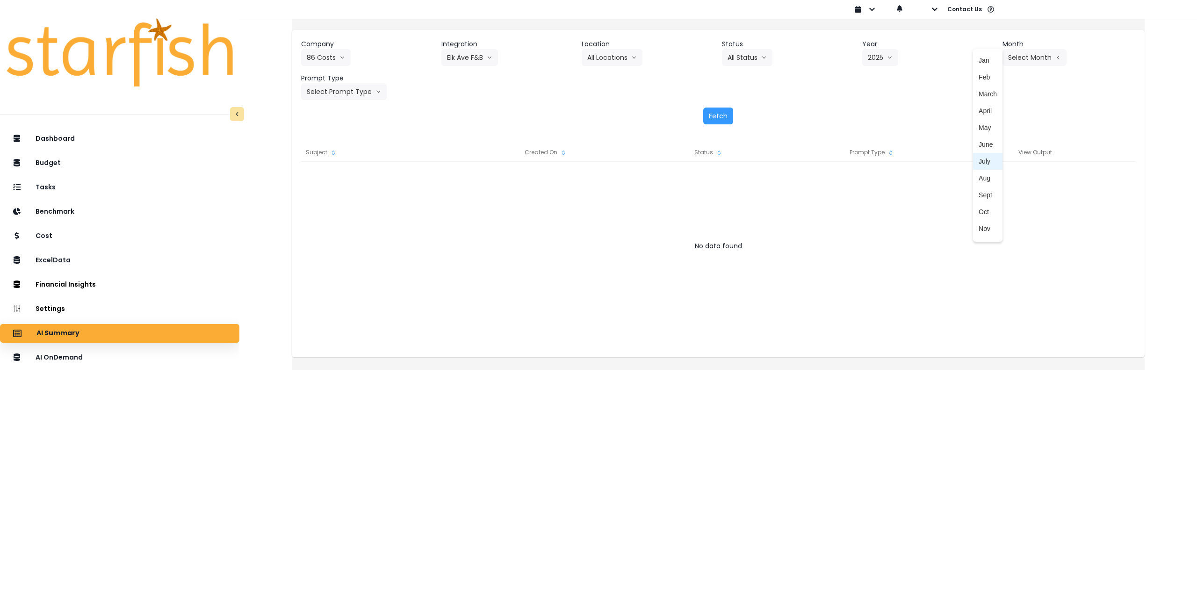
click at [979, 159] on span "July" at bounding box center [988, 161] width 18 height 9
click at [729, 55] on button "All Status" at bounding box center [747, 57] width 50 height 17
click at [357, 92] on button "Select Prompt Type" at bounding box center [344, 91] width 86 height 17
click at [352, 178] on span "Monthly Summary" at bounding box center [333, 178] width 53 height 9
click at [713, 117] on button "Fetch" at bounding box center [718, 116] width 30 height 17
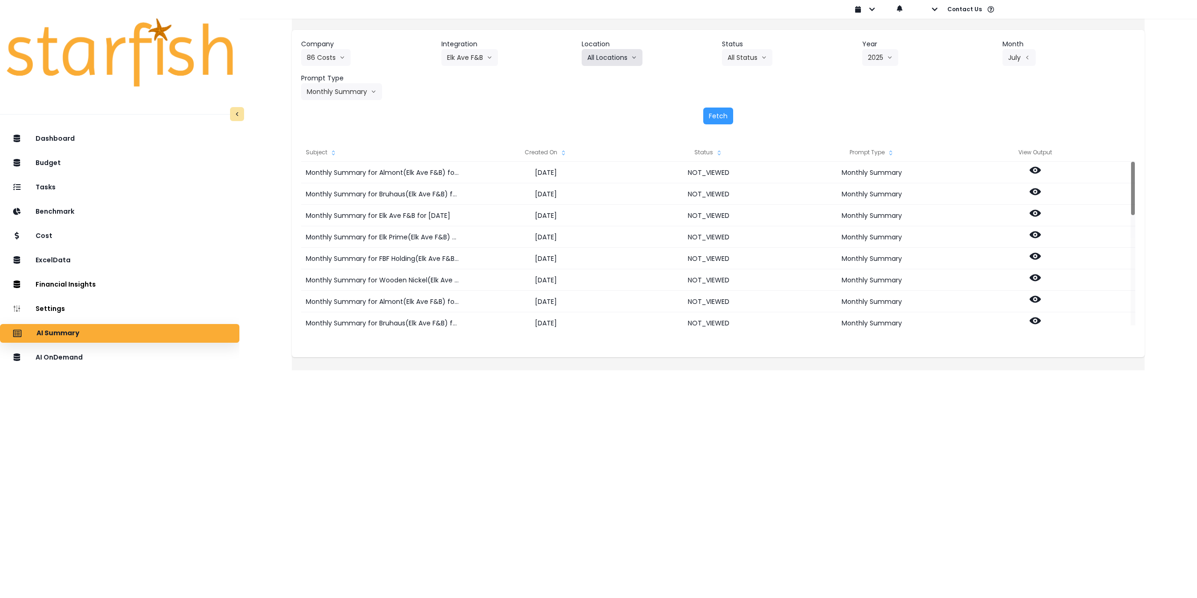
click at [613, 61] on button "All Locations" at bounding box center [612, 57] width 61 height 17
click at [635, 130] on span "Elk Prime(Elk Ave F&B)" at bounding box center [629, 127] width 85 height 9
click at [720, 114] on button "Fetch" at bounding box center [718, 116] width 30 height 17
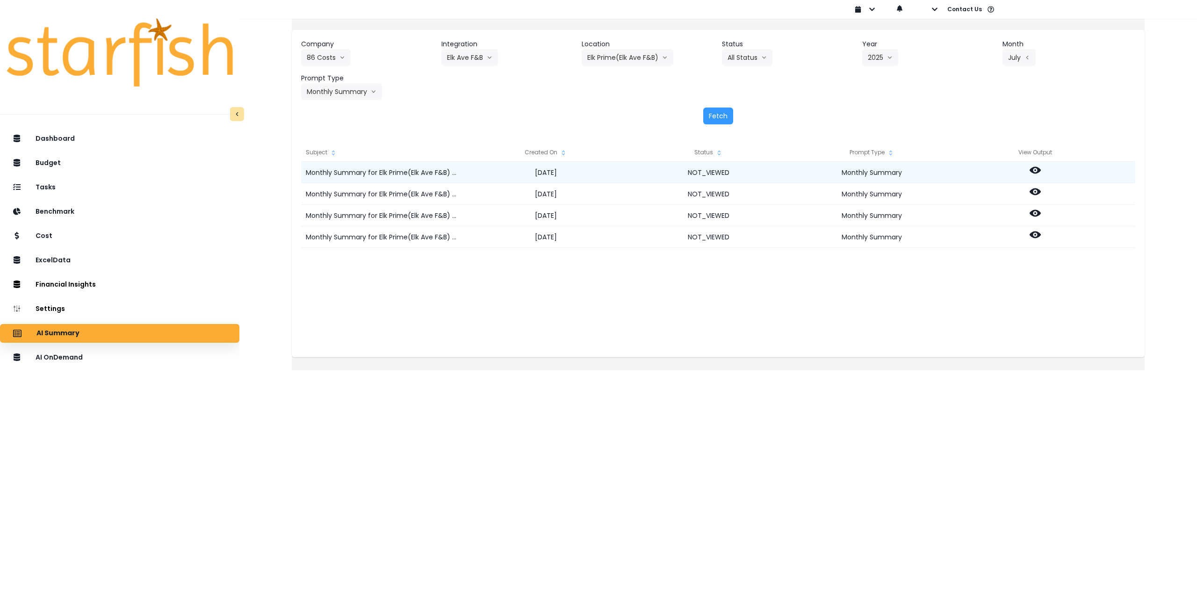
click at [1041, 166] on icon at bounding box center [1035, 170] width 11 height 11
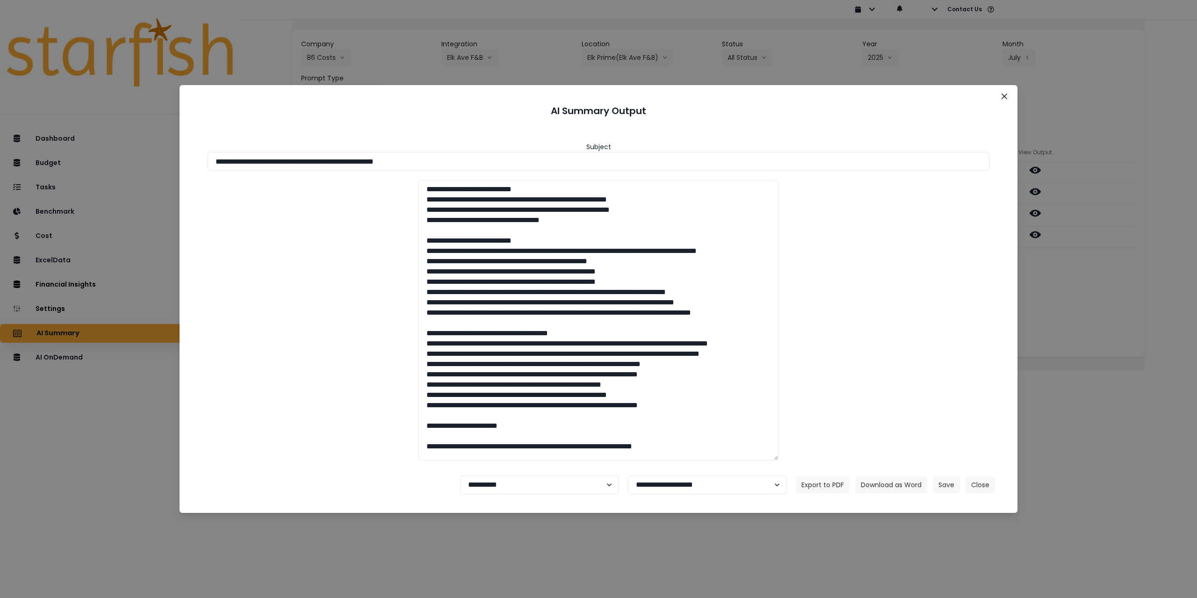
drag, startPoint x: 300, startPoint y: 162, endPoint x: 563, endPoint y: 176, distance: 263.6
click at [517, 159] on input "**********" at bounding box center [599, 161] width 782 height 19
click at [904, 481] on button "Download as Word" at bounding box center [891, 484] width 72 height 17
click at [1105, 318] on div "**********" at bounding box center [598, 299] width 1197 height 598
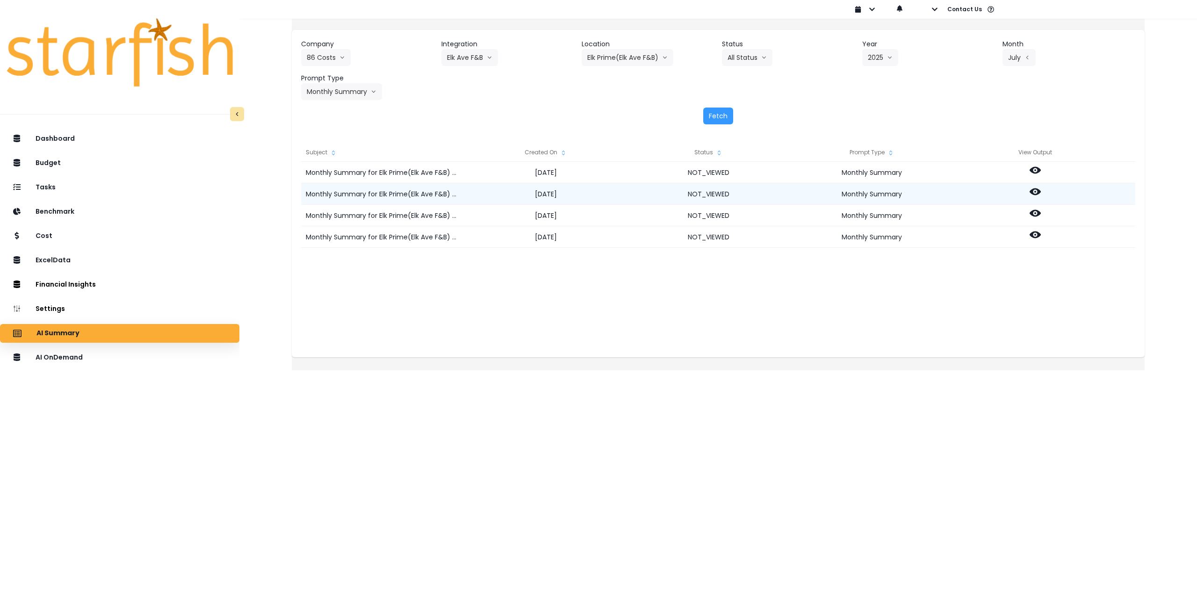
click at [1041, 194] on icon at bounding box center [1035, 191] width 11 height 7
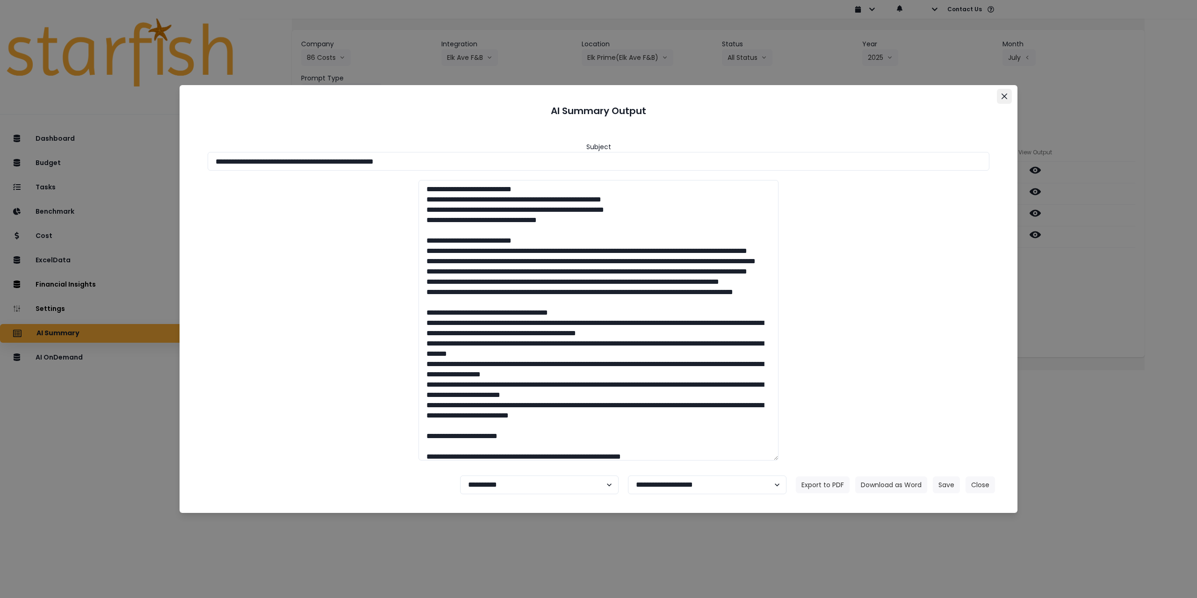
click at [1002, 95] on icon "Close" at bounding box center [1004, 97] width 6 height 6
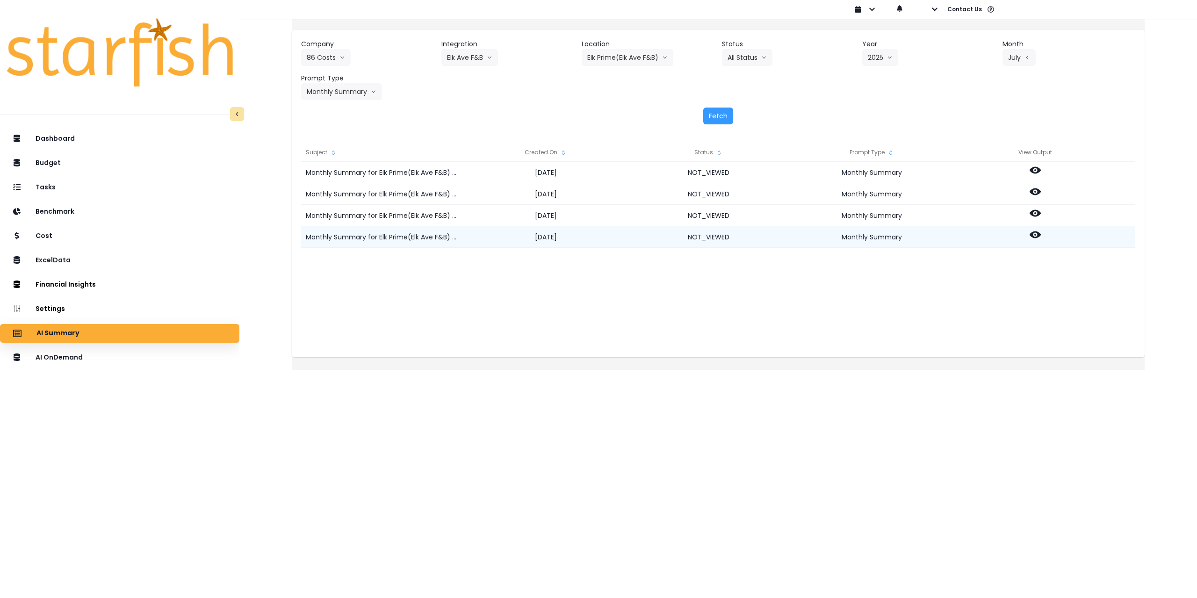
click at [1045, 240] on div at bounding box center [1034, 237] width 163 height 22
click at [1041, 236] on icon at bounding box center [1035, 234] width 11 height 7
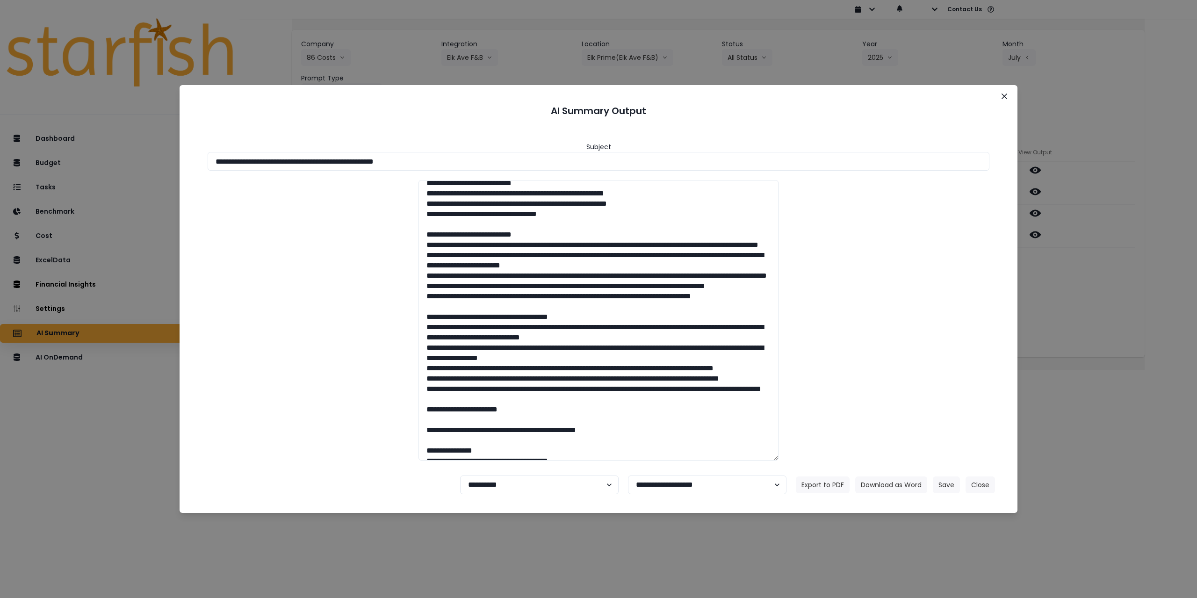
scroll to position [3, 0]
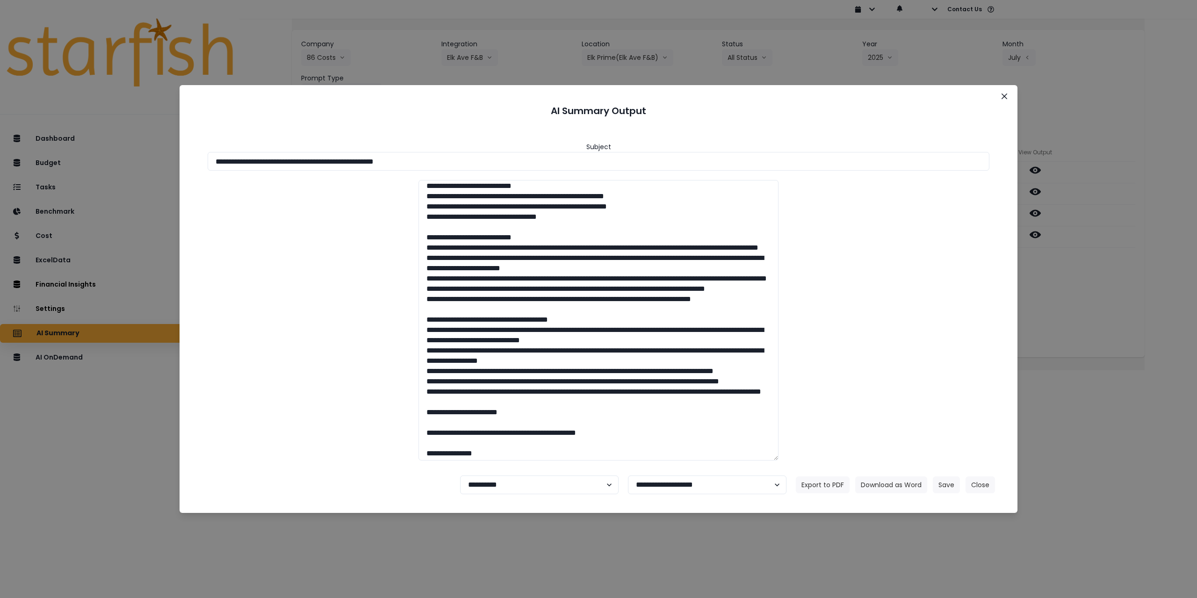
click at [1120, 291] on div "**********" at bounding box center [598, 299] width 1197 height 598
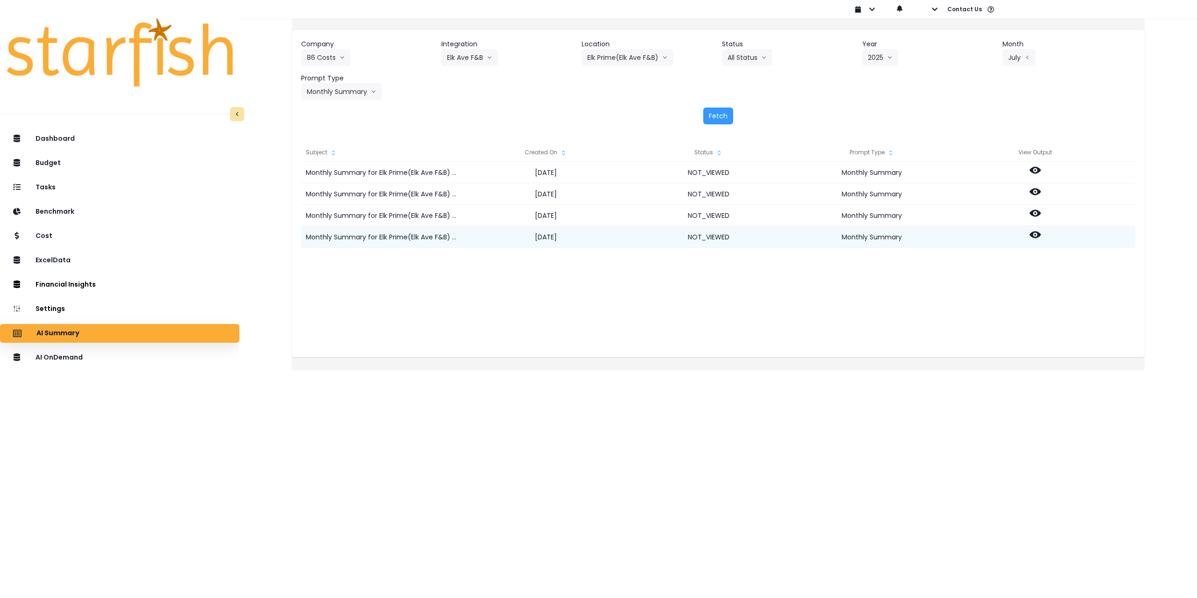
click at [1041, 237] on icon at bounding box center [1035, 234] width 11 height 11
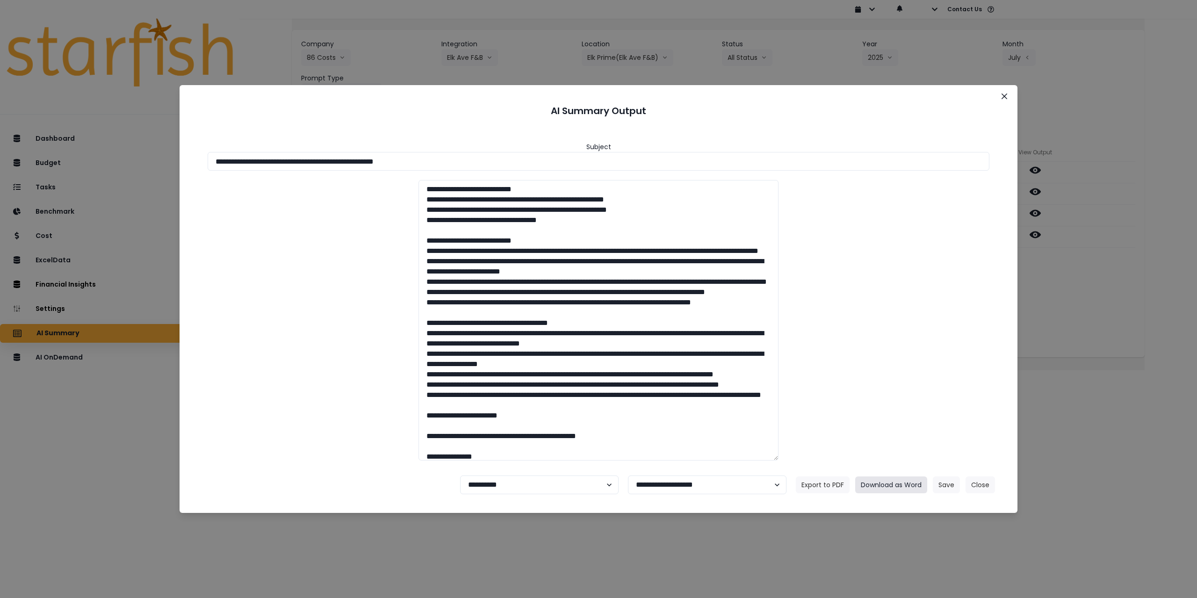
click at [902, 484] on button "Download as Word" at bounding box center [891, 484] width 72 height 17
click at [998, 99] on button "Close" at bounding box center [1004, 96] width 15 height 15
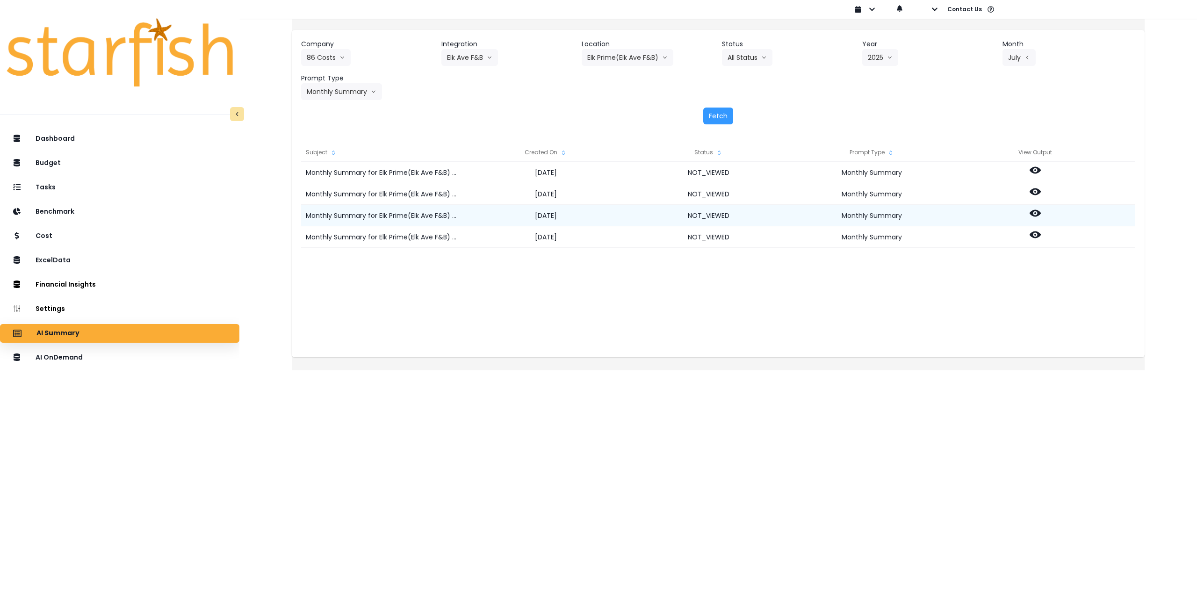
click at [1041, 218] on icon at bounding box center [1035, 213] width 11 height 11
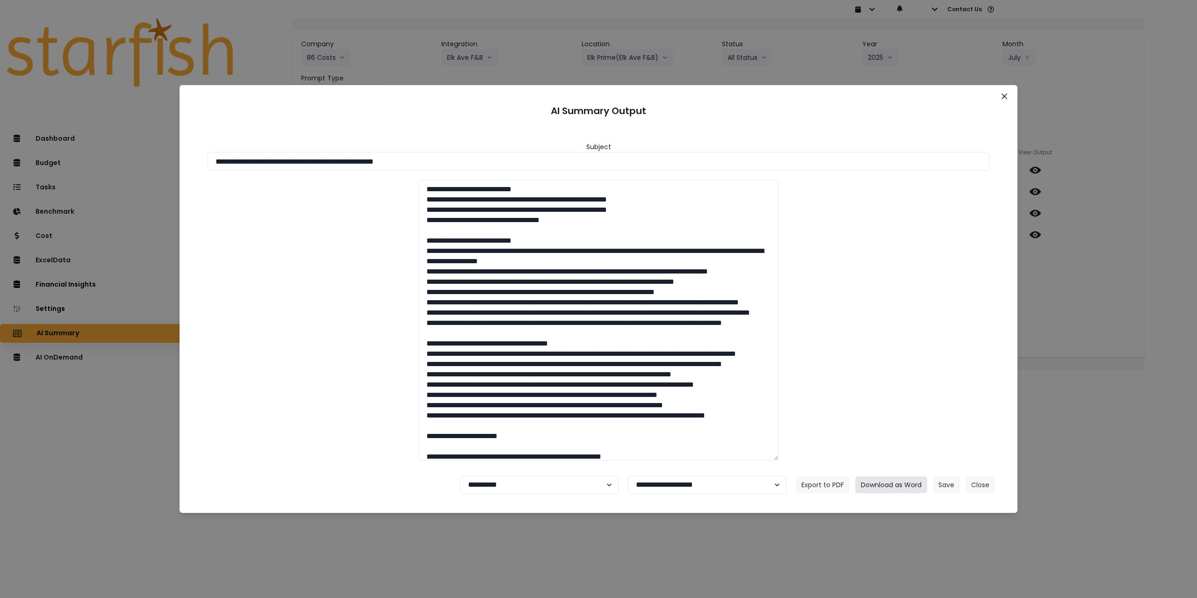
click at [882, 488] on button "Download as Word" at bounding box center [891, 484] width 72 height 17
